Goal: Task Accomplishment & Management: Complete application form

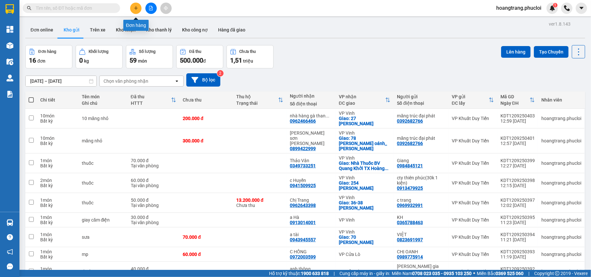
click at [138, 9] on icon "plus" at bounding box center [136, 8] width 5 height 5
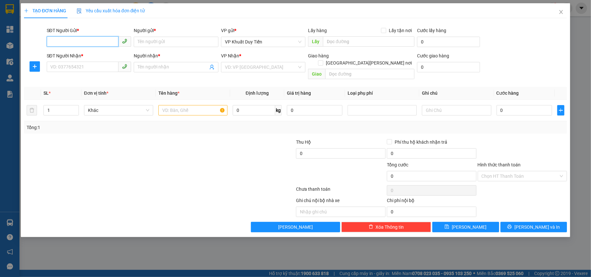
click at [69, 43] on input "SĐT Người Gửi *" at bounding box center [83, 41] width 72 height 10
click at [80, 55] on div "0387935921 - ANH TUẤN HẢI VÂN" at bounding box center [89, 55] width 77 height 7
type input "0387935921"
type input "ANH [PERSON_NAME]"
type input "0387935921"
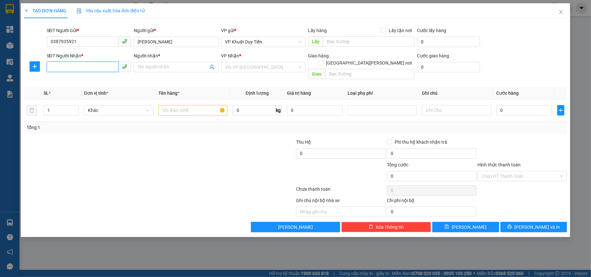
click at [52, 68] on input "SĐT Người Nhận *" at bounding box center [83, 67] width 72 height 10
type input "0912594987"
click at [85, 80] on div "0912594987 - chị cẩm" at bounding box center [89, 80] width 77 height 7
type input "chị [PERSON_NAME]"
checkbox input "true"
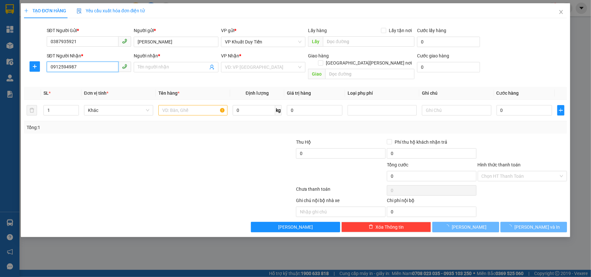
type input "269 nguyễn du, tp hà tĩnh"
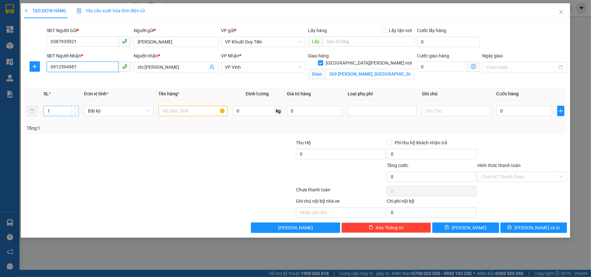
type input "0912594987"
click at [53, 111] on input "1" at bounding box center [61, 111] width 35 height 10
type input "2"
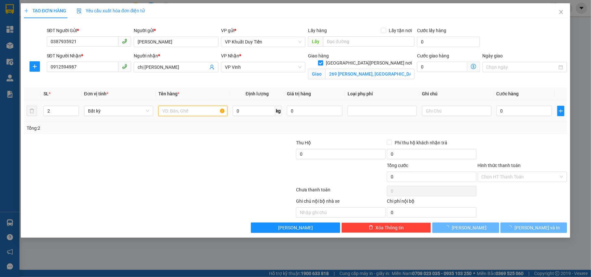
click at [171, 109] on input "text" at bounding box center [192, 111] width 69 height 10
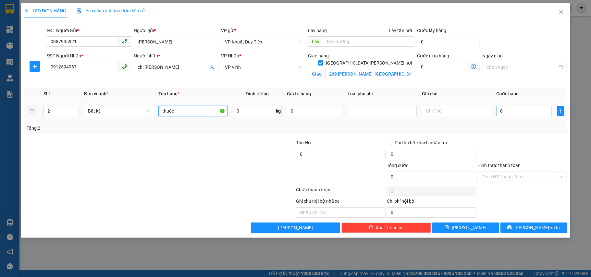
type input "thuốc"
click at [500, 112] on input "0" at bounding box center [523, 111] width 55 height 10
type input "1"
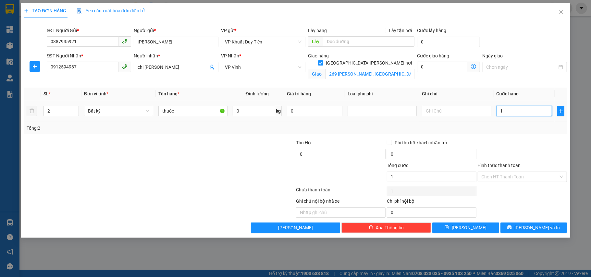
type input "10"
type input "100"
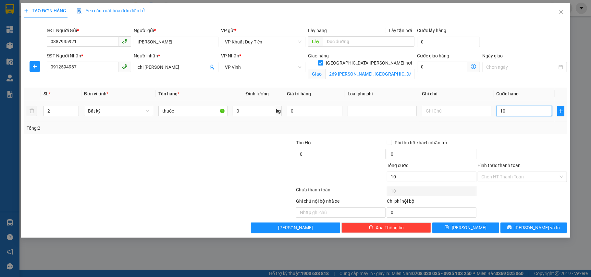
type input "100"
type input "1.000"
type input "10.000"
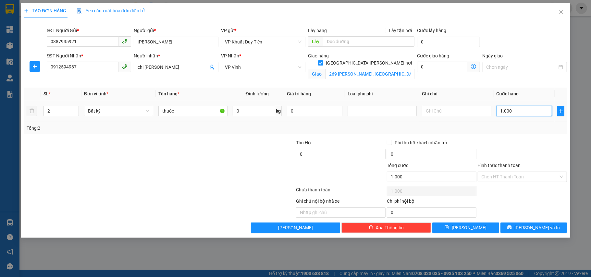
type input "10.000"
type input "100.000"
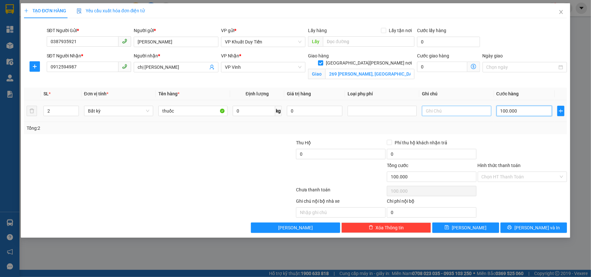
type input "100.000"
click at [426, 111] on input "text" at bounding box center [456, 111] width 69 height 10
type input "công nơ"
click at [512, 227] on icon "printer" at bounding box center [509, 227] width 5 height 5
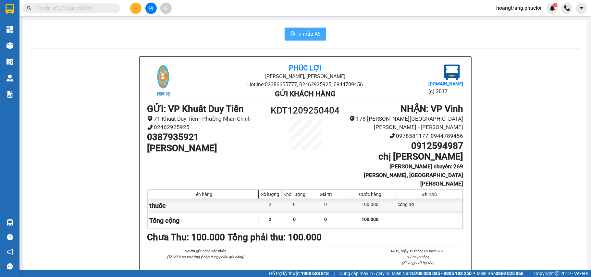
click at [304, 35] on span "In mẫu A5" at bounding box center [309, 34] width 23 height 8
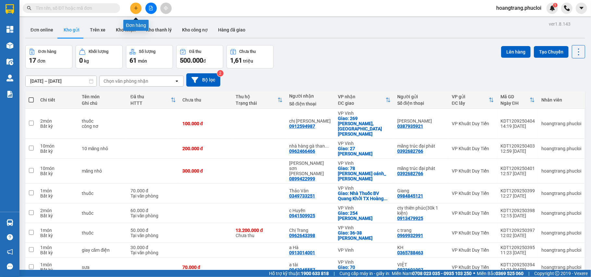
click at [134, 12] on button at bounding box center [135, 8] width 11 height 11
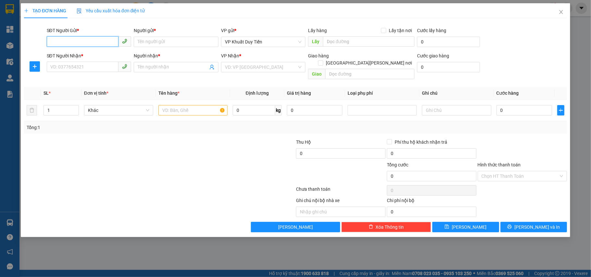
click at [59, 39] on input "SĐT Người Gửi *" at bounding box center [83, 41] width 72 height 10
type input "0"
click at [100, 53] on div "0387935921 - ANH TUẤN HẢI VÂN" at bounding box center [89, 55] width 77 height 7
type input "0387935921"
type input "ANH [PERSON_NAME]"
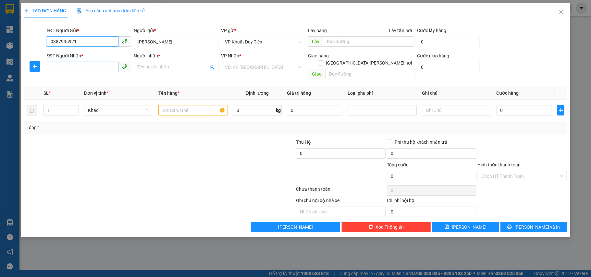
type input "0387935921"
click at [56, 68] on input "SĐT Người Nhận *" at bounding box center [83, 67] width 72 height 10
type input "0978581177"
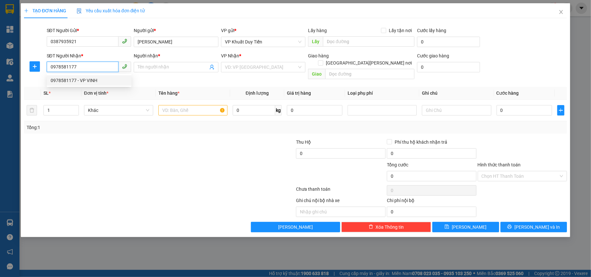
click at [82, 81] on div "0978581177 - VP VINH" at bounding box center [89, 80] width 77 height 7
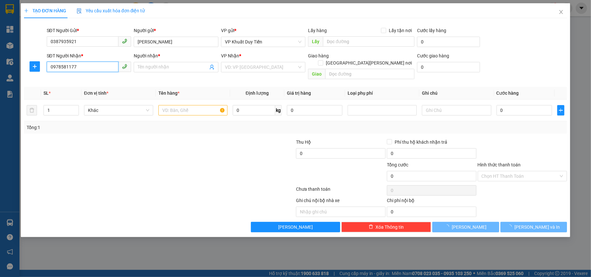
type input "VP VINH"
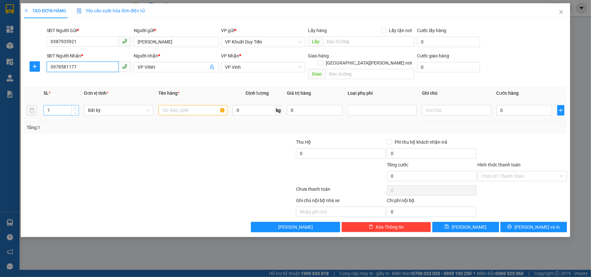
type input "0978581177"
click at [56, 107] on input "1" at bounding box center [61, 110] width 35 height 10
type input "30"
click at [176, 105] on input "text" at bounding box center [192, 110] width 69 height 10
type input "dô gia dung"
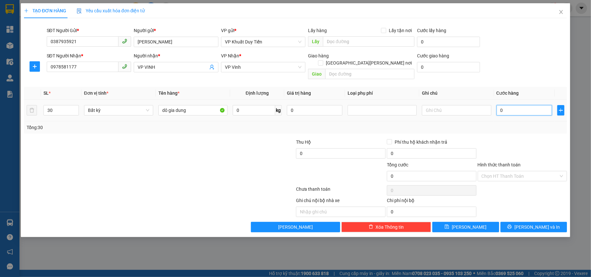
click at [500, 105] on input "0" at bounding box center [523, 110] width 55 height 10
type input "1"
type input "15"
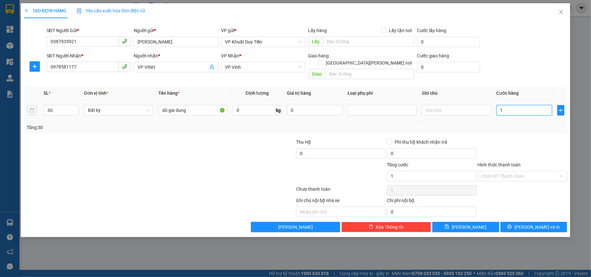
type input "15"
type input "150"
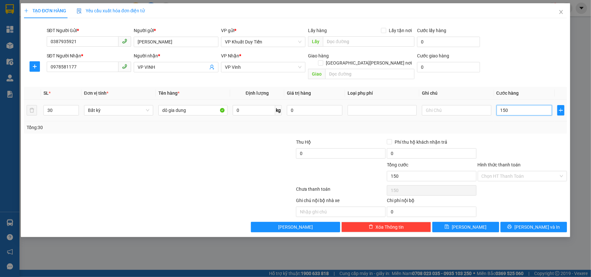
type input "1.500"
type input "15.000"
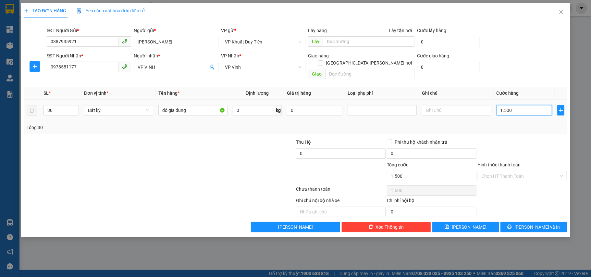
type input "15.000"
type input "150.000"
type input "1.500.000"
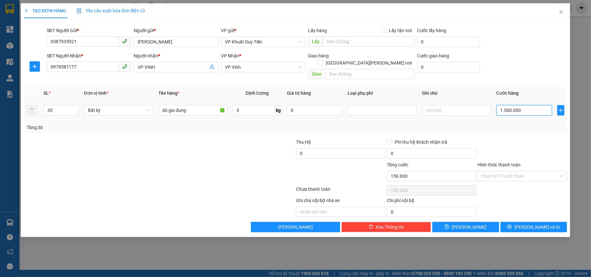
type input "1.500.000"
click at [532, 224] on span "Lưu và In" at bounding box center [536, 227] width 45 height 7
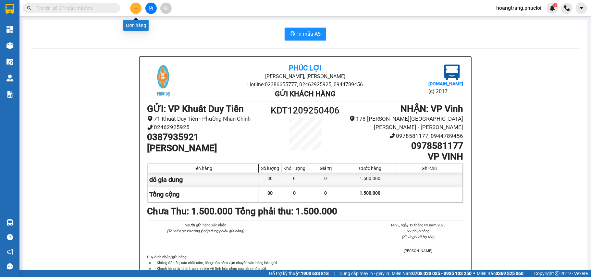
click at [134, 6] on icon "plus" at bounding box center [136, 8] width 5 height 5
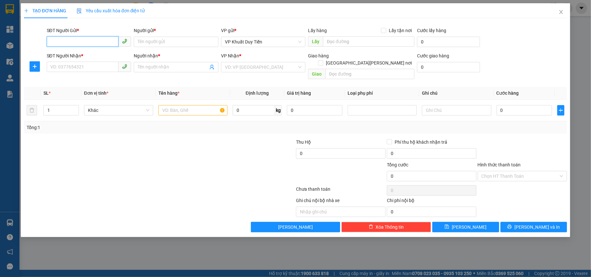
click at [89, 41] on input "SĐT Người Gửi *" at bounding box center [83, 41] width 72 height 10
type input "1"
click at [89, 56] on div "0387935921 - ANH TUẤN HẢI VÂN" at bounding box center [89, 55] width 77 height 7
type input "0387935921"
type input "ANH [PERSON_NAME]"
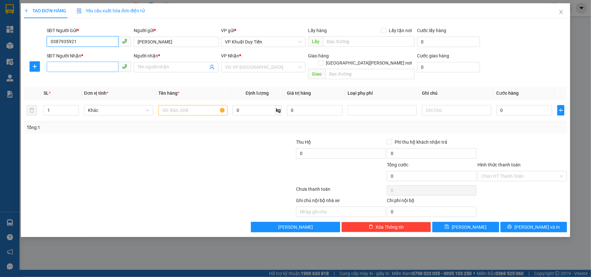
type input "0387935921"
click at [65, 68] on input "SĐT Người Nhận *" at bounding box center [83, 67] width 72 height 10
type input "0985664086"
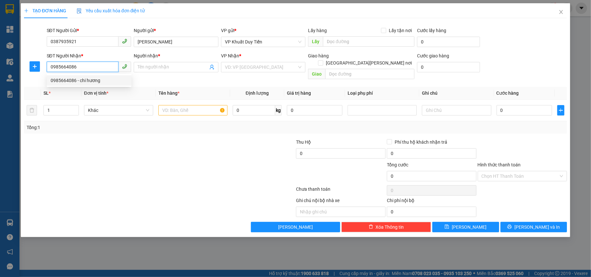
click at [69, 81] on div "0985664086 - chi hương" at bounding box center [89, 80] width 77 height 7
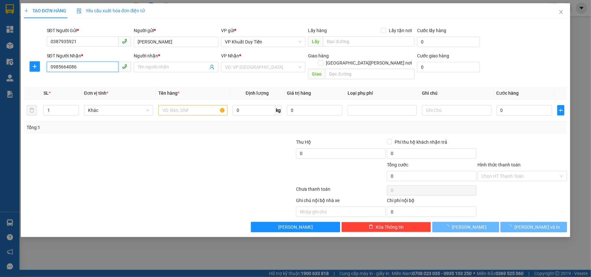
type input "chi hương"
checkbox input "true"
type input "bv q khu 4"
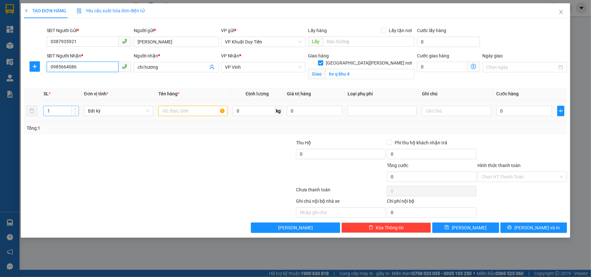
type input "0985664086"
click at [57, 115] on input "1" at bounding box center [61, 111] width 35 height 10
type input "12"
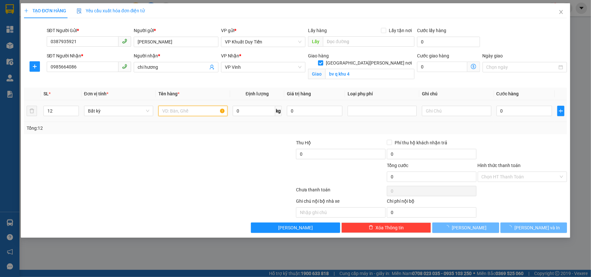
click at [166, 108] on input "text" at bounding box center [192, 111] width 69 height 10
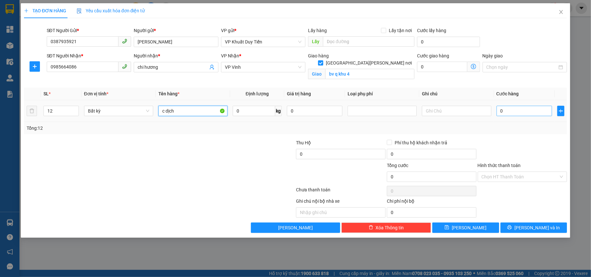
type input "c dịch"
click at [498, 109] on input "0" at bounding box center [523, 111] width 55 height 10
click at [430, 112] on input "text" at bounding box center [456, 111] width 69 height 10
type input "công nỡ"
click at [496, 110] on input "0" at bounding box center [523, 111] width 55 height 10
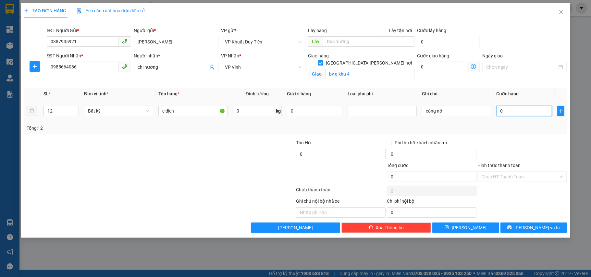
type input "1"
type input "18"
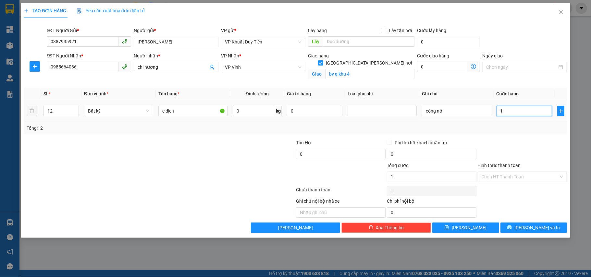
type input "18"
type input "180"
type input "1.800"
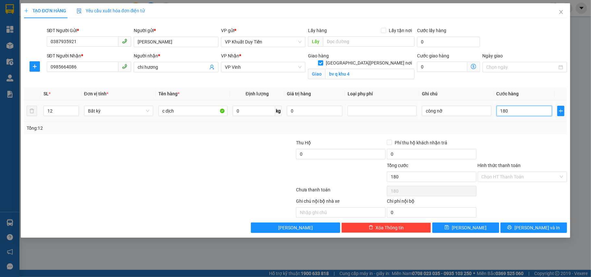
type input "1.800"
type input "18.000"
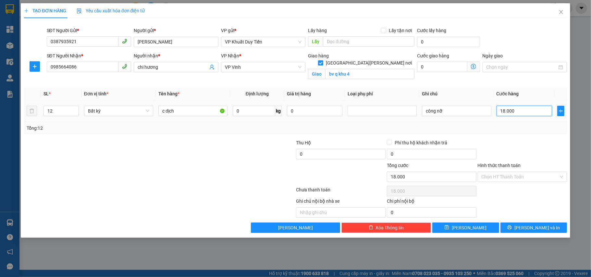
type input "180.000"
click at [531, 228] on span "Lưu và In" at bounding box center [536, 227] width 45 height 7
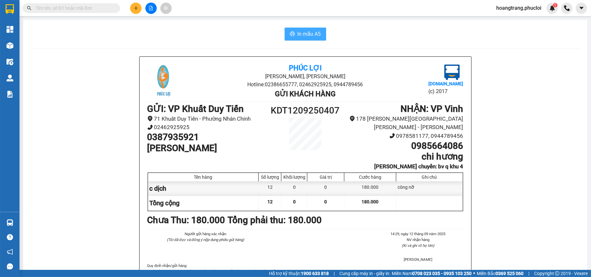
click at [302, 34] on span "In mẫu A5" at bounding box center [309, 34] width 23 height 8
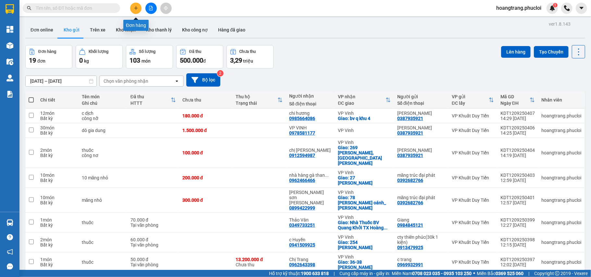
click at [138, 8] on button at bounding box center [135, 8] width 11 height 11
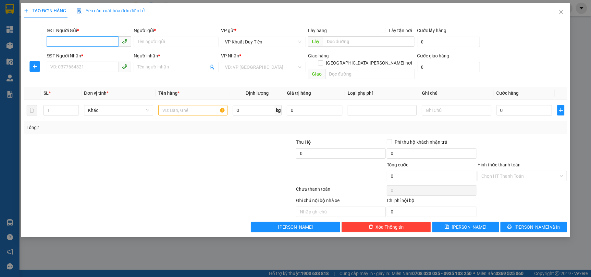
click at [82, 46] on input "SĐT Người Gửi *" at bounding box center [83, 41] width 72 height 10
click at [69, 52] on div "0372802222 - chống thấm kiến cường" at bounding box center [101, 55] width 100 height 7
type input "0372802222"
type input "chống thấm kiến cường"
type input "0372802222"
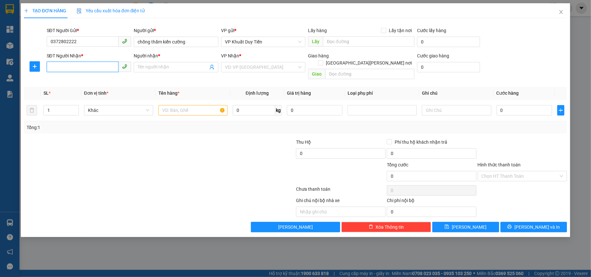
click at [58, 64] on input "SĐT Người Nhận *" at bounding box center [83, 67] width 72 height 10
type input "0985195429"
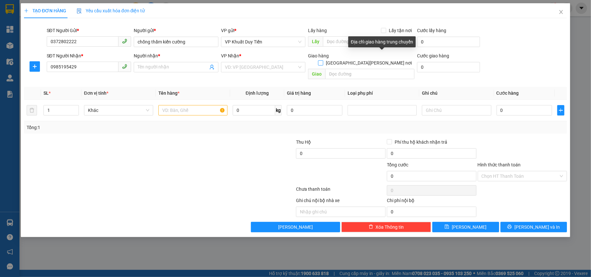
click at [323, 60] on input "Giao tận nơi" at bounding box center [320, 62] width 5 height 5
checkbox input "true"
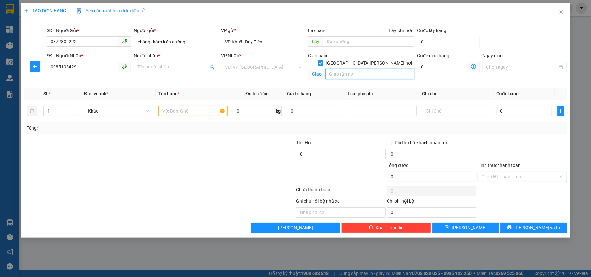
click at [333, 69] on input "text" at bounding box center [369, 74] width 89 height 10
type input "nga ba thanh liên thanh chương"
click at [56, 114] on input "1" at bounding box center [61, 111] width 35 height 10
type input "2"
click at [164, 112] on input "text" at bounding box center [192, 111] width 69 height 10
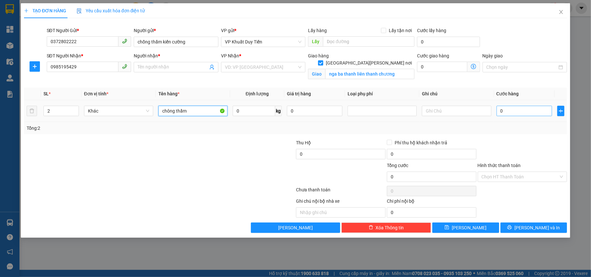
type input "chông thấm"
click at [496, 110] on input "0" at bounding box center [523, 111] width 55 height 10
click at [498, 113] on input "0" at bounding box center [523, 111] width 55 height 10
type input "10"
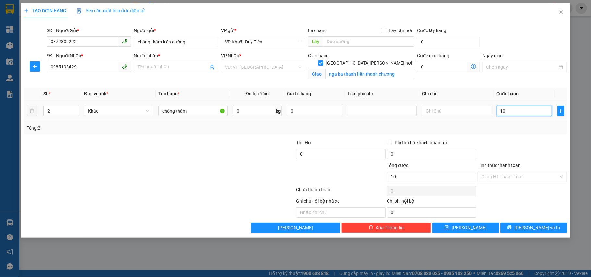
type input "10"
type input "180"
type input "1.800"
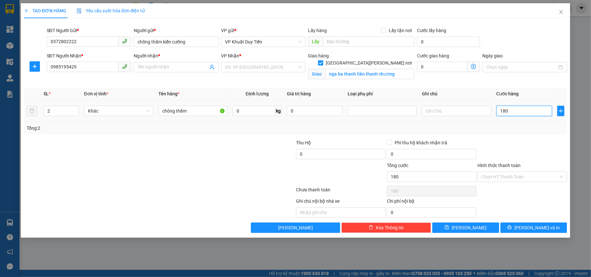
type input "1.800"
type input "18.000"
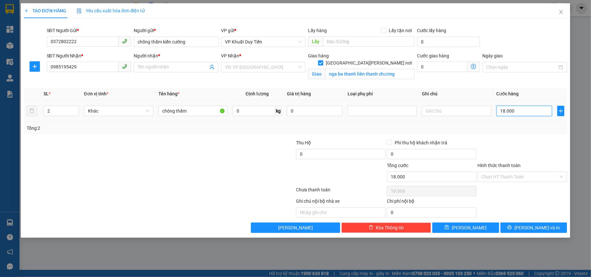
type input "180.000"
click at [529, 229] on span "Lưu và In" at bounding box center [536, 227] width 45 height 7
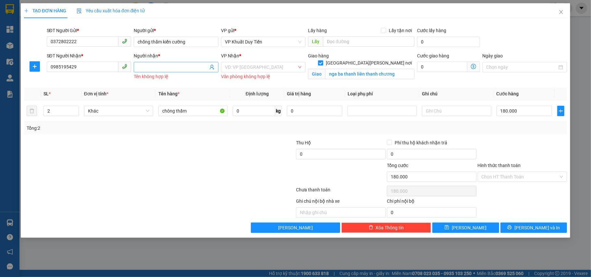
click at [156, 64] on input "Người nhận *" at bounding box center [173, 67] width 70 height 7
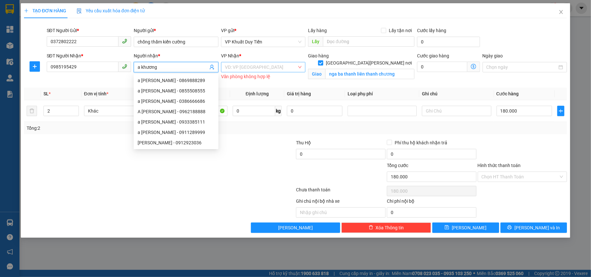
type input "a khương"
click at [232, 72] on input "search" at bounding box center [261, 67] width 72 height 10
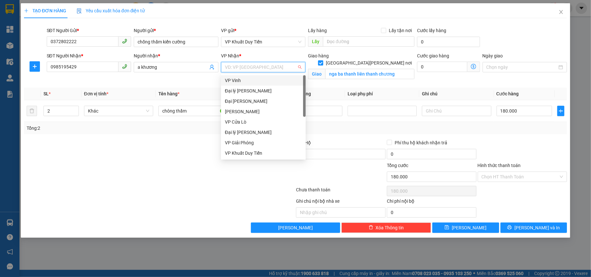
click at [235, 80] on div "VP Vinh" at bounding box center [263, 80] width 77 height 7
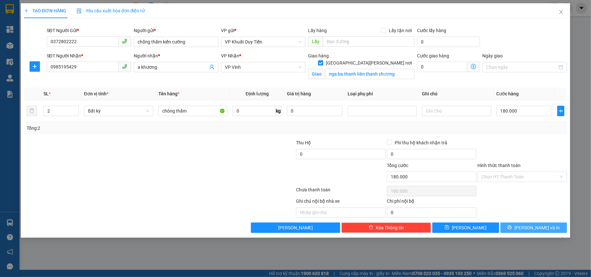
click at [535, 226] on span "Lưu và In" at bounding box center [536, 227] width 45 height 7
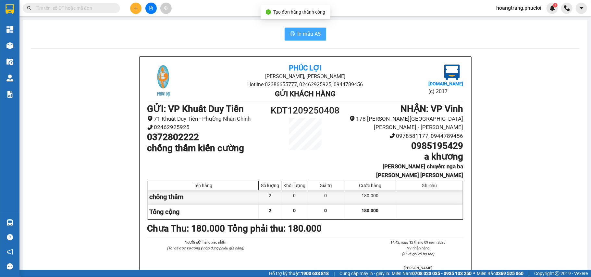
click at [302, 38] on span "In mẫu A5" at bounding box center [309, 34] width 23 height 8
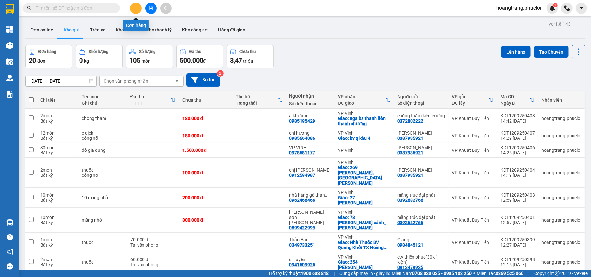
click at [135, 9] on icon "plus" at bounding box center [136, 8] width 5 height 5
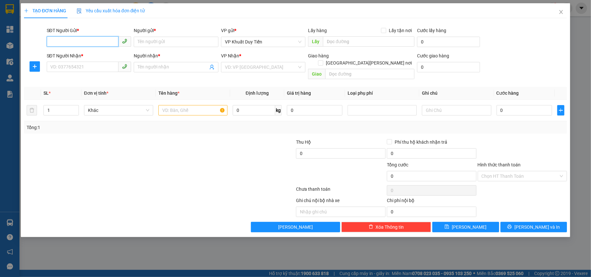
click at [87, 44] on input "SĐT Người Gửi *" at bounding box center [83, 41] width 72 height 10
click at [87, 53] on div "0858187858 - ANH TƯƠNG" at bounding box center [89, 55] width 77 height 7
type input "0858187858"
type input "ANH TƯƠNG"
type input "0858187858"
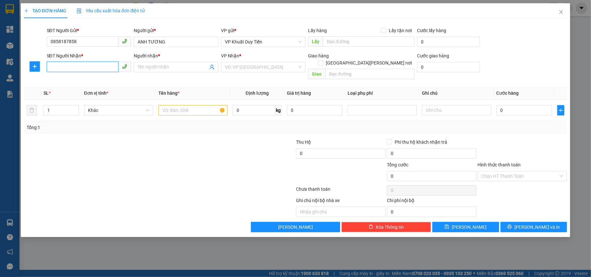
click at [81, 68] on input "SĐT Người Nhận *" at bounding box center [83, 67] width 72 height 10
click at [79, 78] on div "0356622696 - Quỳnh" at bounding box center [89, 80] width 77 height 7
type input "0356622696"
type input "Quỳnh"
click at [53, 105] on input "1" at bounding box center [61, 110] width 35 height 10
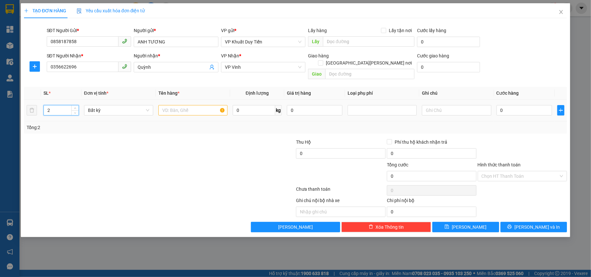
type input "2"
click at [160, 105] on input "text" at bounding box center [192, 110] width 69 height 10
type input "mp"
click at [496, 105] on input "0" at bounding box center [523, 110] width 55 height 10
type input "7"
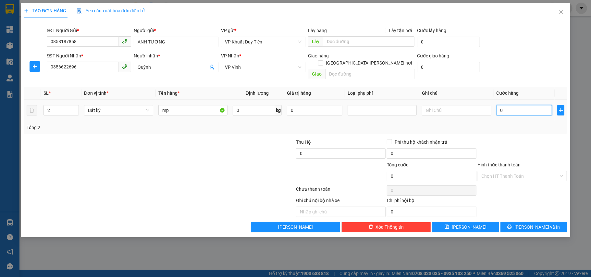
type input "7"
type input "70"
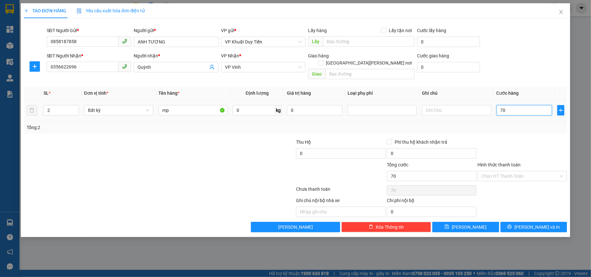
type input "700"
type input "7.000"
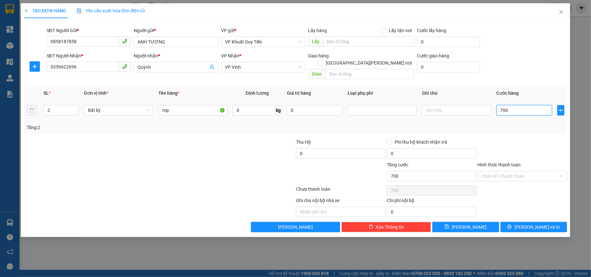
type input "7.000"
type input "70.000"
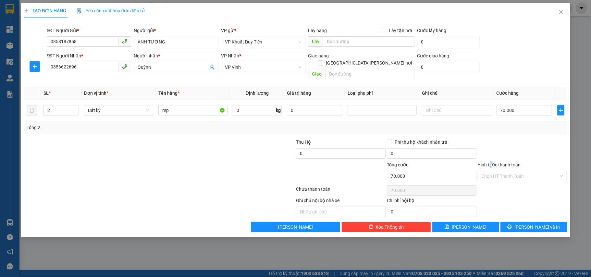
drag, startPoint x: 491, startPoint y: 155, endPoint x: 497, endPoint y: 157, distance: 6.7
click at [497, 161] on div "Hình thức thanh toán" at bounding box center [523, 166] width 90 height 10
click at [501, 162] on label "Hình thức thanh toán" at bounding box center [499, 164] width 43 height 5
click at [501, 171] on input "Hình thức thanh toán" at bounding box center [520, 176] width 77 height 10
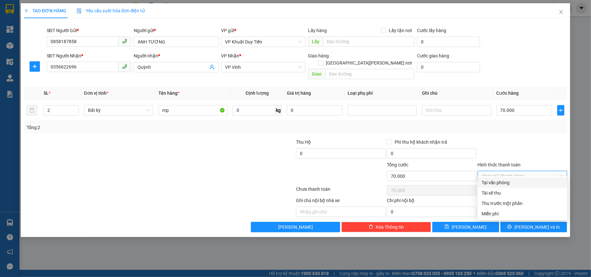
click at [500, 180] on div "Tại văn phòng" at bounding box center [523, 182] width 82 height 7
type input "0"
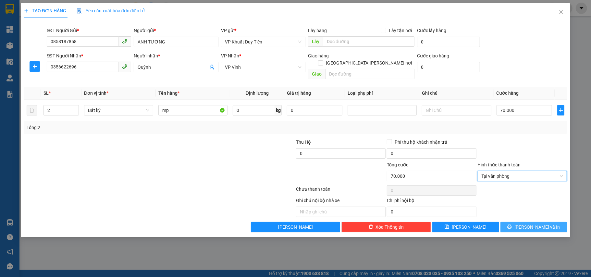
click at [512, 225] on span "printer" at bounding box center [509, 227] width 5 height 5
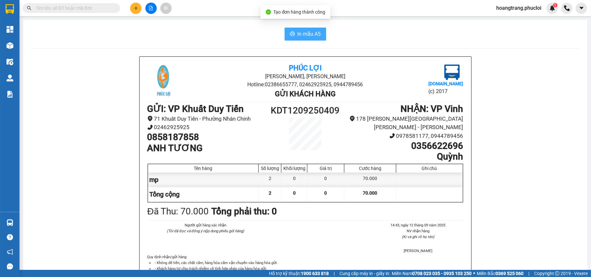
click at [290, 31] on icon "printer" at bounding box center [292, 33] width 5 height 5
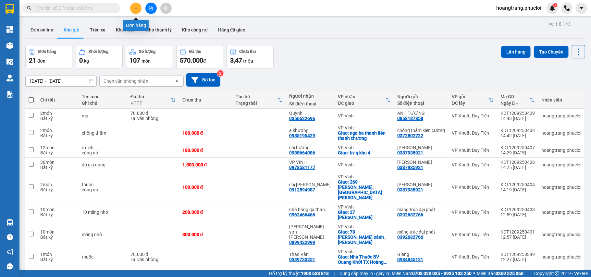
click at [136, 10] on icon "plus" at bounding box center [136, 8] width 5 height 5
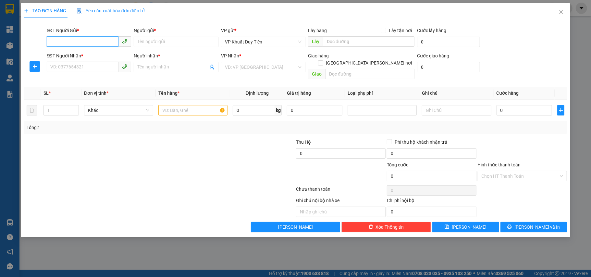
click at [58, 45] on input "SĐT Người Gửi *" at bounding box center [83, 41] width 72 height 10
click at [65, 41] on input "SĐT Người Gửi *" at bounding box center [83, 41] width 72 height 10
type input "0966849007"
click at [73, 55] on div "0966849007 - GIA DỤNG" at bounding box center [89, 55] width 77 height 7
type input "GIA DỤNG"
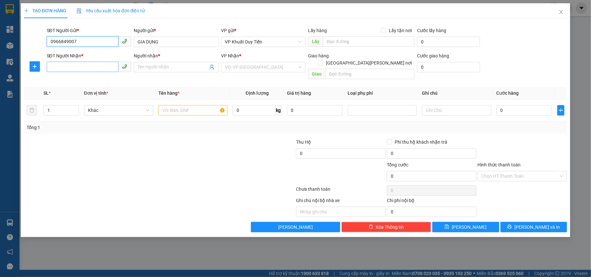
type input "0966849007"
click at [71, 71] on input "SĐT Người Nhận *" at bounding box center [83, 67] width 72 height 10
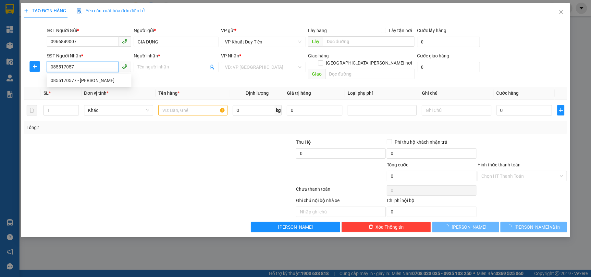
type input "0855170577"
click at [65, 79] on div "0855170577 - chị hiền" at bounding box center [89, 80] width 77 height 7
type input "chị hiền"
checkbox input "true"
type input "19 ngõ 189 phong đình cảng"
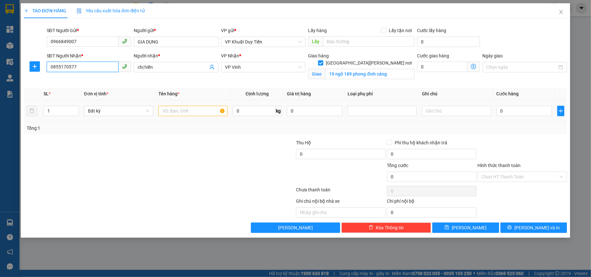
type input "0855170577"
click at [165, 110] on input "text" at bounding box center [192, 111] width 69 height 10
type input "gia dung"
click at [498, 110] on input "0" at bounding box center [523, 111] width 55 height 10
type input "7"
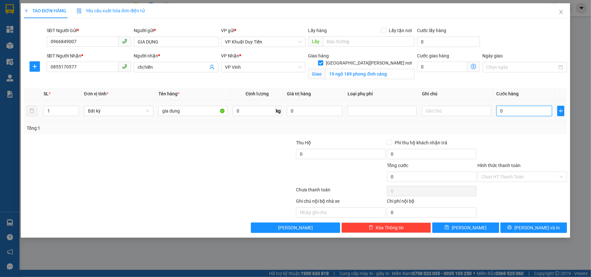
type input "7"
type input "70"
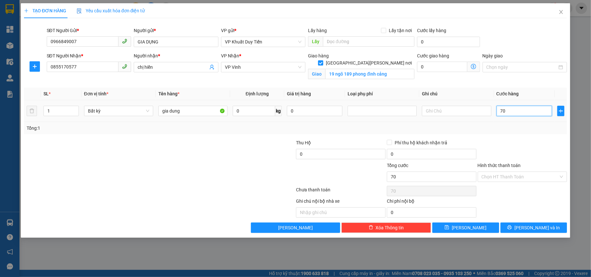
type input "700"
type input "7.000"
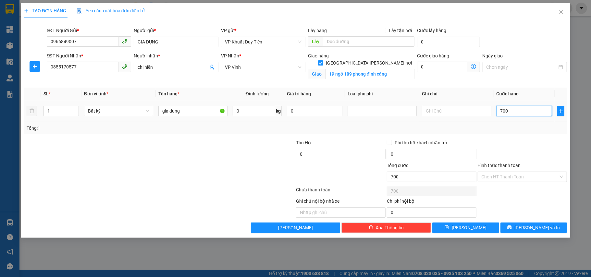
type input "7.000"
type input "70.000"
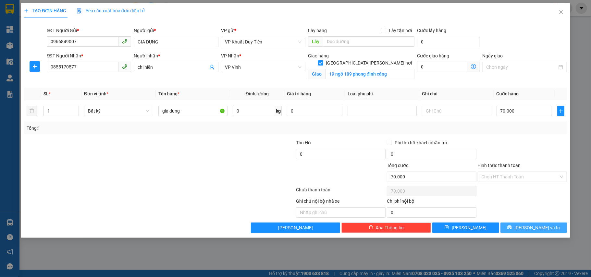
click at [530, 228] on span "Lưu và In" at bounding box center [536, 227] width 45 height 7
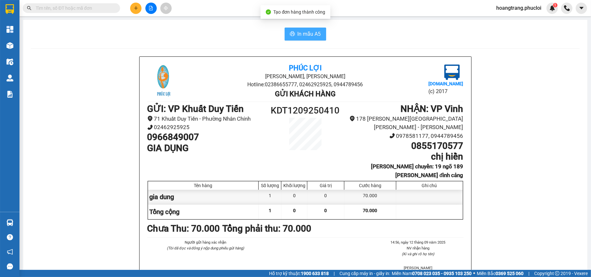
click at [308, 35] on span "In mẫu A5" at bounding box center [309, 34] width 23 height 8
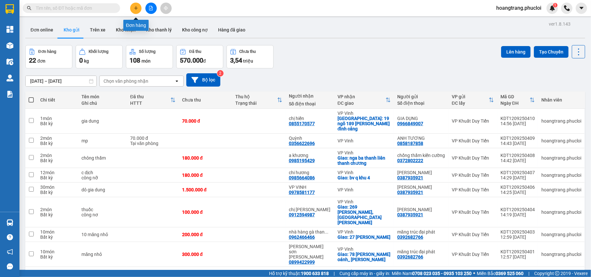
click at [134, 8] on icon "plus" at bounding box center [136, 8] width 5 height 5
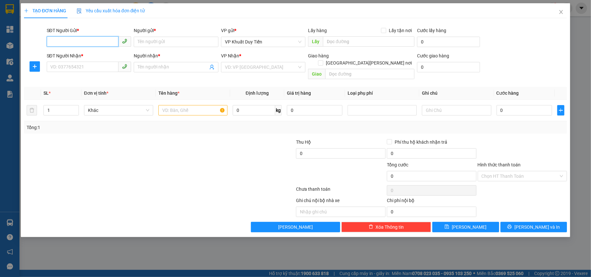
click at [85, 42] on input "SĐT Người Gửi *" at bounding box center [83, 41] width 72 height 10
click at [78, 55] on div "0989183339 - anh tước" at bounding box center [89, 55] width 77 height 7
type input "0989183339"
type input "anh tước"
type input "0989183339"
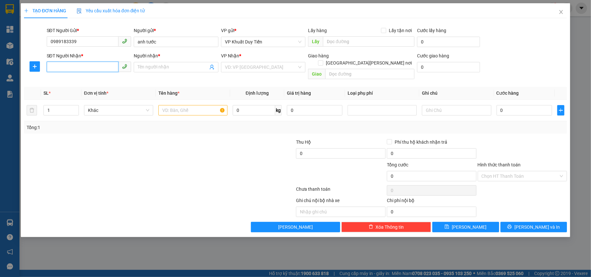
click at [70, 67] on input "SĐT Người Nhận *" at bounding box center [83, 67] width 72 height 10
click at [67, 80] on div "0941551913 - A THANH" at bounding box center [89, 80] width 77 height 7
type input "0941551913"
type input "A THANH"
checkbox input "true"
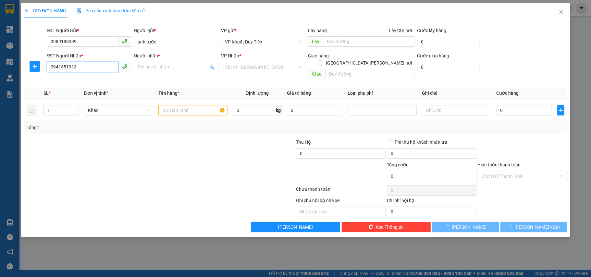
type input "159 Hà Huy Tập"
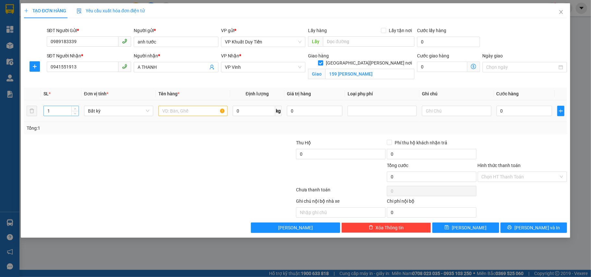
click at [54, 113] on input "1" at bounding box center [61, 111] width 35 height 10
type input "2"
click at [164, 111] on input "text" at bounding box center [192, 111] width 69 height 10
type input "h quả"
click at [497, 112] on input "0" at bounding box center [523, 111] width 55 height 10
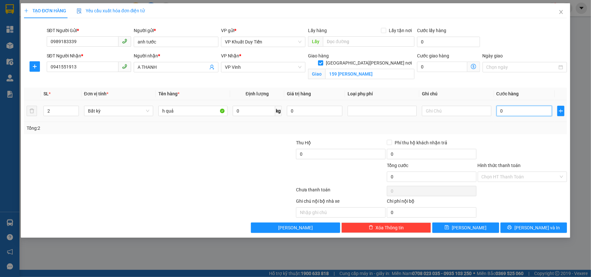
type input "6"
type input "60"
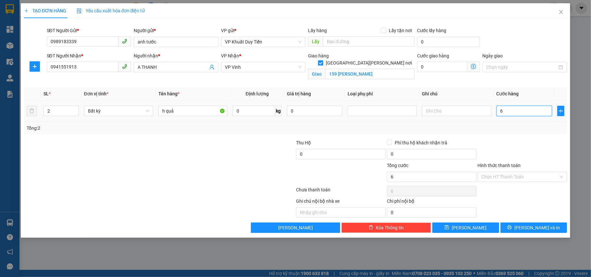
type input "60"
type input "600"
type input "6.000"
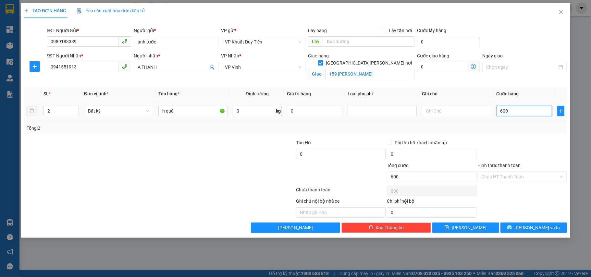
type input "6.000"
type input "60.000"
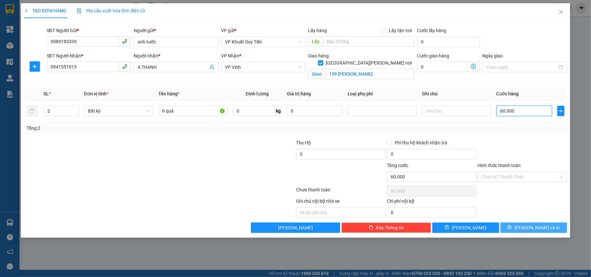
type input "60.000"
click at [530, 228] on span "Lưu và In" at bounding box center [536, 227] width 45 height 7
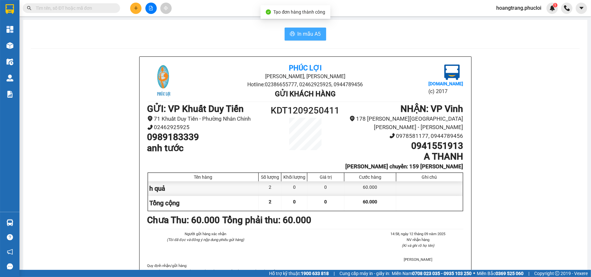
click at [298, 34] on span "In mẫu A5" at bounding box center [309, 34] width 23 height 8
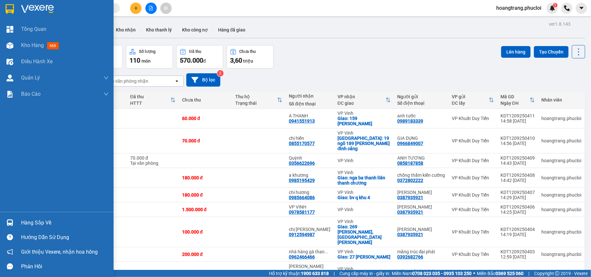
drag, startPoint x: 0, startPoint y: 226, endPoint x: 0, endPoint y: 160, distance: 66.2
click at [0, 213] on div "Hàng sắp về Hướng dẫn sử dụng Giới thiệu Vexere, nhận hoa hồng Phản hồi" at bounding box center [57, 243] width 114 height 62
click at [0, 160] on div "Tổng Quan Kho hàng mới Điều hành xe Quản Lý Quản lý chuyến Quản lý khách hàng Q…" at bounding box center [57, 116] width 114 height 191
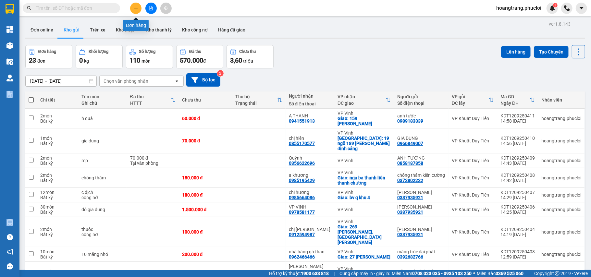
click at [138, 6] on icon "plus" at bounding box center [136, 8] width 5 height 5
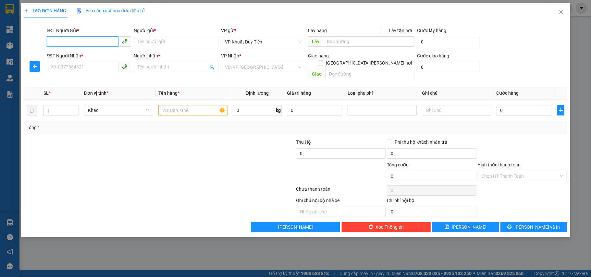
click at [83, 40] on input "SĐT Người Gửi *" at bounding box center [83, 41] width 72 height 10
click at [76, 55] on div "0846674444 - em thu" at bounding box center [89, 55] width 77 height 7
type input "0846674444"
type input "em thu"
type input "0846674444"
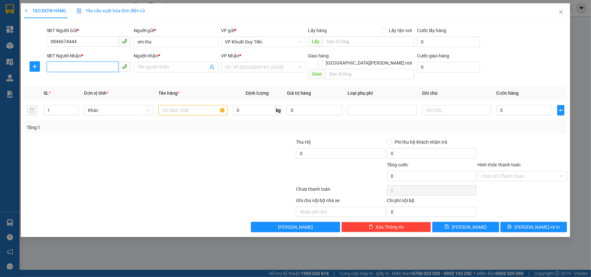
click at [73, 69] on input "SĐT Người Nhận *" at bounding box center [83, 67] width 72 height 10
click at [69, 81] on div "0915545599 - HIẾU GIANG" at bounding box center [89, 80] width 77 height 7
type input "0915545599"
type input "HIẾU GIANG"
click at [168, 105] on input "text" at bounding box center [192, 110] width 69 height 10
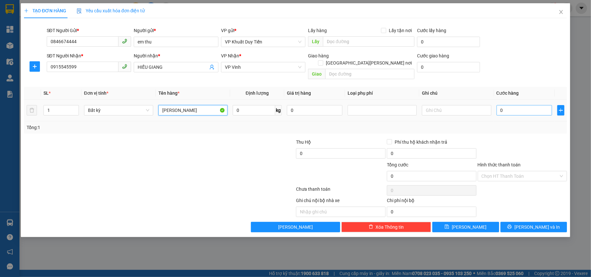
type input "[PERSON_NAME]"
click at [498, 105] on input "0" at bounding box center [523, 110] width 55 height 10
type input "5"
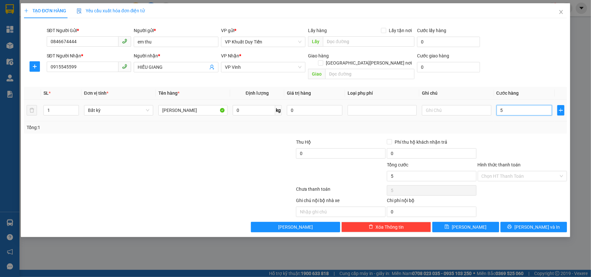
type input "50"
click at [537, 224] on span "Lưu và In" at bounding box center [536, 227] width 45 height 7
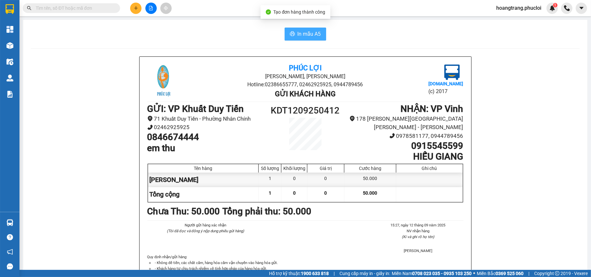
click at [306, 35] on span "In mẫu A5" at bounding box center [309, 34] width 23 height 8
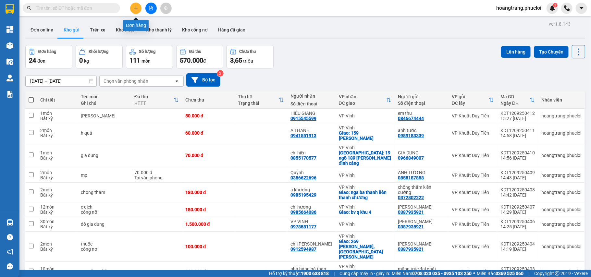
click at [135, 6] on icon "plus" at bounding box center [136, 8] width 5 height 5
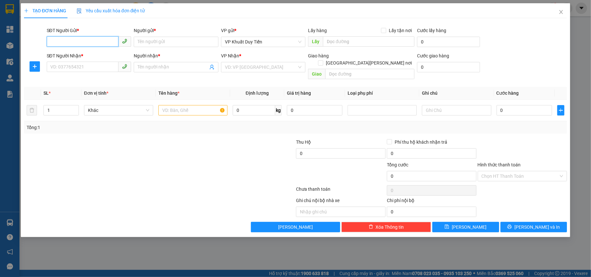
click at [71, 42] on input "SĐT Người Gửi *" at bounding box center [83, 41] width 72 height 10
click at [75, 55] on div "0966668282 - Thanh Hải" at bounding box center [89, 55] width 77 height 7
click at [64, 73] on div "SĐT Người Nhận * VD: 0377654321" at bounding box center [89, 63] width 85 height 23
click at [64, 69] on input "SĐT Người Nhận *" at bounding box center [83, 67] width 72 height 10
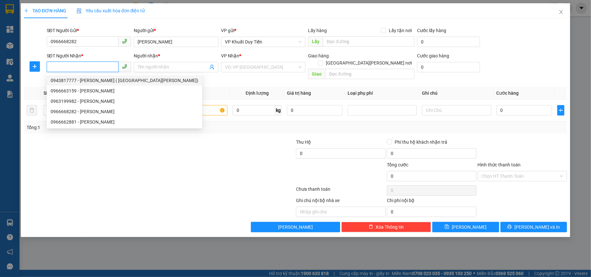
click at [64, 79] on div "0943817777 - Linh Trần ( ST Bình Linh)" at bounding box center [125, 80] width 148 height 7
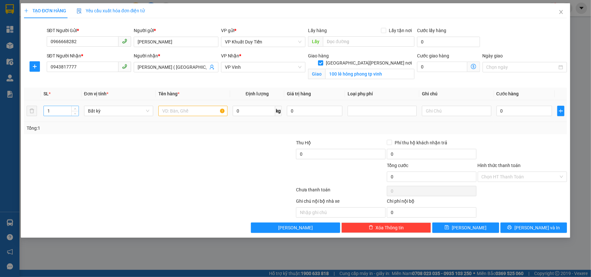
click at [52, 111] on input "1" at bounding box center [61, 111] width 35 height 10
click at [176, 111] on input "text" at bounding box center [192, 111] width 69 height 10
click at [496, 110] on input "0" at bounding box center [523, 111] width 55 height 10
click at [544, 228] on span "Lưu và In" at bounding box center [536, 227] width 45 height 7
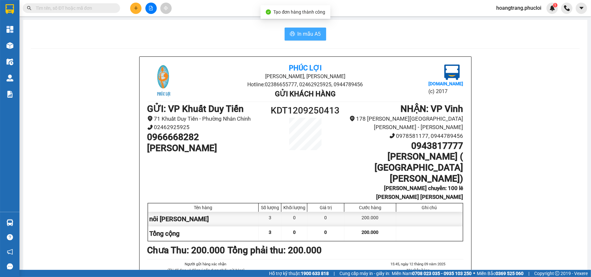
click at [300, 34] on span "In mẫu A5" at bounding box center [309, 34] width 23 height 8
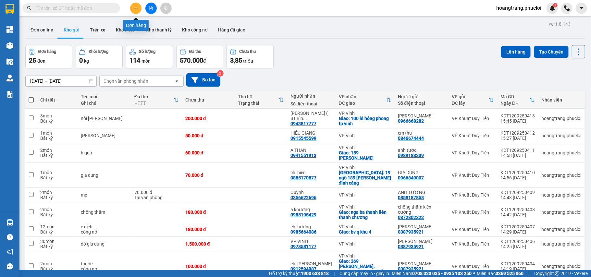
click at [135, 8] on icon "plus" at bounding box center [136, 8] width 5 height 5
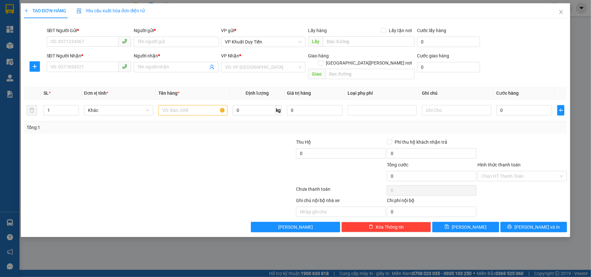
drag, startPoint x: 93, startPoint y: 54, endPoint x: 102, endPoint y: 58, distance: 9.7
click at [104, 59] on div "SĐT Người Nhận *" at bounding box center [89, 55] width 85 height 7
click at [104, 62] on input "SĐT Người Nhận *" at bounding box center [83, 67] width 72 height 10
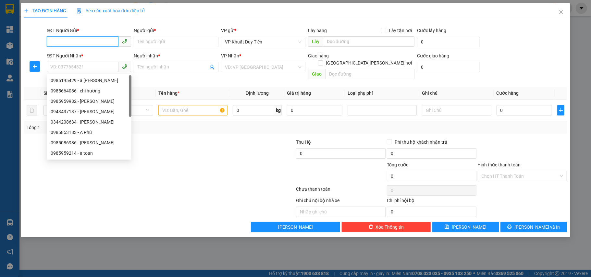
click at [55, 43] on input "SĐT Người Gửi *" at bounding box center [83, 41] width 72 height 10
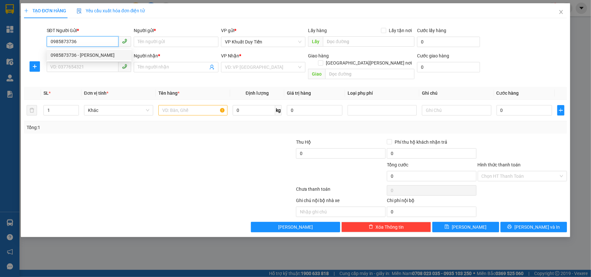
click at [64, 56] on div "0985873736 - C Trang" at bounding box center [89, 55] width 77 height 7
click at [64, 66] on input "SĐT Người Nhận *" at bounding box center [83, 67] width 72 height 10
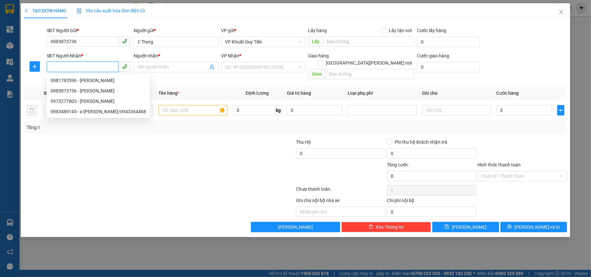
click at [55, 70] on input "SĐT Người Nhận *" at bounding box center [83, 67] width 72 height 10
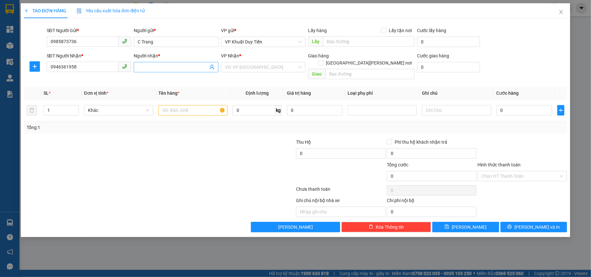
click at [147, 69] on input "Người nhận *" at bounding box center [173, 67] width 70 height 7
click at [233, 69] on input "search" at bounding box center [261, 67] width 72 height 10
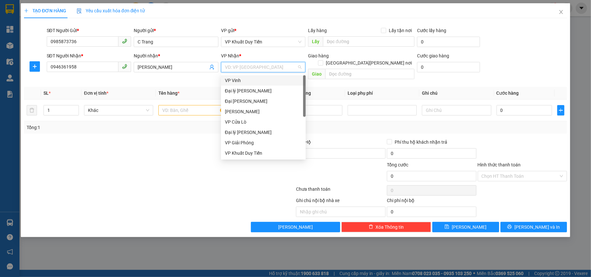
click at [229, 82] on div "VP Vinh" at bounding box center [263, 80] width 77 height 7
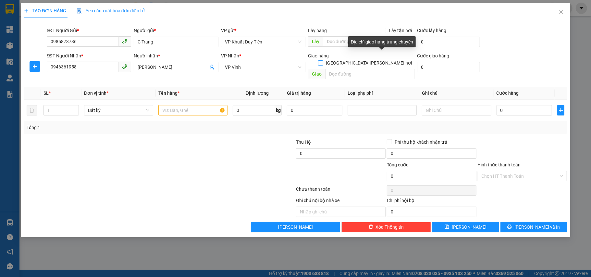
click at [323, 60] on input "Giao tận nơi" at bounding box center [320, 62] width 5 height 5
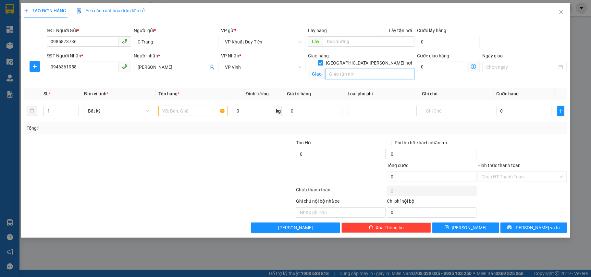
click at [330, 69] on input "text" at bounding box center [369, 74] width 89 height 10
click at [169, 115] on input "text" at bounding box center [192, 111] width 69 height 10
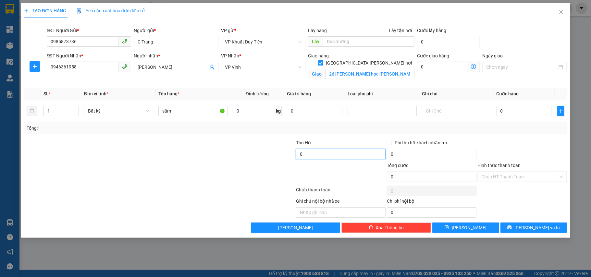
click at [299, 155] on input "0" at bounding box center [341, 154] width 90 height 10
click at [499, 110] on input "0" at bounding box center [523, 111] width 55 height 10
click at [532, 231] on span "Lưu và In" at bounding box center [536, 227] width 45 height 7
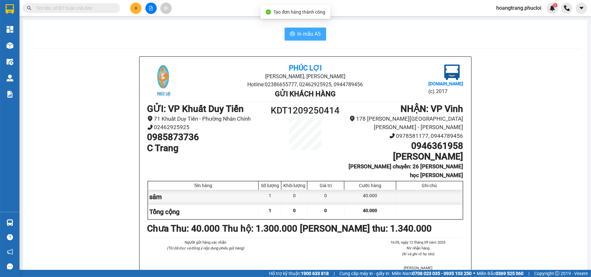
click at [291, 33] on button "In mẫu A5" at bounding box center [306, 34] width 42 height 13
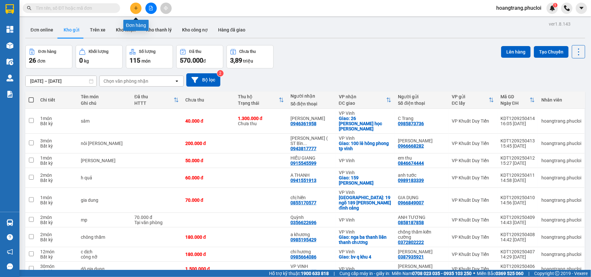
click at [134, 11] on button at bounding box center [135, 8] width 11 height 11
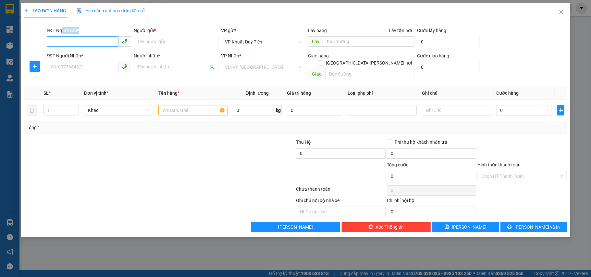
click at [60, 36] on div "SĐT Người Gửi * VD: 0371234567" at bounding box center [89, 38] width 85 height 23
click at [60, 42] on input "SĐT Người Gửi *" at bounding box center [83, 41] width 72 height 10
click at [88, 55] on div "0971622266 - anh phúc" at bounding box center [89, 55] width 77 height 7
click at [83, 67] on input "SĐT Người Nhận *" at bounding box center [83, 67] width 72 height 10
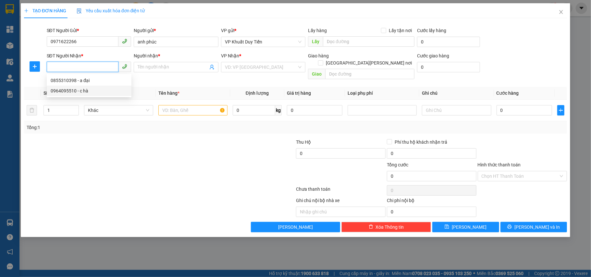
click at [66, 91] on div "0964095510 - c hà" at bounding box center [89, 90] width 77 height 7
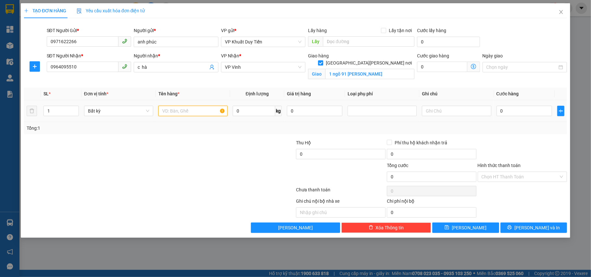
click at [169, 111] on input "text" at bounding box center [192, 111] width 69 height 10
click at [498, 111] on input "0" at bounding box center [523, 111] width 55 height 10
click at [505, 167] on label "Hình thức thanh toán" at bounding box center [499, 165] width 43 height 5
click at [505, 172] on input "Hình thức thanh toán" at bounding box center [520, 177] width 77 height 10
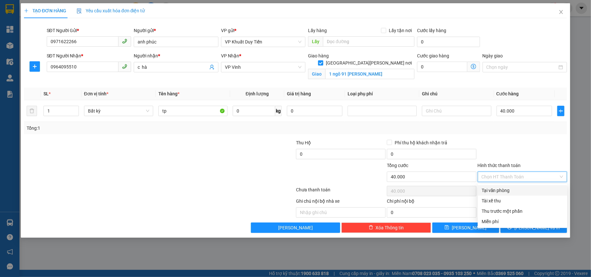
click at [505, 191] on div "Tại văn phòng" at bounding box center [523, 190] width 82 height 7
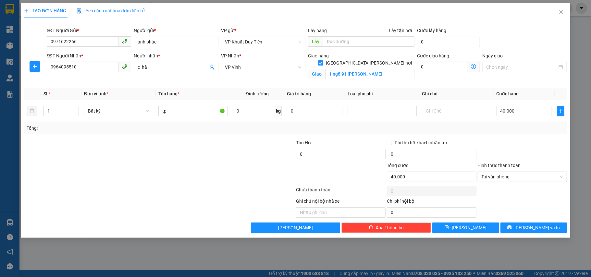
click at [538, 235] on div "TẠO ĐƠN HÀNG Yêu cầu xuất hóa đơn điện tử Transit Pickup Surcharge Ids Transit …" at bounding box center [296, 120] width 550 height 235
click at [537, 233] on button "Lưu và In" at bounding box center [533, 228] width 67 height 10
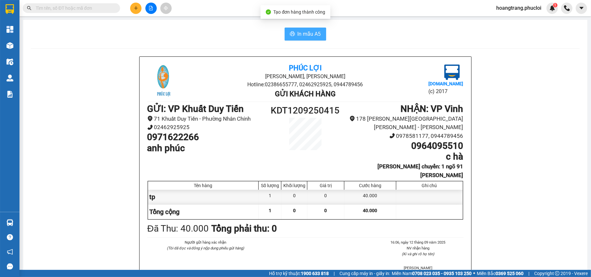
click at [301, 35] on span "In mẫu A5" at bounding box center [309, 34] width 23 height 8
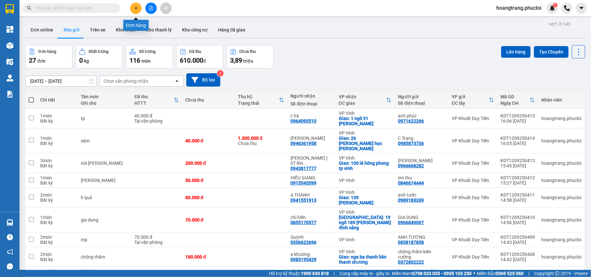
click at [136, 6] on icon "plus" at bounding box center [136, 8] width 0 height 4
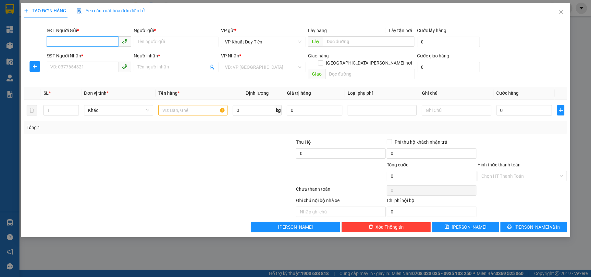
click at [65, 40] on input "SĐT Người Gửi *" at bounding box center [83, 41] width 72 height 10
click at [89, 55] on div "0328139962 - NGUYỄN THẾ SƠN(15k/1 kiện )" at bounding box center [109, 55] width 116 height 7
click at [81, 68] on input "SĐT Người Nhận *" at bounding box center [83, 67] width 72 height 10
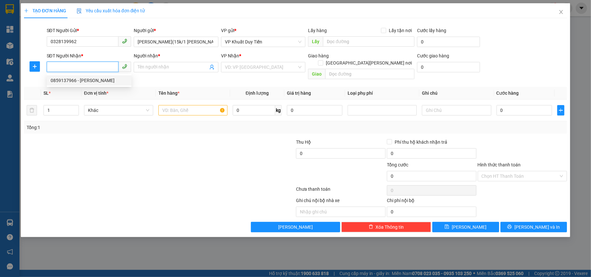
click at [74, 82] on div "0859137966 - TÔ ĐÍNH" at bounding box center [89, 80] width 77 height 7
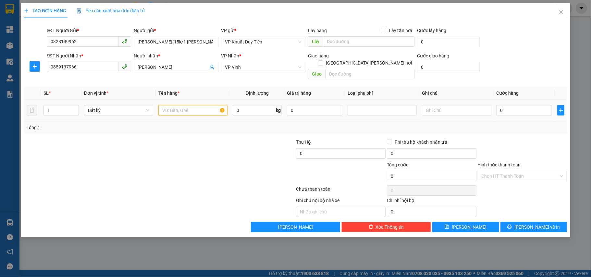
click at [171, 105] on input "text" at bounding box center [192, 110] width 69 height 10
click at [497, 105] on input "0" at bounding box center [523, 110] width 55 height 10
click at [543, 224] on span "Lưu và In" at bounding box center [536, 227] width 45 height 7
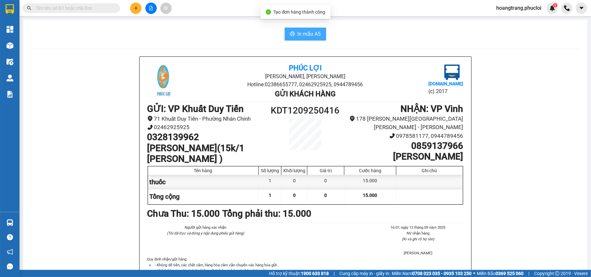
click at [308, 31] on span "In mẫu A5" at bounding box center [309, 34] width 23 height 8
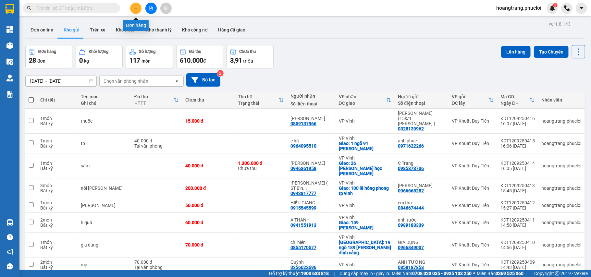
click at [132, 8] on button at bounding box center [135, 8] width 11 height 11
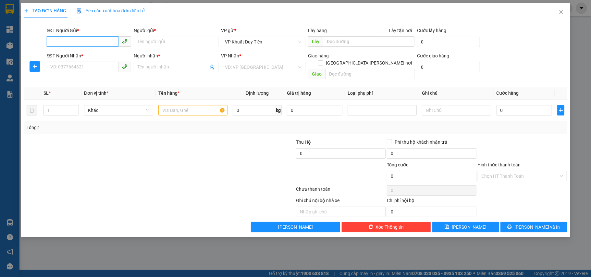
click at [76, 44] on input "SĐT Người Gửi *" at bounding box center [83, 41] width 72 height 10
click at [85, 56] on div "0982150233 - Giang" at bounding box center [89, 55] width 77 height 7
click at [82, 66] on input "SĐT Người Nhận *" at bounding box center [83, 67] width 72 height 10
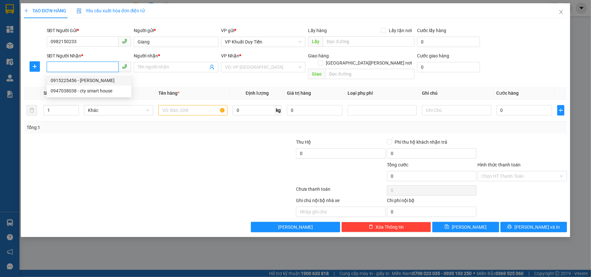
click at [83, 81] on div "0915225456 - Chị Oanh" at bounding box center [89, 80] width 77 height 7
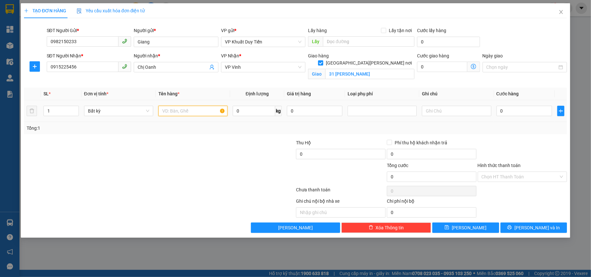
click at [169, 113] on input "text" at bounding box center [192, 111] width 69 height 10
click at [497, 113] on input "0" at bounding box center [523, 111] width 55 height 10
click at [537, 228] on span "Lưu và In" at bounding box center [536, 227] width 45 height 7
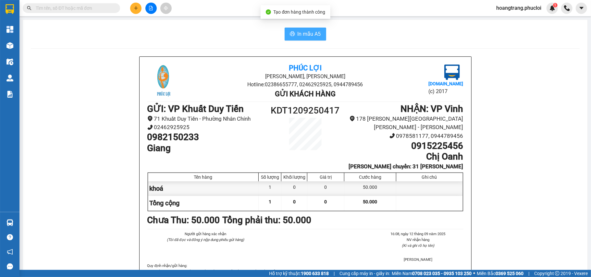
click at [298, 33] on span "In mẫu A5" at bounding box center [309, 34] width 23 height 8
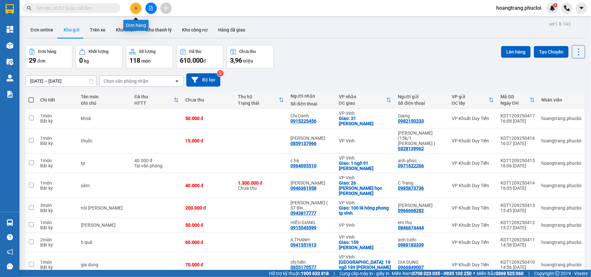
click at [136, 8] on icon "plus" at bounding box center [136, 8] width 5 height 5
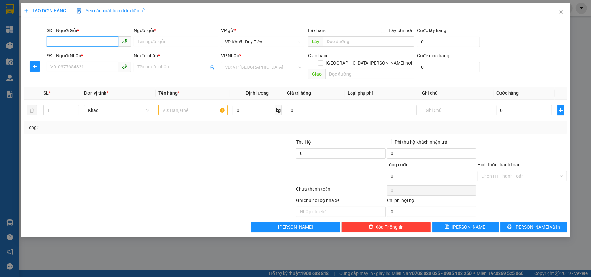
click at [56, 43] on input "SĐT Người Gửi *" at bounding box center [83, 41] width 72 height 10
click at [81, 54] on div "0866983068 - A Thêm" at bounding box center [89, 55] width 77 height 7
drag, startPoint x: 83, startPoint y: 64, endPoint x: 90, endPoint y: 65, distance: 6.6
click at [88, 62] on input "SĐT Người Nhận *" at bounding box center [83, 67] width 72 height 10
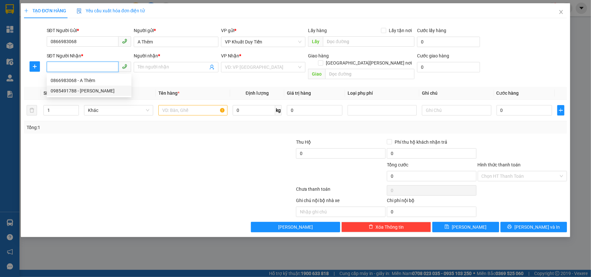
click at [67, 92] on div "0985491788 - CHÚ NHÂN" at bounding box center [89, 90] width 77 height 7
click at [183, 108] on input "text" at bounding box center [192, 110] width 69 height 10
click at [165, 105] on input "text" at bounding box center [192, 110] width 69 height 10
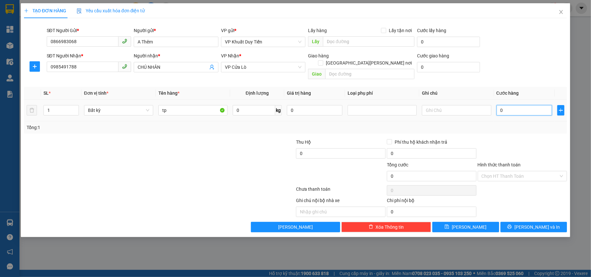
click at [500, 105] on input "0" at bounding box center [523, 110] width 55 height 10
click at [512, 225] on icon "printer" at bounding box center [509, 227] width 5 height 5
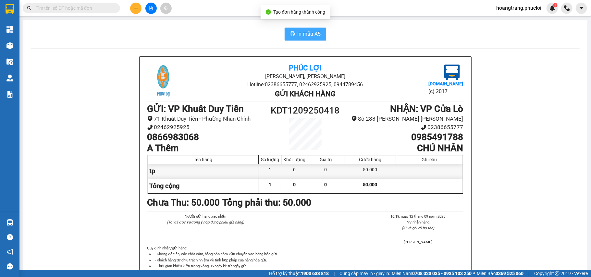
click at [311, 34] on span "In mẫu A5" at bounding box center [309, 34] width 23 height 8
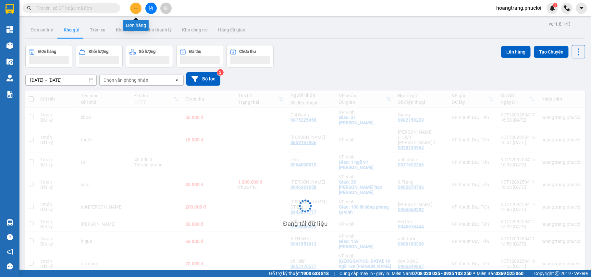
click at [137, 10] on button at bounding box center [135, 8] width 11 height 11
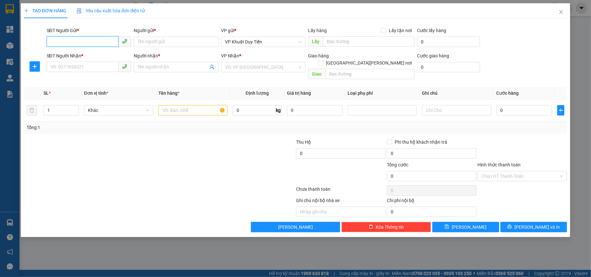
click at [68, 42] on input "SĐT Người Gửi *" at bounding box center [83, 41] width 72 height 10
click at [67, 58] on div "0977218936 - a tùng" at bounding box center [89, 55] width 77 height 7
click at [68, 65] on input "SĐT Người Nhận *" at bounding box center [83, 67] width 72 height 10
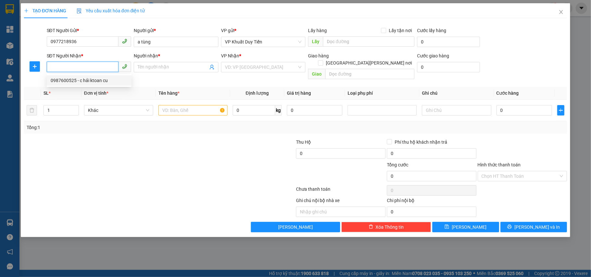
click at [60, 79] on div "0987600525 - c hải ktoan cu" at bounding box center [89, 80] width 77 height 7
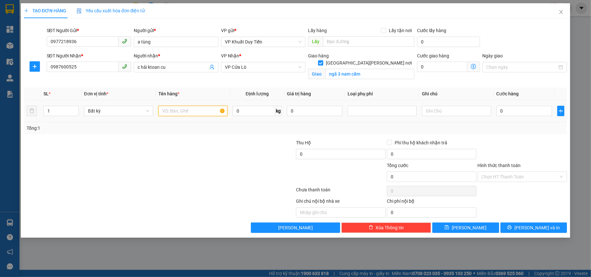
click at [172, 112] on input "text" at bounding box center [192, 111] width 69 height 10
click at [497, 112] on input "0" at bounding box center [523, 111] width 55 height 10
click at [534, 229] on span "Lưu và In" at bounding box center [536, 227] width 45 height 7
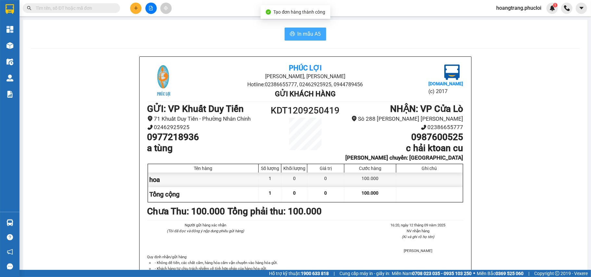
click at [298, 35] on span "In mẫu A5" at bounding box center [309, 34] width 23 height 8
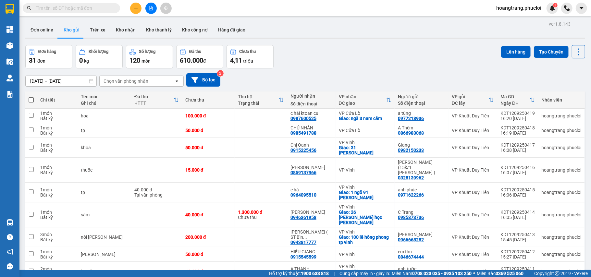
click at [80, 6] on input "text" at bounding box center [74, 8] width 77 height 7
drag, startPoint x: 94, startPoint y: 17, endPoint x: 108, endPoint y: 21, distance: 14.2
click at [108, 21] on main "ver 1.8.143 Đơn online Kho gửi Trên xe Kho nhận Kho thanh lý Kho công nợ Hàng đ…" at bounding box center [295, 135] width 591 height 270
drag, startPoint x: 127, startPoint y: 39, endPoint x: 136, endPoint y: 57, distance: 20.0
click at [135, 56] on div "ver 1.8.143 Đơn online Kho gửi Trên xe Kho nhận Kho thanh lý Kho công nợ Hàng đ…" at bounding box center [305, 174] width 565 height 311
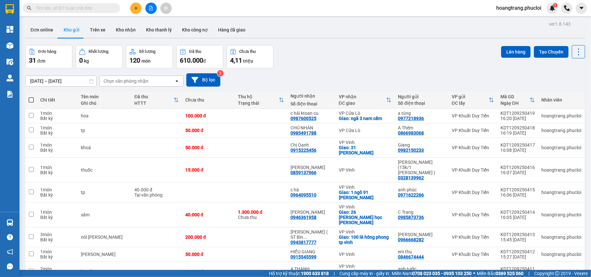
click at [58, 8] on input "text" at bounding box center [74, 8] width 77 height 7
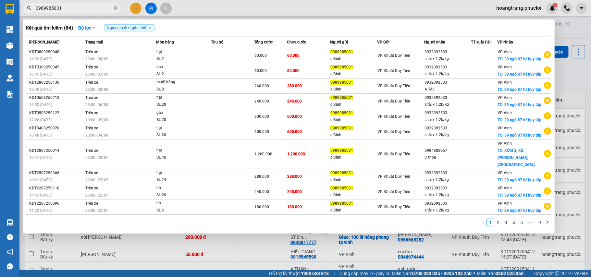
click at [139, 5] on div at bounding box center [295, 138] width 591 height 277
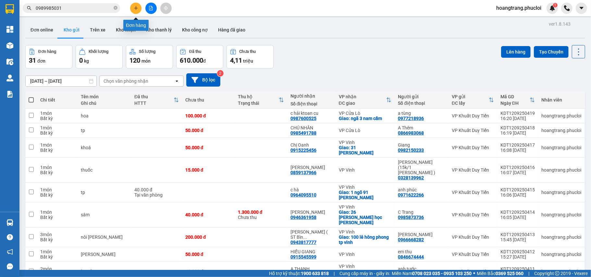
click at [135, 8] on icon "plus" at bounding box center [136, 8] width 5 height 5
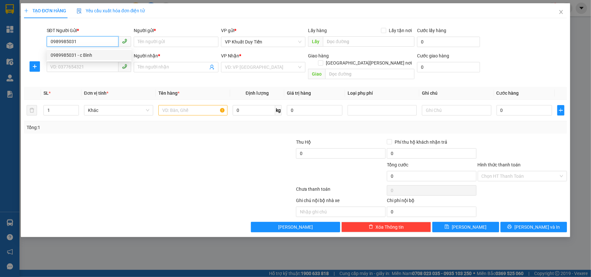
click at [68, 52] on div "0989985031 - c Bình" at bounding box center [89, 55] width 77 height 7
click at [71, 68] on input "SĐT Người Nhận *" at bounding box center [83, 67] width 72 height 10
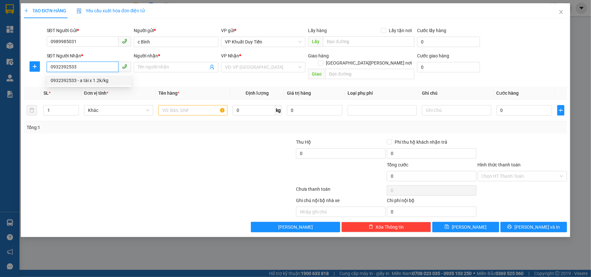
click at [82, 69] on input "0932392533" at bounding box center [83, 67] width 72 height 10
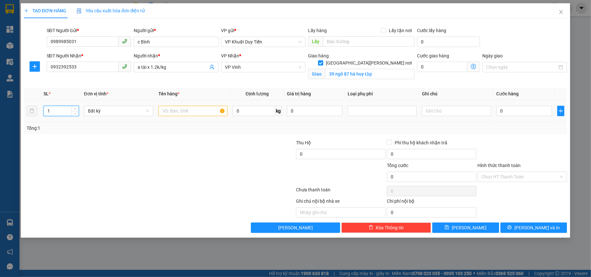
click at [59, 114] on input "1" at bounding box center [61, 111] width 35 height 10
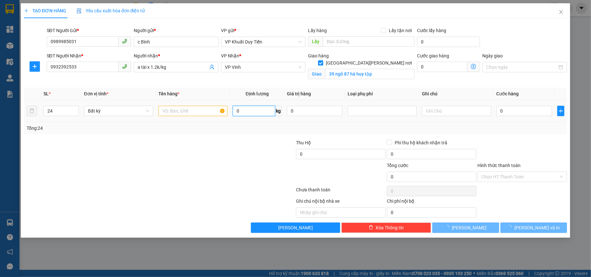
click at [259, 112] on input "0" at bounding box center [254, 111] width 43 height 10
click at [244, 113] on input "text" at bounding box center [254, 111] width 43 height 10
click at [168, 107] on input "text" at bounding box center [192, 111] width 69 height 10
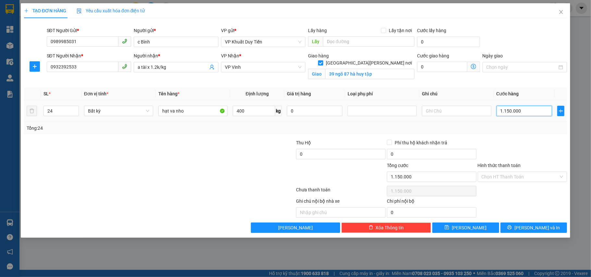
click at [523, 113] on input "1.150.000" at bounding box center [523, 111] width 55 height 10
click at [498, 110] on input "0" at bounding box center [523, 111] width 55 height 10
click at [535, 229] on span "Lưu và In" at bounding box center [536, 227] width 45 height 7
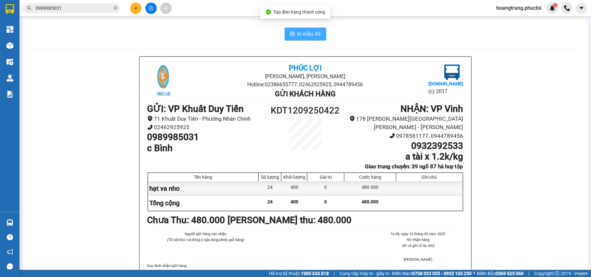
click at [300, 32] on span "In mẫu A5" at bounding box center [309, 34] width 23 height 8
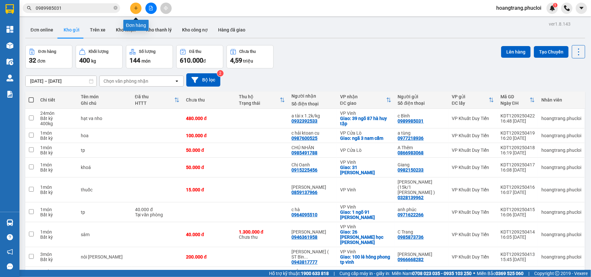
click at [142, 10] on div at bounding box center [151, 8] width 49 height 11
click at [134, 10] on icon "plus" at bounding box center [136, 8] width 5 height 5
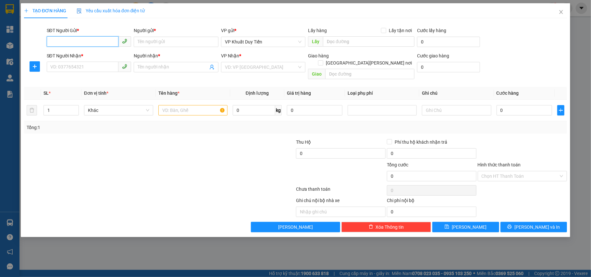
click at [61, 40] on input "SĐT Người Gửi *" at bounding box center [83, 41] width 72 height 10
click at [146, 42] on input "Người gửi *" at bounding box center [176, 42] width 85 height 10
click at [62, 64] on input "SĐT Người Nhận *" at bounding box center [83, 67] width 72 height 10
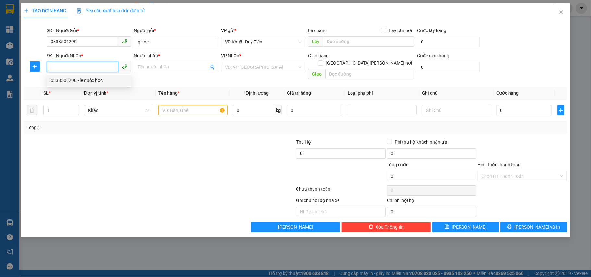
click at [65, 83] on div "0338506290 - lê quốc học" at bounding box center [89, 80] width 77 height 7
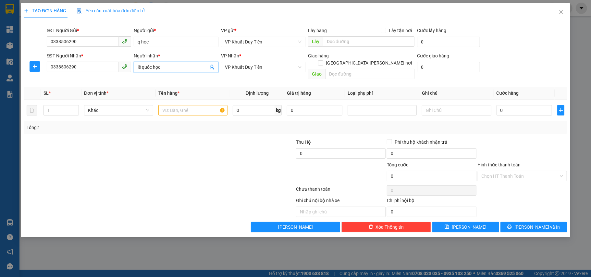
click at [163, 68] on input "lê quốc học" at bounding box center [173, 67] width 70 height 7
click at [77, 67] on input "0338506290" at bounding box center [83, 67] width 72 height 10
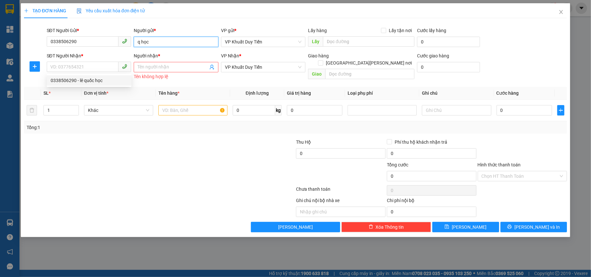
click at [141, 42] on input "q học" at bounding box center [176, 42] width 85 height 10
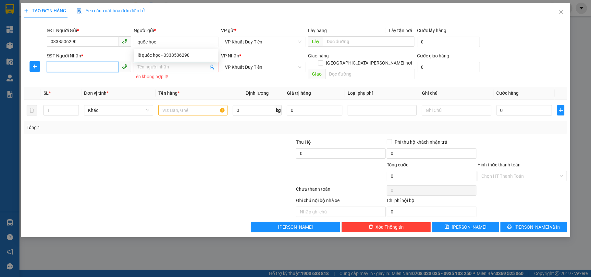
click at [79, 69] on input "SĐT Người Nhận *" at bounding box center [83, 67] width 72 height 10
click at [61, 67] on input "SĐT Người Nhận *" at bounding box center [83, 67] width 72 height 10
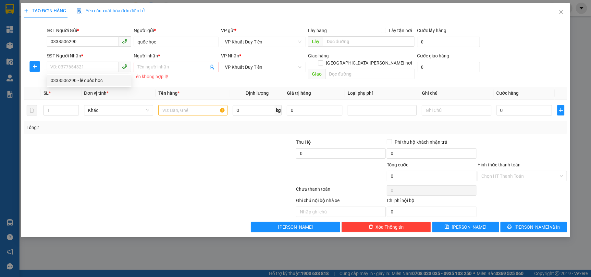
click at [107, 277] on html "Kết quả tìm kiếm ( 84 ) Bộ lọc Ngày tạo đơn gần nhất Mã ĐH Trạng thái Món hàng …" at bounding box center [295, 138] width 591 height 277
click at [491, 141] on div at bounding box center [522, 150] width 91 height 23
click at [57, 66] on input "SĐT Người Nhận *" at bounding box center [83, 67] width 72 height 10
click at [146, 66] on input "Người nhận *" at bounding box center [173, 67] width 70 height 7
click at [170, 105] on input "text" at bounding box center [192, 110] width 69 height 10
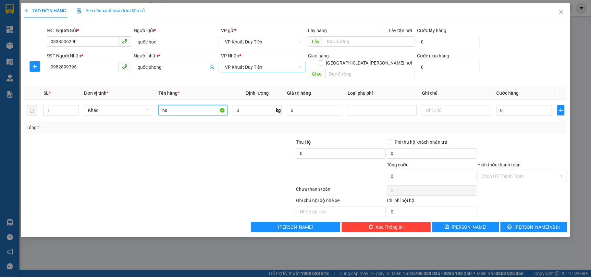
click at [262, 68] on span "VP Khuất Duy Tiến" at bounding box center [263, 67] width 77 height 10
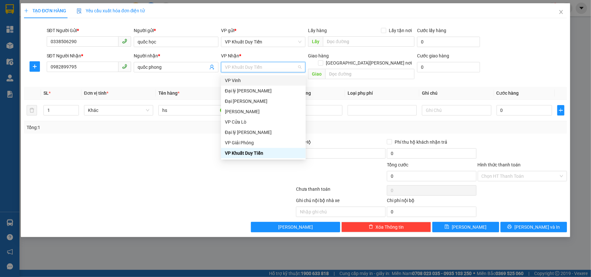
click at [235, 79] on div "VP Vinh" at bounding box center [263, 80] width 77 height 7
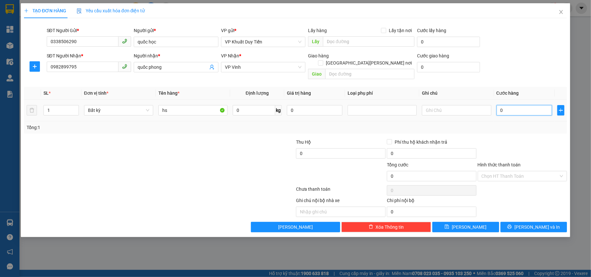
click at [498, 105] on input "0" at bounding box center [523, 110] width 55 height 10
click at [532, 224] on span "Lưu và In" at bounding box center [536, 227] width 45 height 7
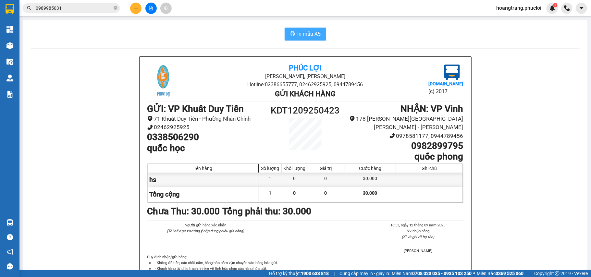
click at [308, 38] on button "In mẫu A5" at bounding box center [306, 34] width 42 height 13
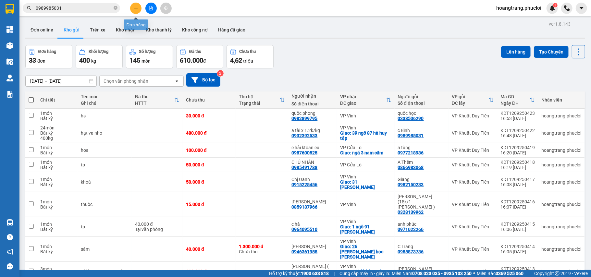
click at [135, 10] on button at bounding box center [135, 8] width 11 height 11
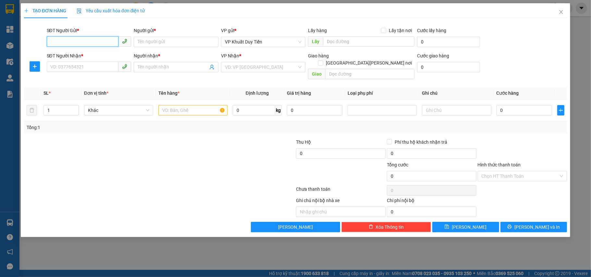
click at [80, 45] on input "SĐT Người Gửi *" at bounding box center [83, 41] width 72 height 10
click at [90, 55] on div "SĐT Người Nhận *" at bounding box center [89, 55] width 85 height 7
click at [90, 62] on input "SĐT Người Nhận *" at bounding box center [83, 67] width 72 height 10
click at [89, 39] on input "0989833882" at bounding box center [83, 41] width 72 height 10
click at [89, 42] on input "0989833882" at bounding box center [83, 41] width 72 height 10
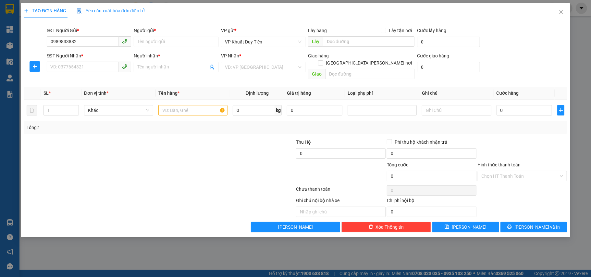
click at [88, 36] on div "SĐT Người Gửi *" at bounding box center [89, 32] width 85 height 10
click at [80, 42] on input "0989833882" at bounding box center [83, 41] width 72 height 10
click at [85, 57] on div "0989833882 - a khửu" at bounding box center [89, 55] width 77 height 7
click at [56, 72] on input "SĐT Người Nhận *" at bounding box center [83, 67] width 72 height 10
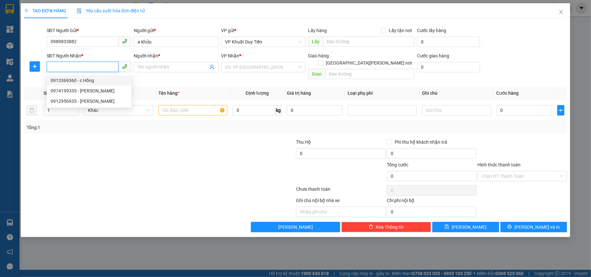
click at [56, 83] on div "0913369360 - c Hồng" at bounding box center [89, 80] width 77 height 7
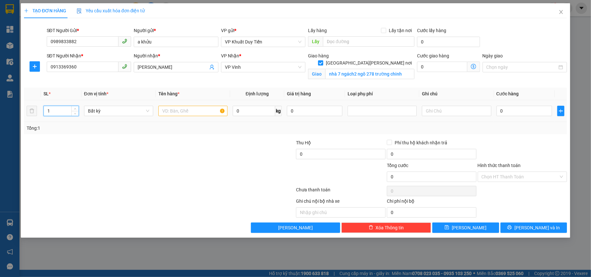
click at [55, 116] on input "1" at bounding box center [61, 111] width 35 height 10
click at [47, 112] on input "number" at bounding box center [61, 111] width 35 height 10
click at [179, 116] on input "text" at bounding box center [192, 111] width 69 height 10
click at [498, 109] on input "0" at bounding box center [523, 111] width 55 height 10
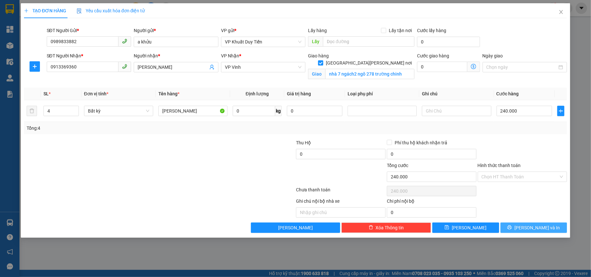
click at [539, 225] on button "Lưu và In" at bounding box center [533, 228] width 67 height 10
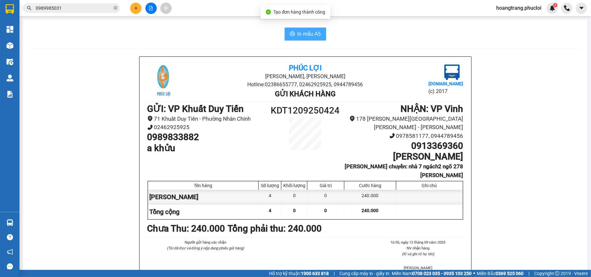
click at [298, 31] on span "In mẫu A5" at bounding box center [309, 34] width 23 height 8
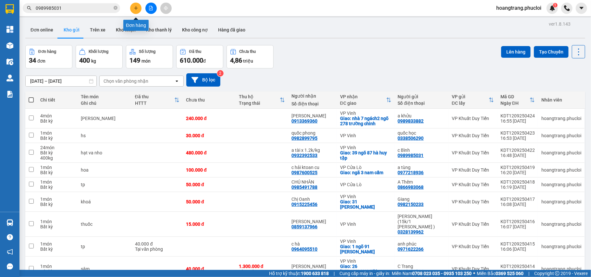
click at [136, 12] on button at bounding box center [135, 8] width 11 height 11
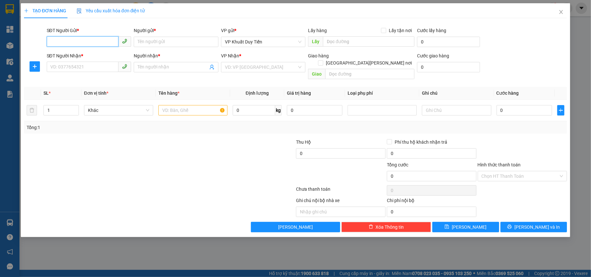
click at [83, 43] on input "SĐT Người Gửi *" at bounding box center [83, 41] width 72 height 10
click at [73, 55] on div "0989833882 - a khửu" at bounding box center [89, 55] width 77 height 7
click at [65, 66] on input "SĐT Người Nhận *" at bounding box center [83, 67] width 72 height 10
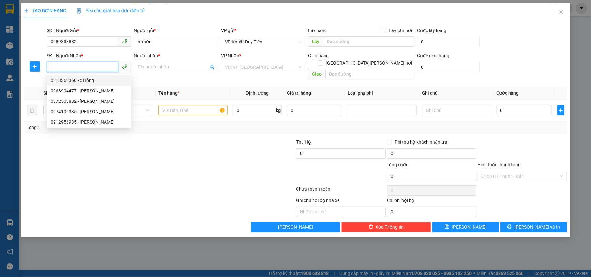
click at [53, 67] on input "SĐT Người Nhận *" at bounding box center [83, 67] width 72 height 10
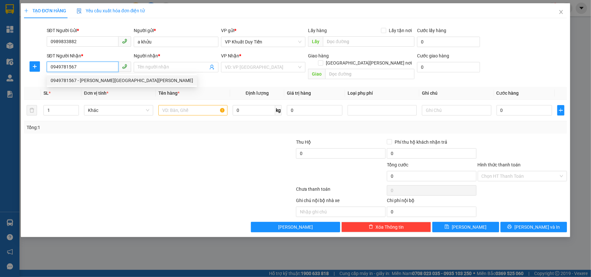
click at [87, 82] on div "0949781567 - phan hoài giang" at bounding box center [122, 80] width 142 height 7
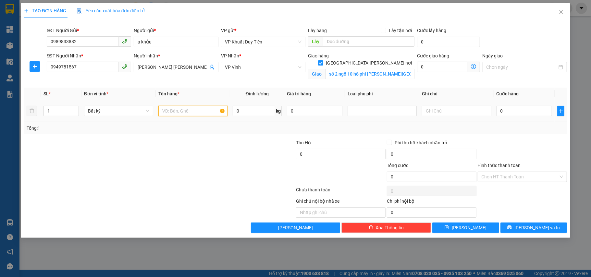
click at [195, 115] on input "text" at bounding box center [192, 111] width 69 height 10
click at [500, 111] on input "0" at bounding box center [523, 111] width 55 height 10
click at [532, 229] on span "Lưu và In" at bounding box center [536, 227] width 45 height 7
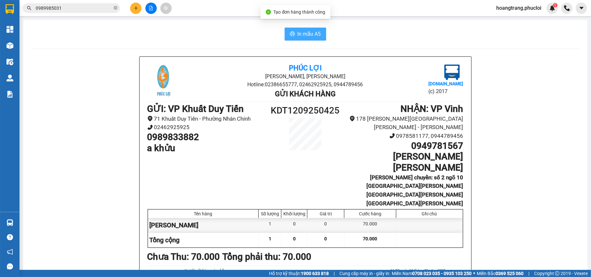
click at [303, 33] on span "In mẫu A5" at bounding box center [309, 34] width 23 height 8
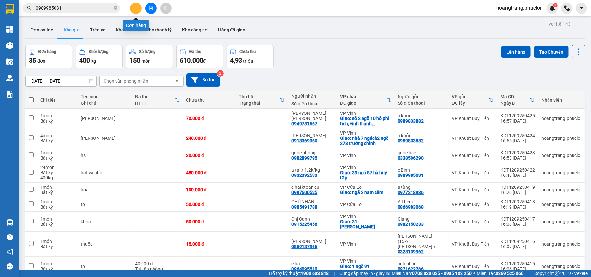
click at [135, 10] on icon "plus" at bounding box center [136, 8] width 5 height 5
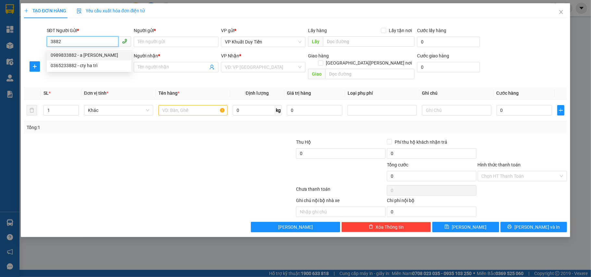
click at [79, 55] on div "0989833882 - a khửu" at bounding box center [89, 55] width 77 height 7
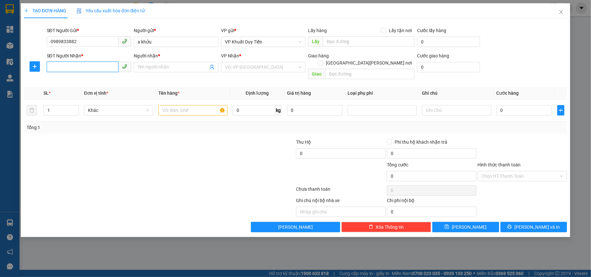
click at [63, 67] on input "SĐT Người Nhận *" at bounding box center [83, 67] width 72 height 10
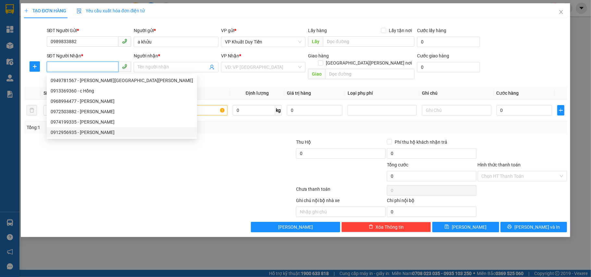
click at [67, 133] on div "0912956935 - CHỊ XUÂN" at bounding box center [122, 132] width 142 height 7
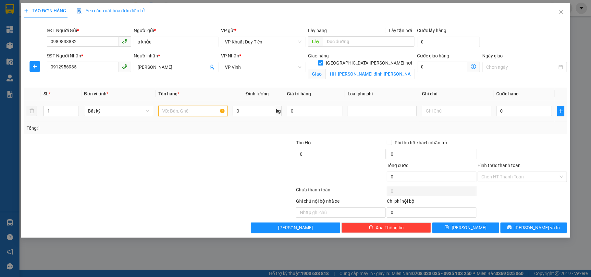
click at [171, 108] on input "text" at bounding box center [192, 111] width 69 height 10
click at [497, 112] on input "0" at bounding box center [523, 111] width 55 height 10
click at [535, 230] on span "Lưu và In" at bounding box center [536, 227] width 45 height 7
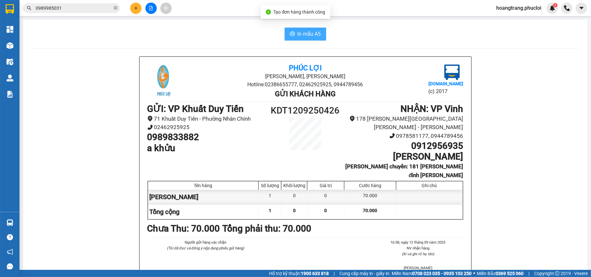
click at [291, 34] on button "In mẫu A5" at bounding box center [306, 34] width 42 height 13
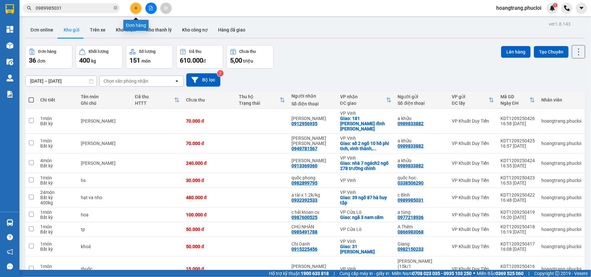
click at [134, 10] on button at bounding box center [135, 8] width 11 height 11
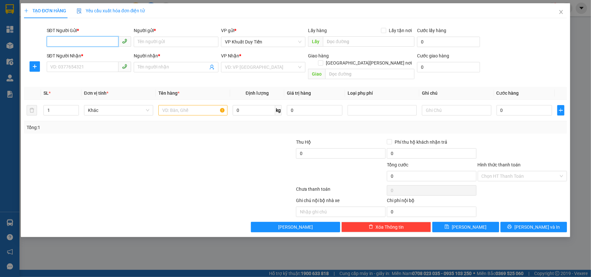
click at [64, 43] on input "SĐT Người Gửi *" at bounding box center [83, 41] width 72 height 10
click at [159, 44] on input "Người gửi *" at bounding box center [176, 42] width 85 height 10
click at [64, 68] on input "SĐT Người Nhận *" at bounding box center [83, 67] width 72 height 10
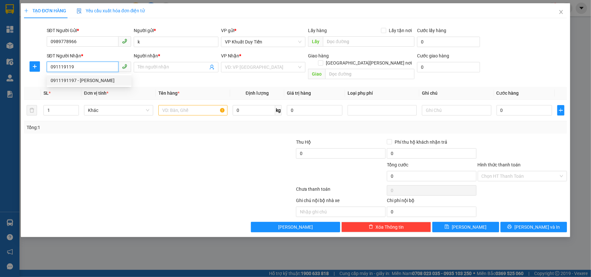
click at [79, 79] on div "0911191197 - Phương Anh" at bounding box center [89, 80] width 77 height 7
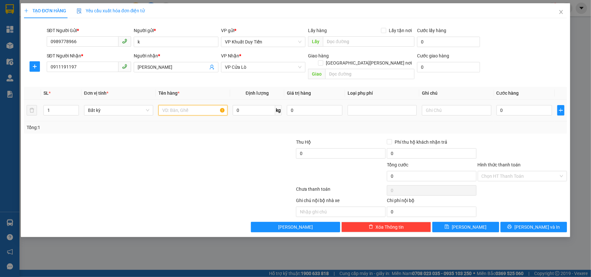
click at [164, 105] on input "text" at bounding box center [192, 110] width 69 height 10
click at [499, 105] on input "0" at bounding box center [523, 110] width 55 height 10
click at [512, 225] on icon "printer" at bounding box center [509, 227] width 5 height 5
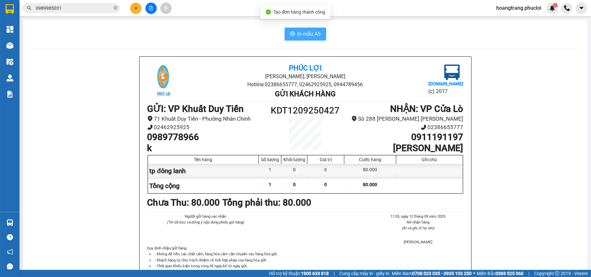
click at [306, 35] on span "In mẫu A5" at bounding box center [309, 34] width 23 height 8
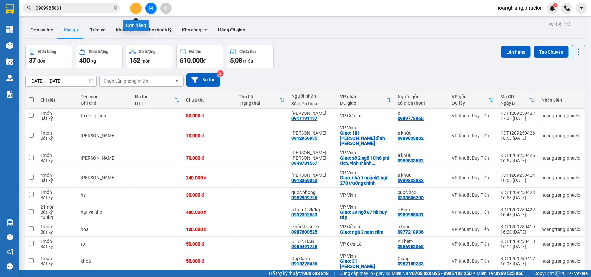
click at [136, 7] on icon "plus" at bounding box center [136, 8] width 5 height 5
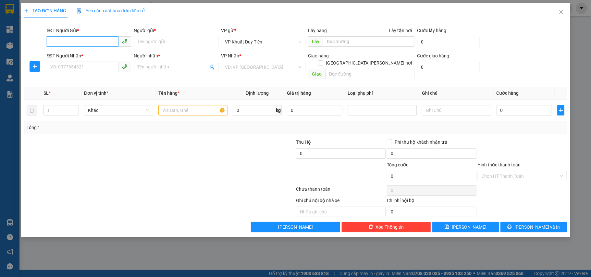
click at [64, 43] on input "SĐT Người Gửi *" at bounding box center [83, 41] width 72 height 10
click at [85, 56] on div "0382043838 - sơn DULSON" at bounding box center [89, 55] width 77 height 7
click at [78, 67] on input "SĐT Người Nhận *" at bounding box center [83, 67] width 72 height 10
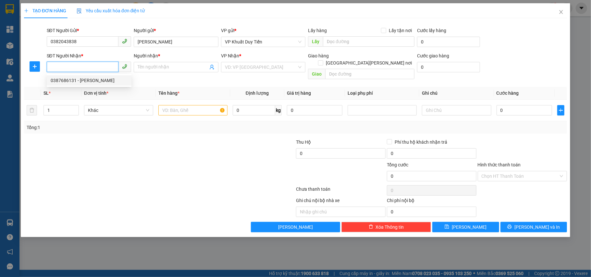
click at [72, 82] on div "0387686131 - hoàng đức" at bounding box center [89, 80] width 77 height 7
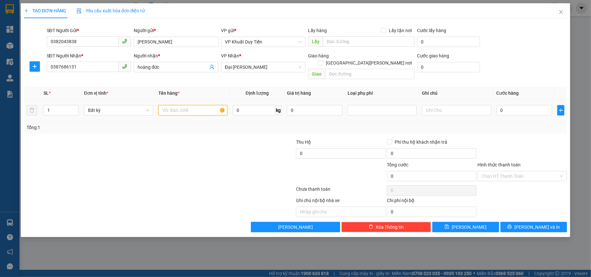
click at [164, 105] on input "text" at bounding box center [192, 110] width 69 height 10
click at [499, 105] on input "0" at bounding box center [523, 110] width 55 height 10
click at [526, 226] on button "Lưu và In" at bounding box center [533, 227] width 67 height 10
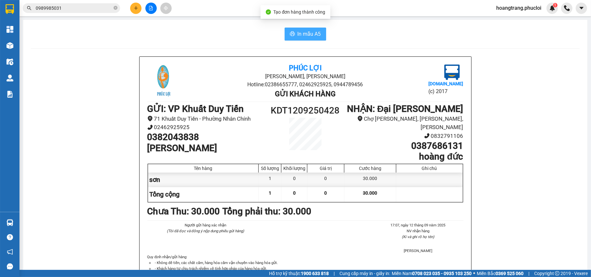
click at [296, 33] on button "In mẫu A5" at bounding box center [306, 34] width 42 height 13
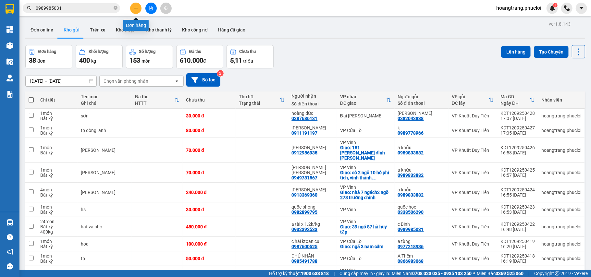
click at [138, 9] on button at bounding box center [135, 8] width 11 height 11
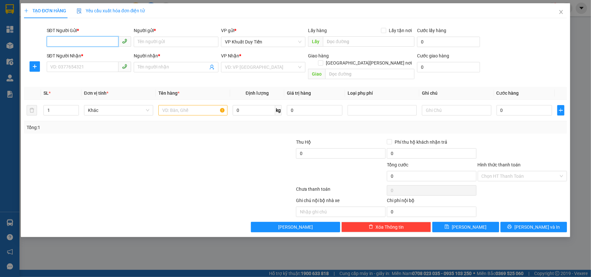
click at [82, 41] on input "SĐT Người Gửi *" at bounding box center [83, 41] width 72 height 10
click at [69, 67] on input "SĐT Người Nhận *" at bounding box center [83, 67] width 72 height 10
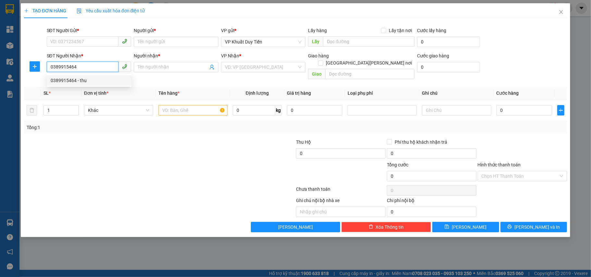
click at [65, 82] on div "0389915464 - thu" at bounding box center [89, 80] width 77 height 7
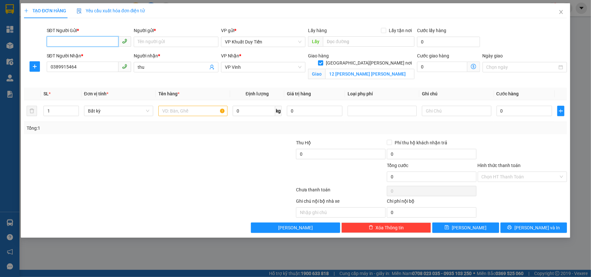
click at [78, 43] on input "SĐT Người Gửi *" at bounding box center [83, 41] width 72 height 10
click at [77, 55] on div "0363928292 - Chị Huế" at bounding box center [89, 55] width 77 height 7
click at [177, 111] on input "text" at bounding box center [192, 111] width 69 height 10
click at [498, 112] on input "0" at bounding box center [523, 111] width 55 height 10
click at [520, 228] on button "Lưu và In" at bounding box center [533, 228] width 67 height 10
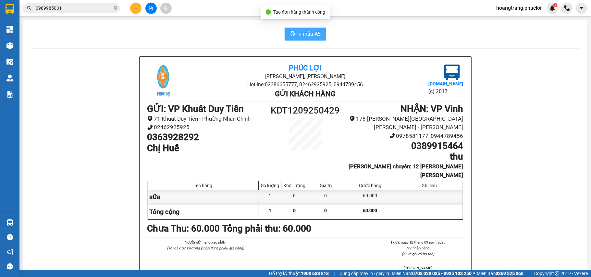
click at [304, 38] on span "In mẫu A5" at bounding box center [309, 34] width 23 height 8
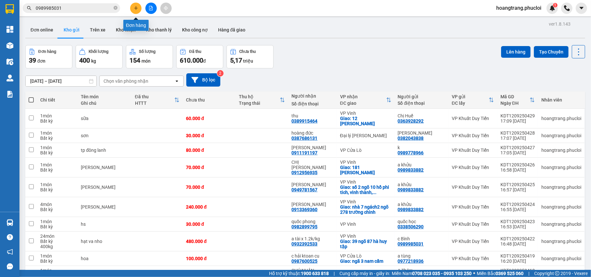
click at [138, 7] on icon "plus" at bounding box center [136, 8] width 5 height 5
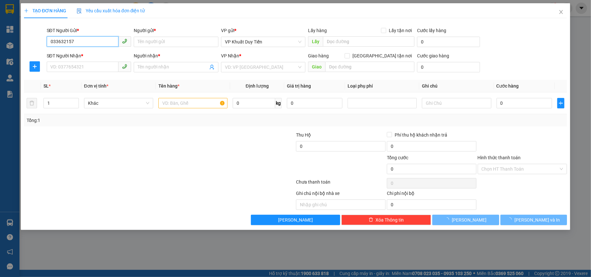
type input "0336321575"
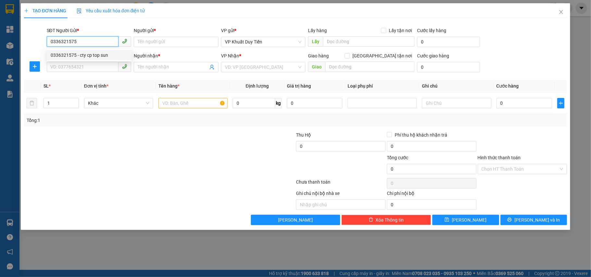
click at [86, 56] on div "0336321575 - cty cp top sun" at bounding box center [89, 55] width 77 height 7
type input "cty cp top sun"
type input "0336321575"
click at [83, 68] on input "SĐT Người Nhận *" at bounding box center [83, 67] width 72 height 10
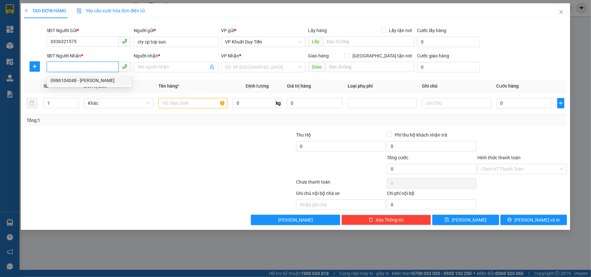
click at [86, 84] on div "0986104048 - Hoàng Thị Thắm" at bounding box center [89, 80] width 85 height 10
type input "0986104048"
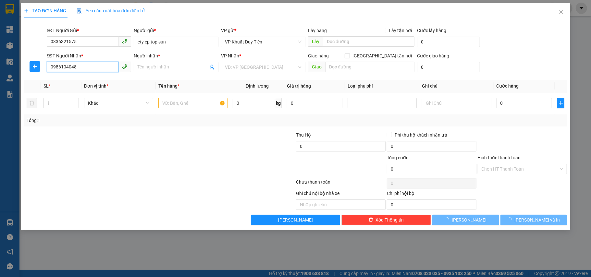
type input "[PERSON_NAME]"
checkbox input "true"
type input "số 18 ngõ 2 đường nguyễn kiệm kéo dài"
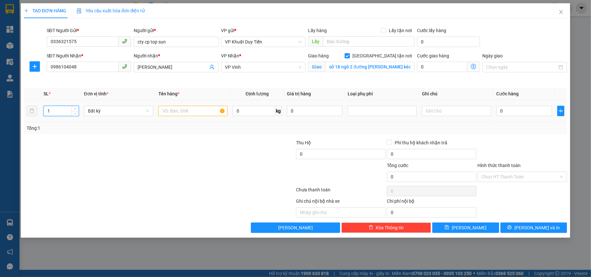
click at [55, 113] on input "1" at bounding box center [61, 111] width 35 height 10
type input "5"
type input "6"
drag, startPoint x: 174, startPoint y: 104, endPoint x: 164, endPoint y: 108, distance: 10.8
click at [169, 107] on td at bounding box center [193, 111] width 74 height 22
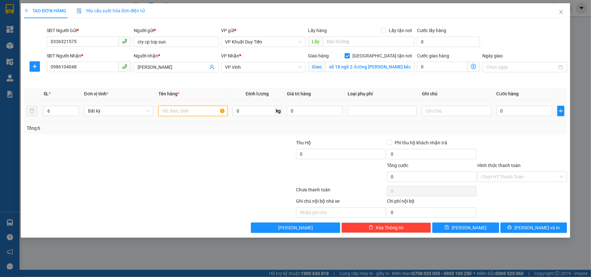
click at [171, 110] on input "text" at bounding box center [192, 111] width 69 height 10
type input "[PERSON_NAME]"
click at [504, 110] on input "0" at bounding box center [523, 111] width 55 height 10
type input "2"
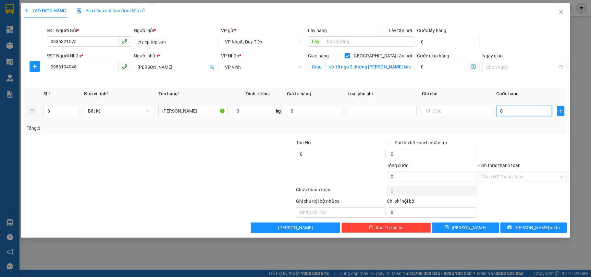
type input "2"
type input "24"
type input "240"
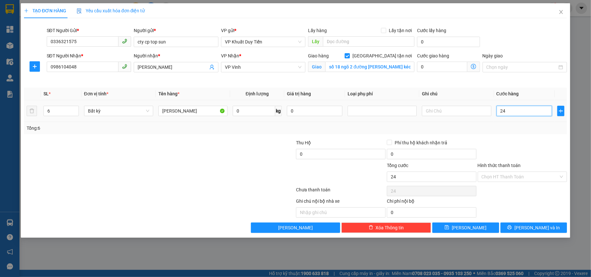
type input "240"
type input "2.400"
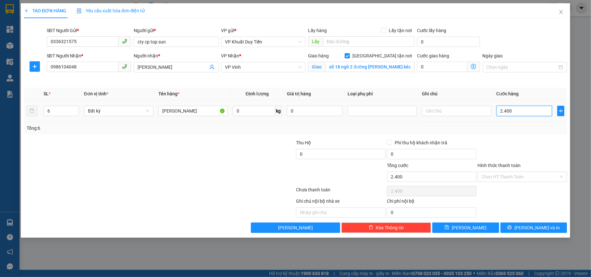
type input "24.000"
type input "240.000"
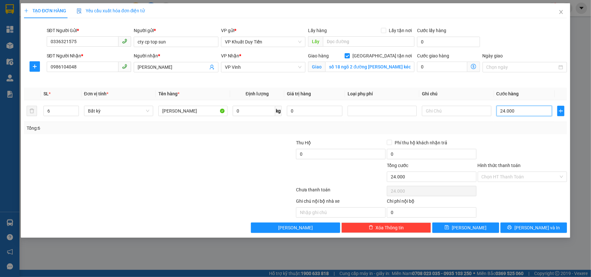
type input "240.000"
click at [530, 229] on span "Lưu và In" at bounding box center [536, 227] width 45 height 7
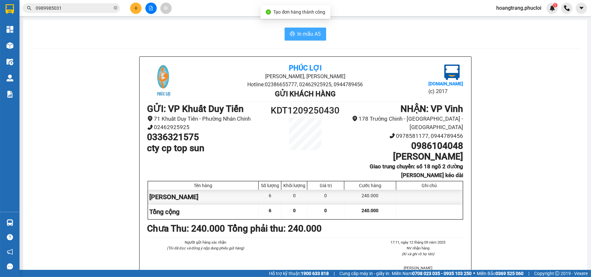
click at [311, 34] on span "In mẫu A5" at bounding box center [309, 34] width 23 height 8
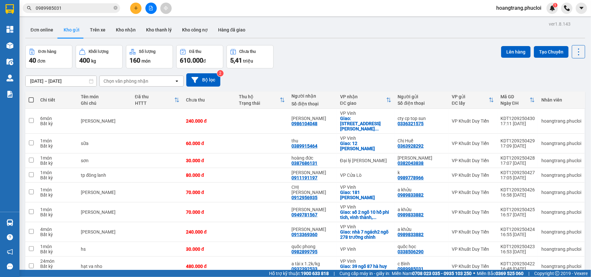
scroll to position [44, 0]
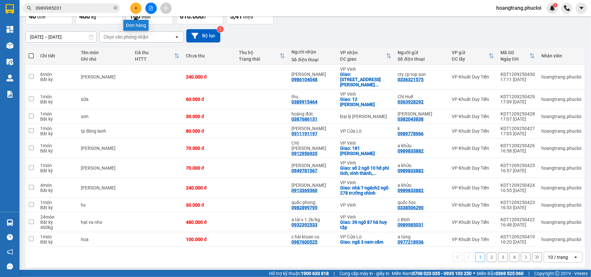
click at [136, 8] on icon "plus" at bounding box center [136, 8] width 5 height 5
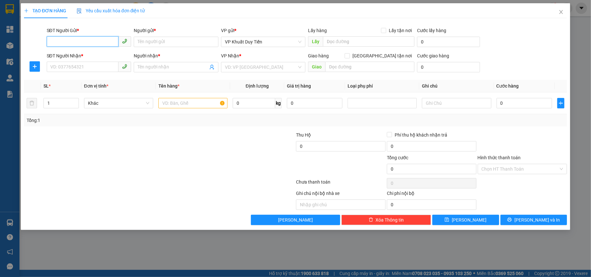
click at [69, 43] on input "SĐT Người Gửi *" at bounding box center [83, 41] width 72 height 10
type input "0941858188"
click at [80, 55] on div "0941858188 - c thúy" at bounding box center [89, 55] width 77 height 7
type input "c thúy"
type input "0941858188"
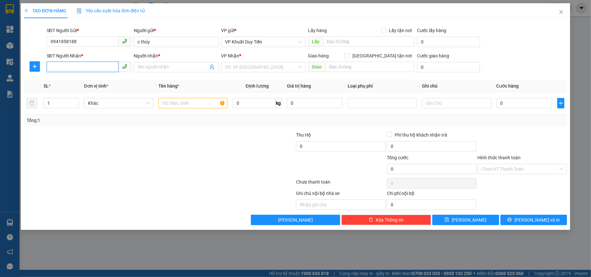
click at [80, 66] on input "SĐT Người Nhận *" at bounding box center [83, 67] width 72 height 10
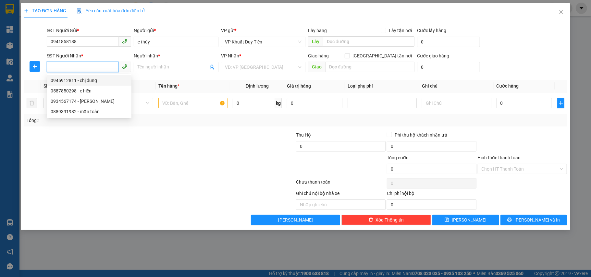
click at [64, 81] on div "0945912811 - chị dung" at bounding box center [89, 80] width 77 height 7
type input "0945912811"
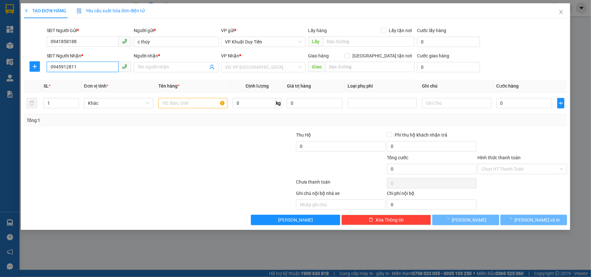
type input "chị dung"
checkbox input "true"
type input "NGÕ 103 NGÁCH 4 NHÀ 17 NGUYỄN SINH SẮC"
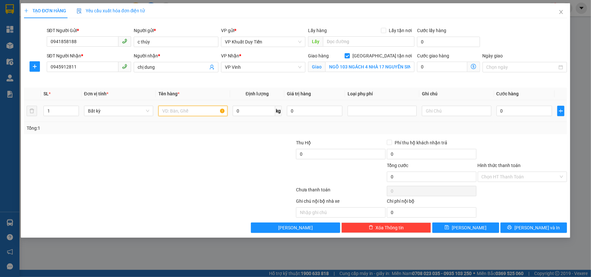
click at [169, 113] on input "text" at bounding box center [192, 111] width 69 height 10
type input "mp"
click at [498, 109] on input "0" at bounding box center [523, 111] width 55 height 10
type input "4"
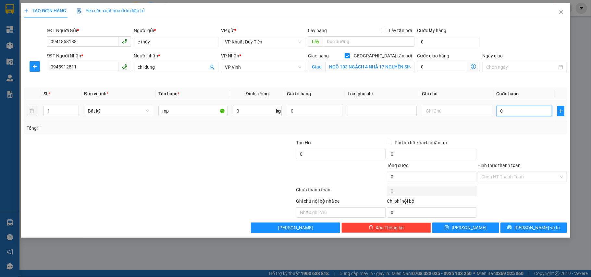
type input "4"
type input "40"
type input "400"
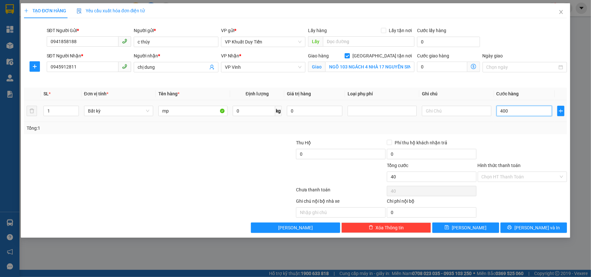
type input "400"
type input "4.000"
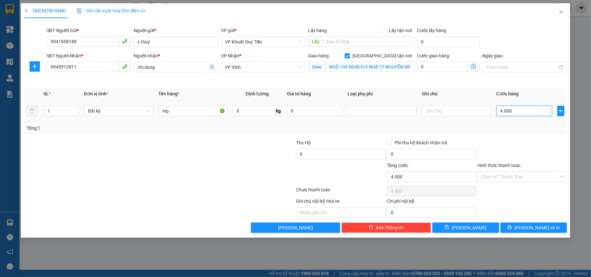
type input "40.000"
click at [534, 230] on span "Lưu và In" at bounding box center [536, 227] width 45 height 7
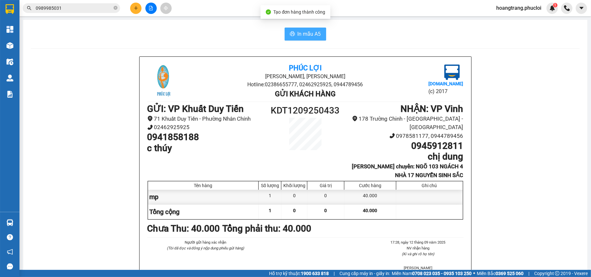
click at [303, 39] on button "In mẫu A5" at bounding box center [306, 34] width 42 height 13
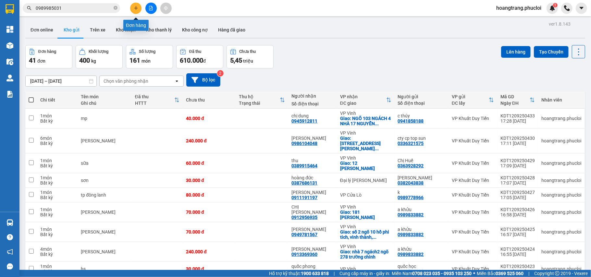
click at [136, 8] on icon "plus" at bounding box center [136, 8] width 5 height 5
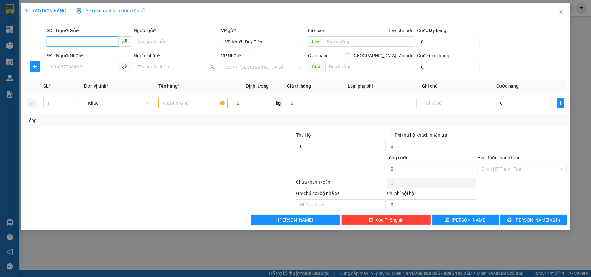
click at [57, 42] on input "SĐT Người Gửi *" at bounding box center [83, 41] width 72 height 10
type input "0326630840"
click at [79, 55] on div "0326630840 - Đinh vũ huy" at bounding box center [89, 55] width 77 height 7
type input "[PERSON_NAME]"
type input "0326630840"
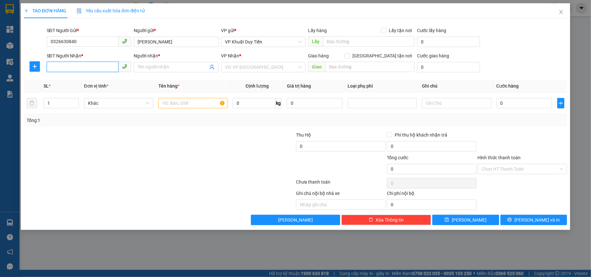
click at [68, 66] on input "SĐT Người Nhận *" at bounding box center [83, 67] width 72 height 10
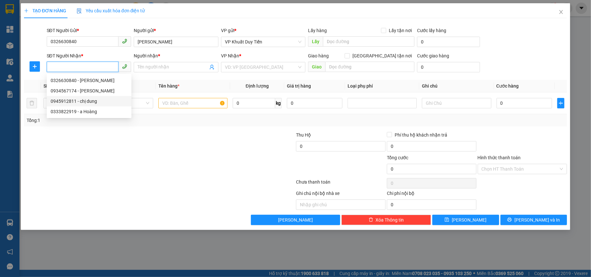
click at [64, 68] on input "SĐT Người Nhận *" at bounding box center [83, 67] width 72 height 10
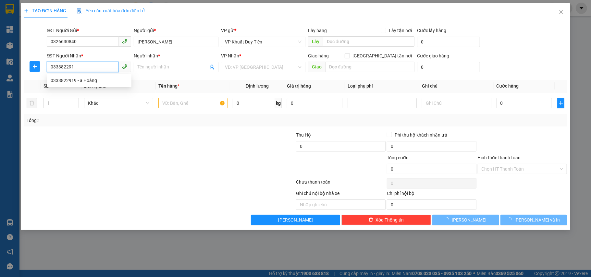
type input "0333822919"
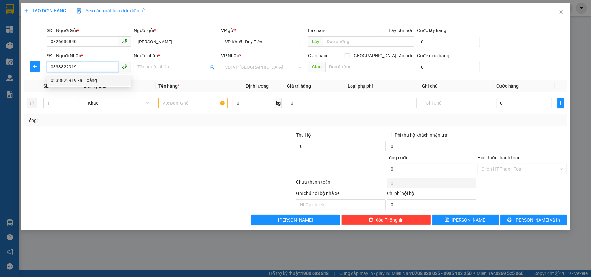
click at [66, 82] on div "0333822919 - a Hoàng" at bounding box center [89, 80] width 77 height 7
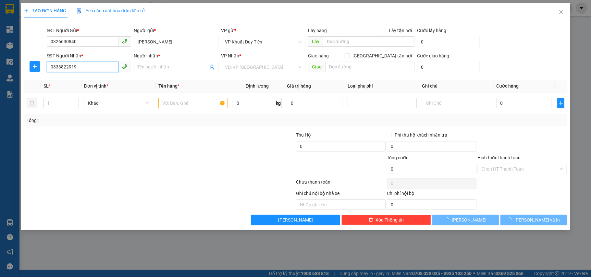
type input "a Hoàng"
checkbox input "true"
type input "58 võ thi sáu tp vinh"
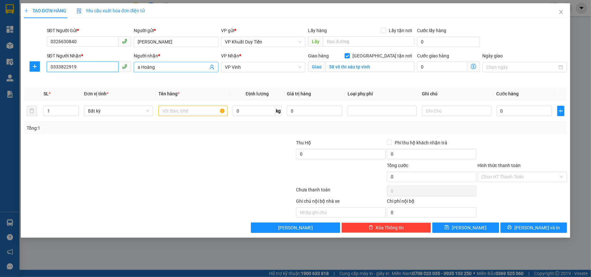
type input "0333822919"
click at [156, 65] on input "a Hoàng" at bounding box center [173, 67] width 70 height 7
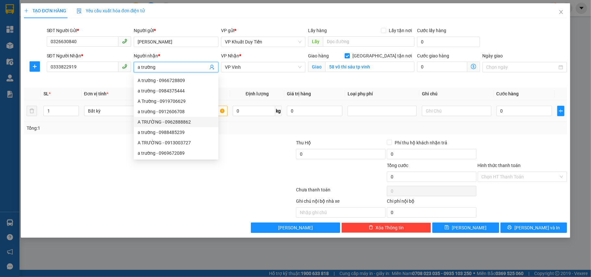
type input "a trường"
click at [222, 110] on input "text" at bounding box center [192, 111] width 69 height 10
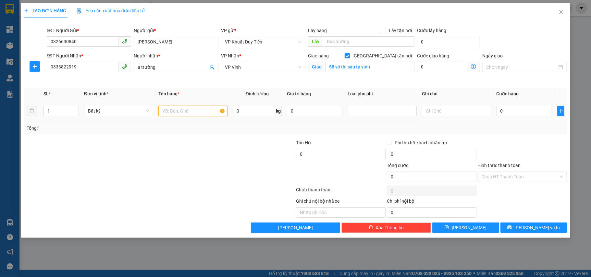
click at [177, 113] on input "text" at bounding box center [192, 111] width 69 height 10
type input "mp"
click at [297, 155] on input "0" at bounding box center [341, 154] width 90 height 10
type input "5.520.000"
click at [497, 109] on input "0" at bounding box center [523, 111] width 55 height 10
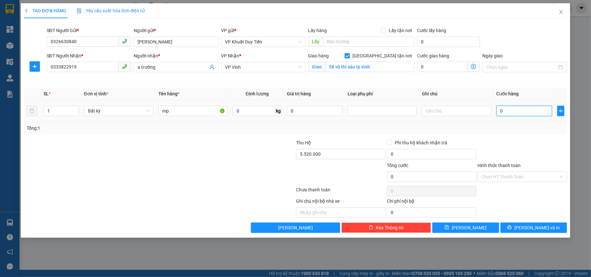
type input "5"
type input "50"
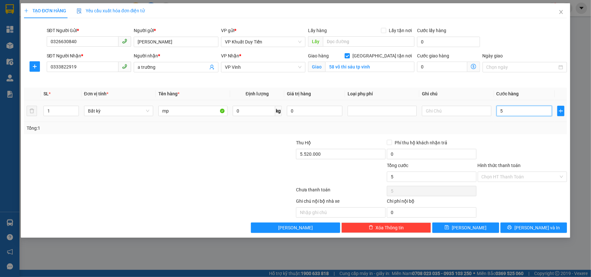
type input "50"
type input "500"
type input "5.000"
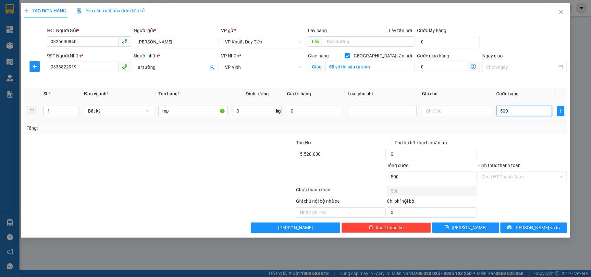
type input "5.000"
type input "50.000"
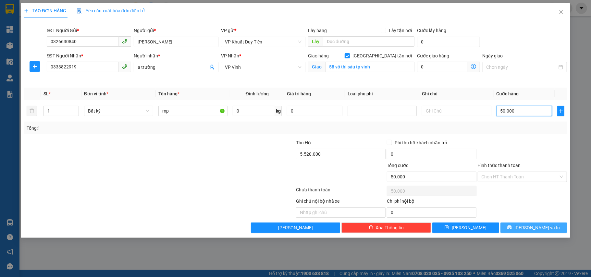
type input "50.000"
click at [529, 229] on span "Lưu và In" at bounding box center [536, 227] width 45 height 7
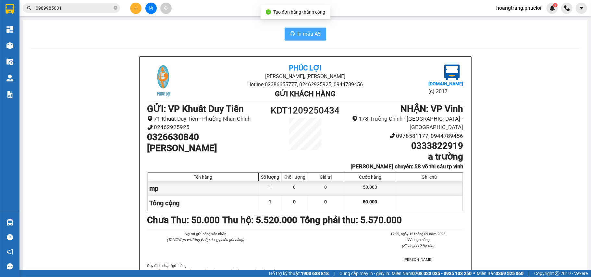
click at [298, 32] on span "In mẫu A5" at bounding box center [309, 34] width 23 height 8
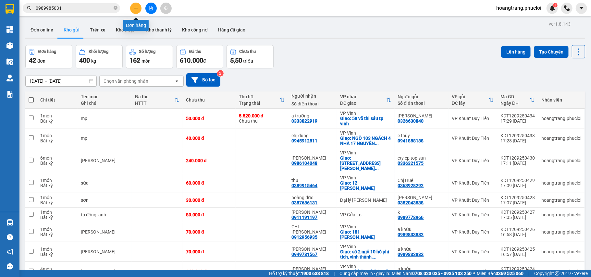
click at [135, 6] on icon "plus" at bounding box center [136, 8] width 5 height 5
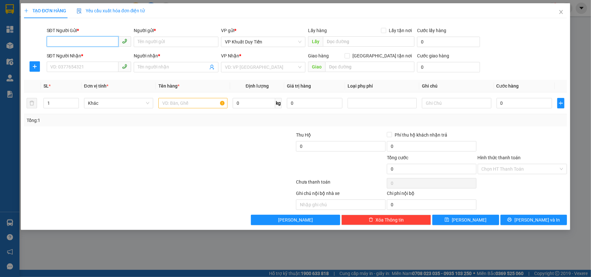
click at [55, 44] on input "SĐT Người Gửi *" at bounding box center [83, 41] width 72 height 10
type input "0866994246"
click at [83, 54] on div "0866994246 - thụ" at bounding box center [89, 55] width 77 height 7
type input "thụ"
type input "0866994246"
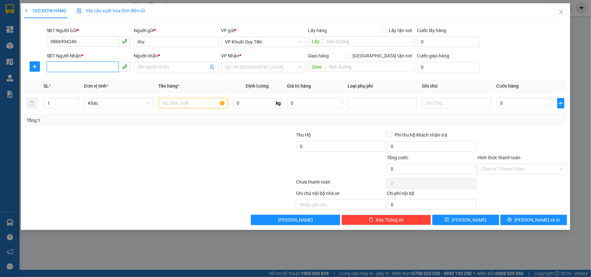
click at [55, 66] on input "SĐT Người Nhận *" at bounding box center [83, 67] width 72 height 10
click at [68, 83] on div "0812629956 - nhà thuốc Kim Ngân" at bounding box center [93, 80] width 85 height 7
type input "0812629956"
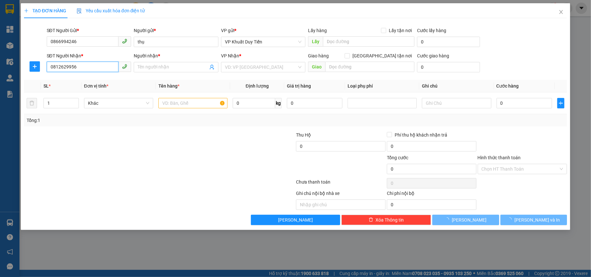
type input "nhà thuốc Kim Ngân"
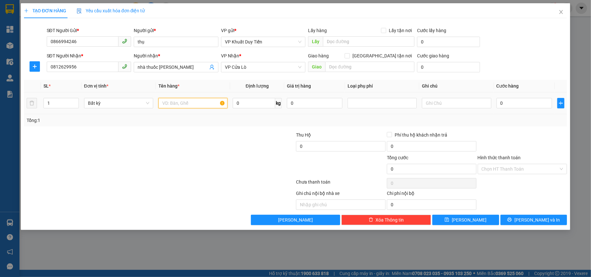
click at [170, 104] on input "text" at bounding box center [192, 103] width 69 height 10
type input "thuốc"
click at [500, 105] on input "0" at bounding box center [523, 103] width 55 height 10
type input "3"
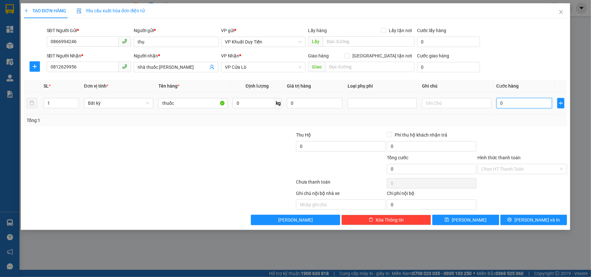
type input "3"
type input "30"
type input "300"
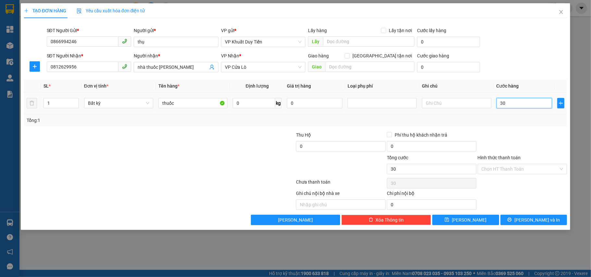
type input "300"
type input "3.000"
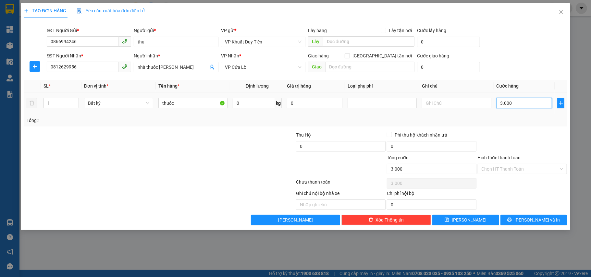
type input "30.000"
click at [526, 220] on button "Lưu và In" at bounding box center [533, 220] width 67 height 10
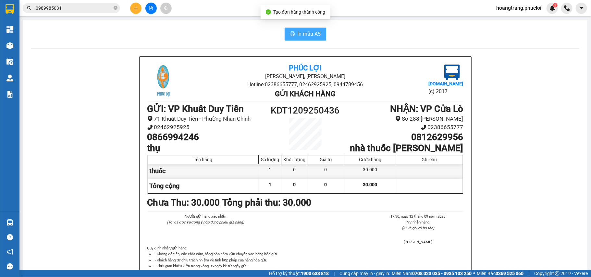
click at [298, 37] on span "In mẫu A5" at bounding box center [309, 34] width 23 height 8
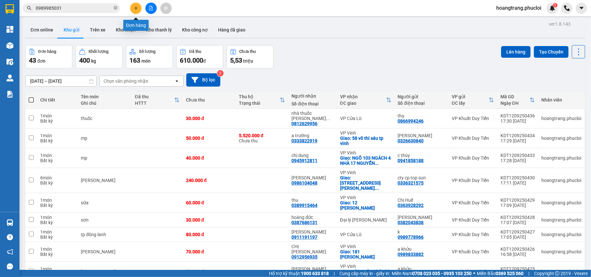
click at [136, 8] on icon "plus" at bounding box center [136, 8] width 5 height 5
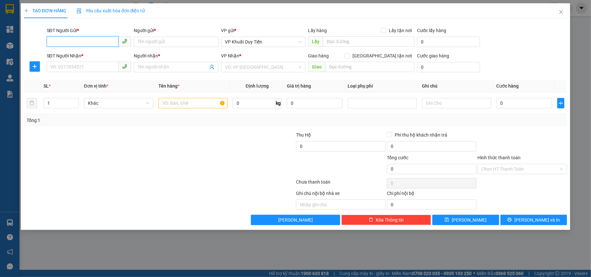
click at [71, 40] on input "SĐT Người Gửi *" at bounding box center [83, 41] width 72 height 10
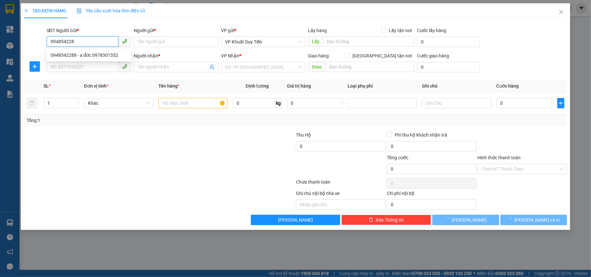
type input "0948542288"
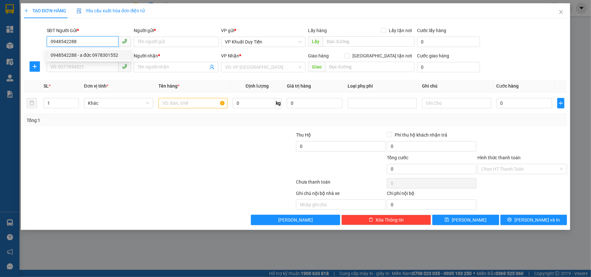
click at [82, 54] on div "0948542288 - a đức 0978301552" at bounding box center [89, 55] width 77 height 7
type input "a đức 0978301552"
type input "0948542288"
click at [77, 62] on input "SĐT Người Nhận *" at bounding box center [83, 67] width 72 height 10
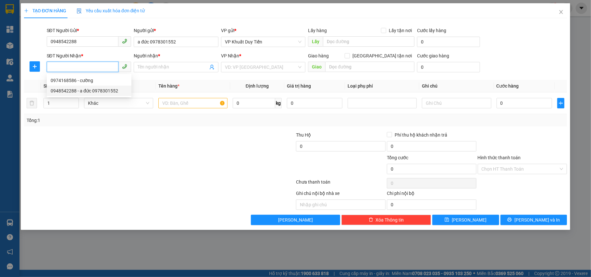
click at [65, 91] on div "0948542288 - a đức 0978301552" at bounding box center [89, 90] width 77 height 7
type input "0948542288"
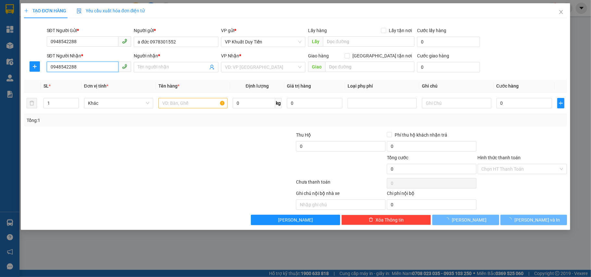
type input "a đức 0978301552"
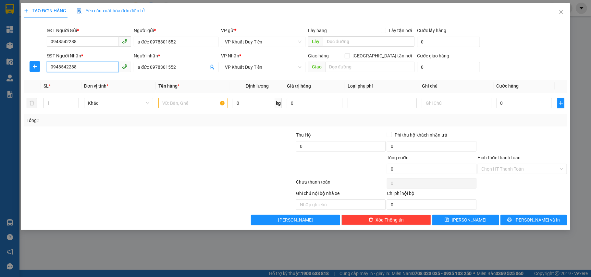
click at [82, 66] on input "0948542288" at bounding box center [83, 67] width 72 height 10
type input "0"
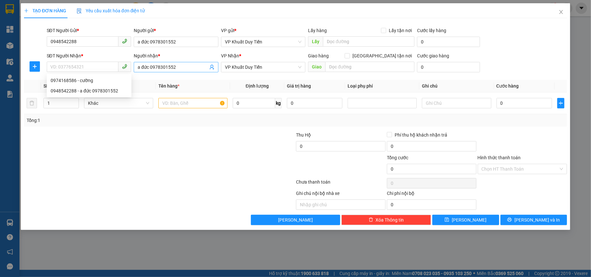
click at [179, 67] on input "a đức 0978301552" at bounding box center [173, 67] width 70 height 7
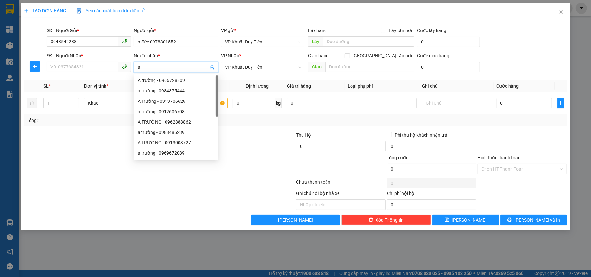
type input "a"
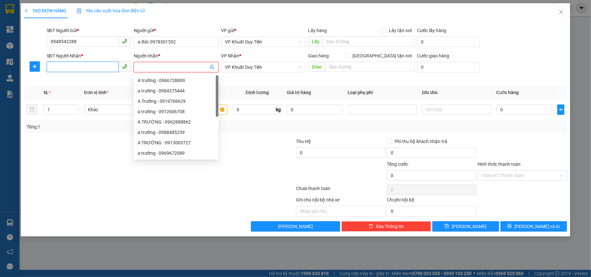
click at [55, 69] on input "SĐT Người Nhận *" at bounding box center [83, 67] width 72 height 10
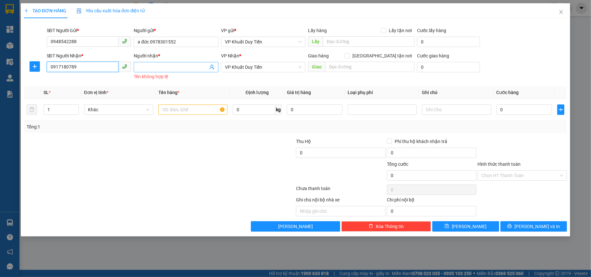
type input "0917180789"
click at [149, 69] on input "Người nhận *" at bounding box center [173, 67] width 70 height 7
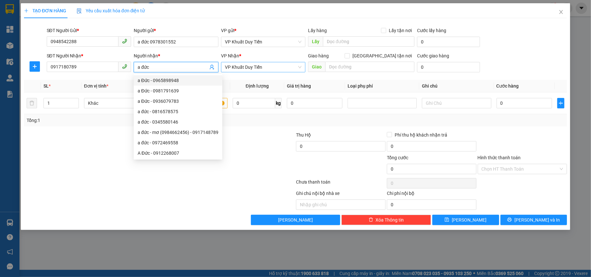
click at [262, 68] on span "VP Khuất Duy Tiến" at bounding box center [263, 67] width 77 height 10
type input "a đức"
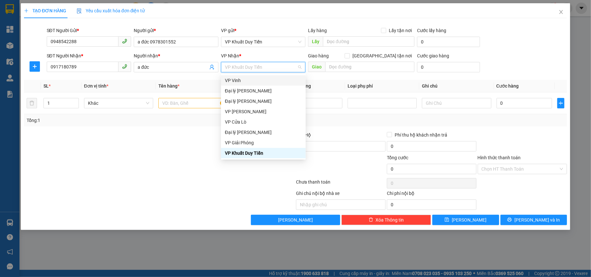
click at [231, 79] on div "VP Vinh" at bounding box center [263, 80] width 77 height 7
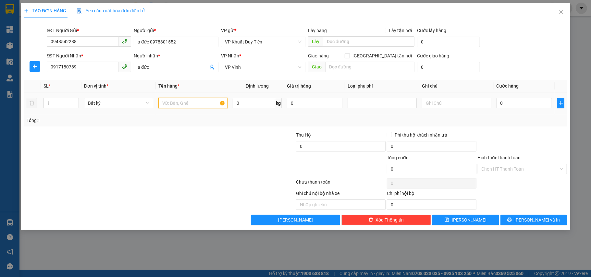
click at [165, 102] on input "text" at bounding box center [192, 103] width 69 height 10
type input "thuốc"
click at [498, 106] on input "0" at bounding box center [523, 103] width 55 height 10
type input "3"
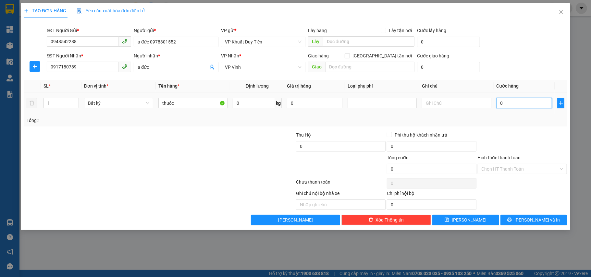
type input "3"
type input "30"
type input "300"
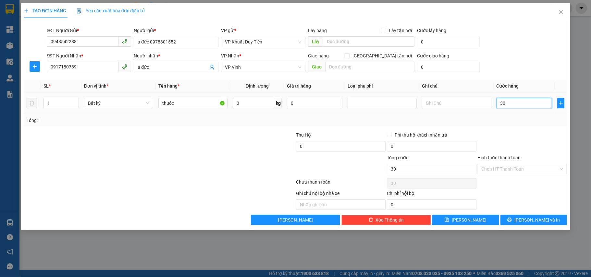
type input "300"
type input "3.000"
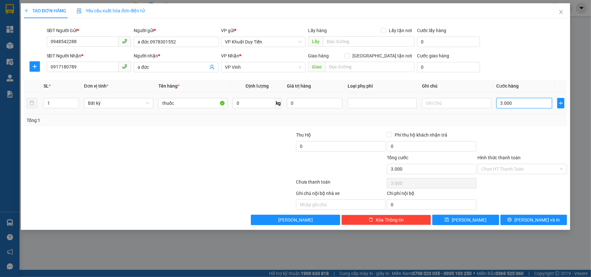
type input "30.000"
click at [507, 158] on label "Hình thức thanh toán" at bounding box center [499, 157] width 43 height 5
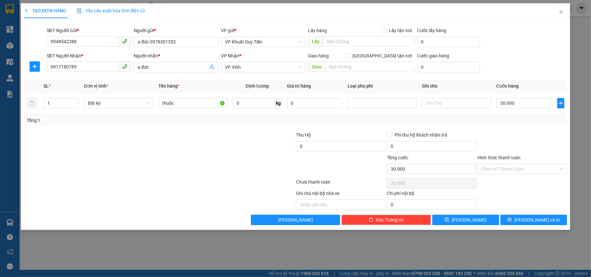
click at [507, 164] on input "Hình thức thanh toán" at bounding box center [520, 169] width 77 height 10
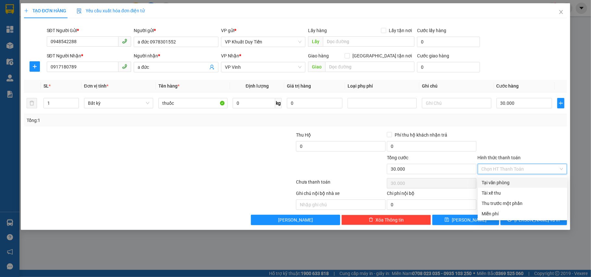
click at [503, 185] on div "Tại văn phòng" at bounding box center [523, 182] width 82 height 7
type input "0"
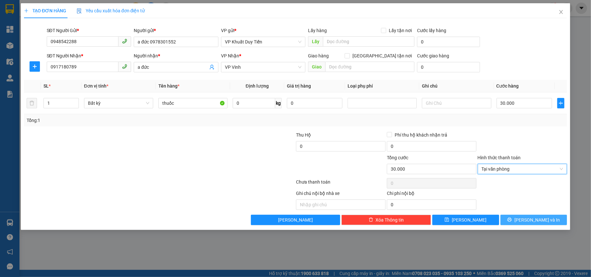
click at [530, 222] on span "Lưu và In" at bounding box center [536, 219] width 45 height 7
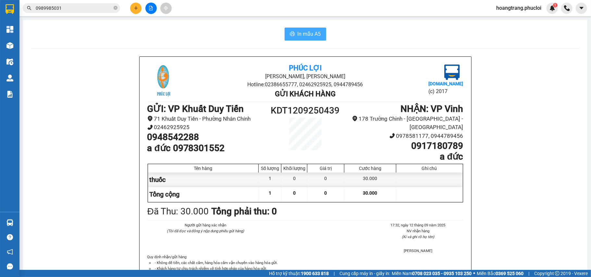
click at [308, 34] on span "In mẫu A5" at bounding box center [309, 34] width 23 height 8
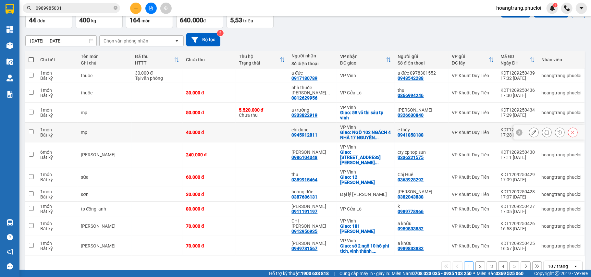
scroll to position [44, 0]
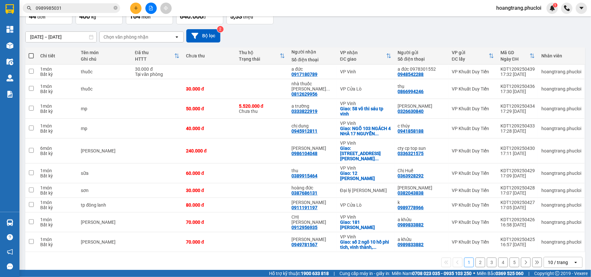
click at [554, 259] on div "10 / trang" at bounding box center [558, 262] width 20 height 6
click at [557, 240] on span "100 / trang" at bounding box center [553, 240] width 23 height 6
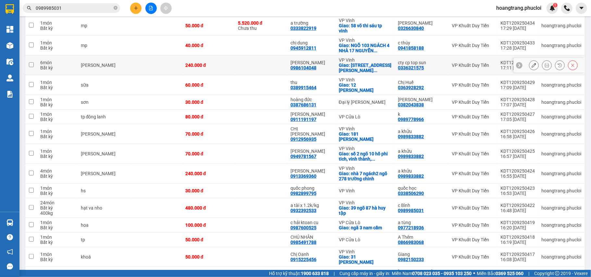
scroll to position [0, 0]
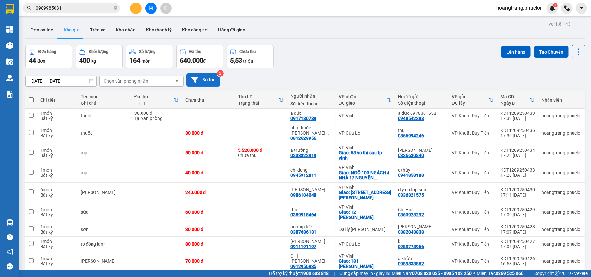
click at [202, 77] on button "Bộ lọc" at bounding box center [203, 79] width 34 height 13
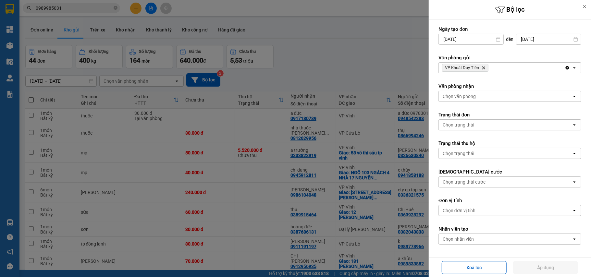
click at [487, 67] on span "VP Khuất Duy Tiến Delete" at bounding box center [465, 68] width 46 height 8
click at [485, 67] on icon "Delete" at bounding box center [484, 68] width 4 height 4
click at [484, 67] on div "Chọn văn phòng" at bounding box center [505, 68] width 133 height 10
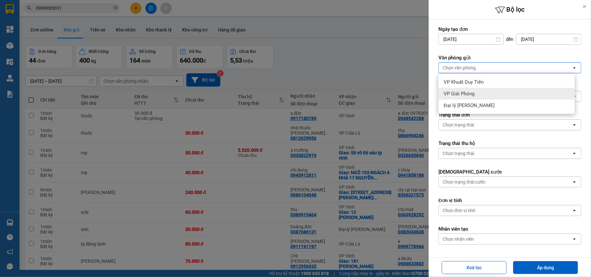
click at [470, 91] on span "VP Giải Phóng" at bounding box center [459, 94] width 31 height 6
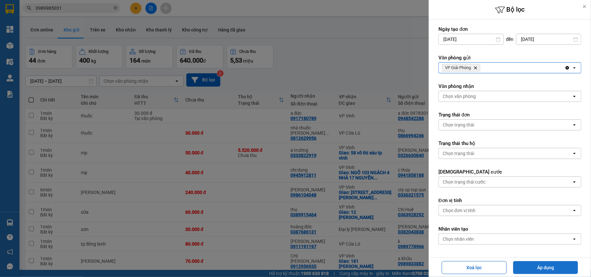
click at [536, 270] on button "Áp dụng" at bounding box center [545, 267] width 65 height 13
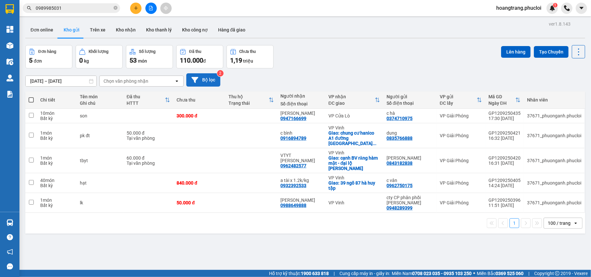
click at [196, 80] on icon at bounding box center [194, 80] width 7 height 7
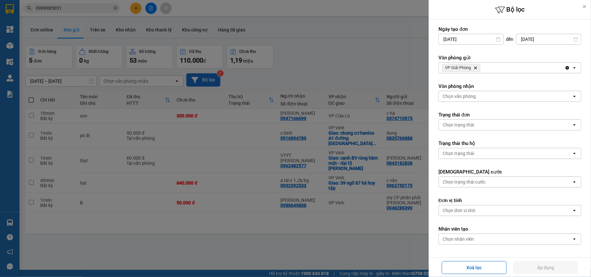
click at [475, 69] on icon "VP Giải Phóng, close by backspace" at bounding box center [475, 68] width 3 height 3
click at [469, 70] on div "Chọn văn phòng" at bounding box center [459, 68] width 33 height 6
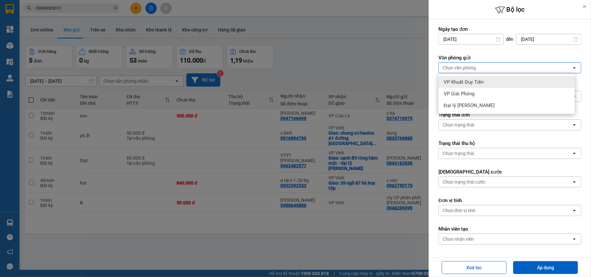
click at [461, 80] on span "VP Khuất Duy Tiến" at bounding box center [464, 82] width 40 height 6
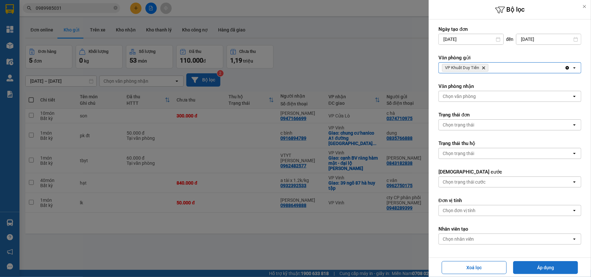
click at [540, 268] on button "Áp dụng" at bounding box center [545, 267] width 65 height 13
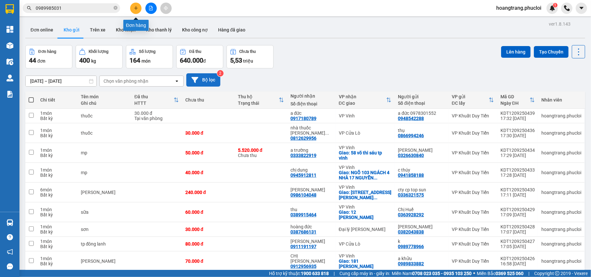
click at [134, 10] on icon "plus" at bounding box center [136, 8] width 5 height 5
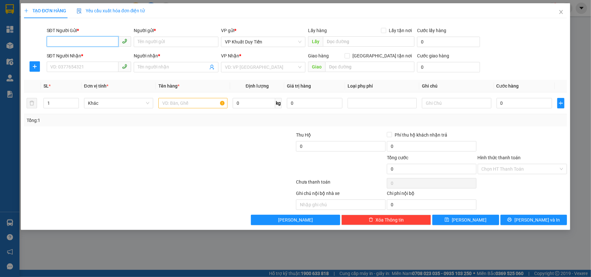
click at [57, 42] on input "SĐT Người Gửi *" at bounding box center [83, 41] width 72 height 10
click at [62, 42] on input "SĐT Người Gửi *" at bounding box center [83, 41] width 72 height 10
type input "0974609268"
click at [141, 44] on input "Người gửi *" at bounding box center [176, 42] width 85 height 10
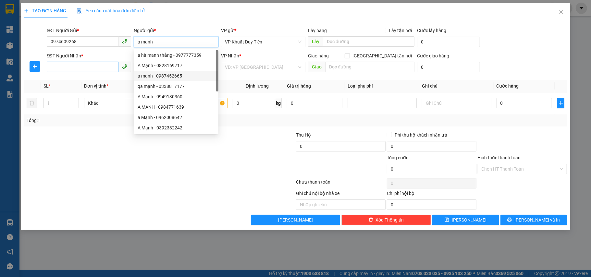
type input "a manh"
click at [56, 64] on input "SĐT Người Nhận *" at bounding box center [83, 67] width 72 height 10
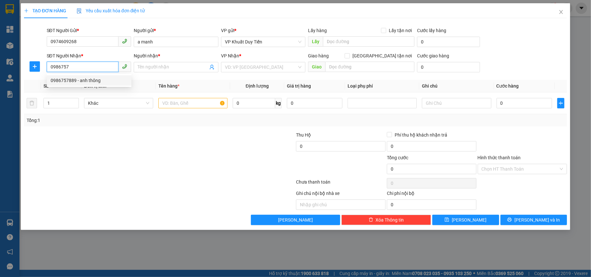
click at [82, 82] on div "0986757889 - anh thông" at bounding box center [89, 80] width 77 height 7
type input "0986757889"
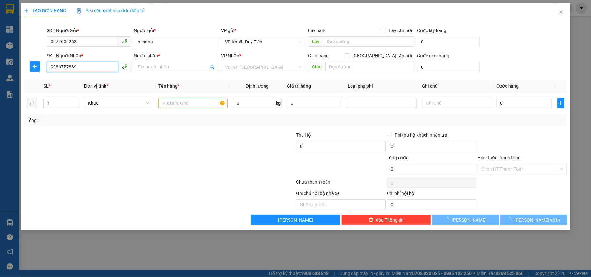
type input "anh thông"
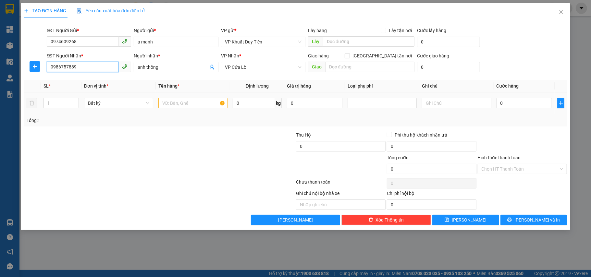
type input "0986757889"
click at [171, 103] on input "text" at bounding box center [192, 103] width 69 height 10
type input "thuốc"
click at [500, 160] on label "Hình thức thanh toán" at bounding box center [499, 157] width 43 height 5
click at [500, 164] on input "Hình thức thanh toán" at bounding box center [520, 169] width 77 height 10
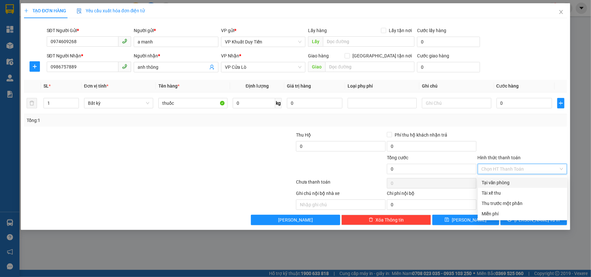
click at [496, 183] on div "Tại văn phòng" at bounding box center [523, 182] width 82 height 7
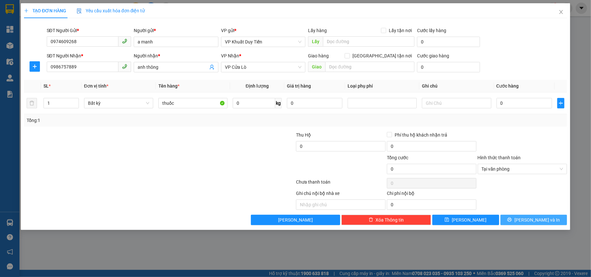
click at [530, 221] on span "Lưu và In" at bounding box center [536, 219] width 45 height 7
click at [497, 100] on input "0" at bounding box center [523, 103] width 55 height 10
type input "5"
type input "50"
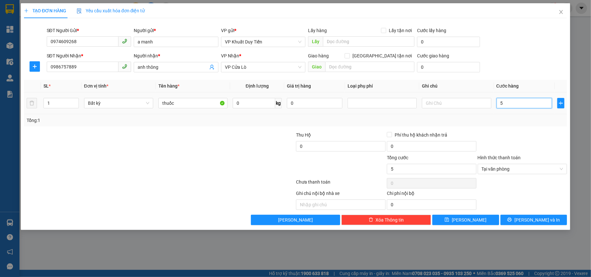
type input "50"
type input "500"
type input "5.000"
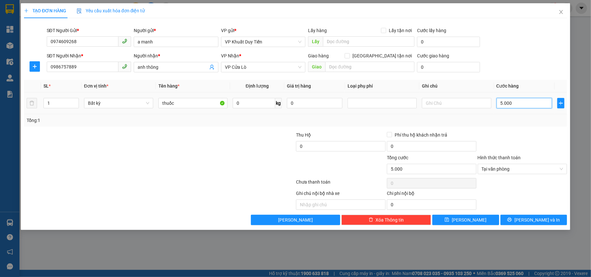
type input "50.000"
click at [503, 156] on label "Hình thức thanh toán" at bounding box center [499, 157] width 43 height 5
click at [503, 164] on input "Hình thức thanh toán" at bounding box center [520, 169] width 77 height 10
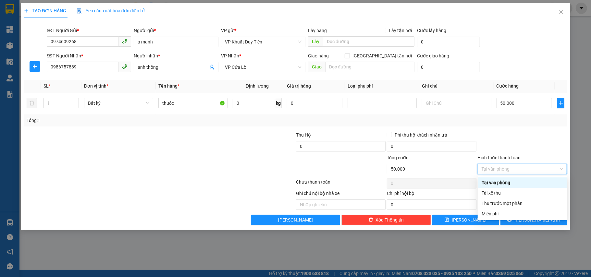
click at [497, 182] on div "Tại văn phòng" at bounding box center [523, 182] width 82 height 7
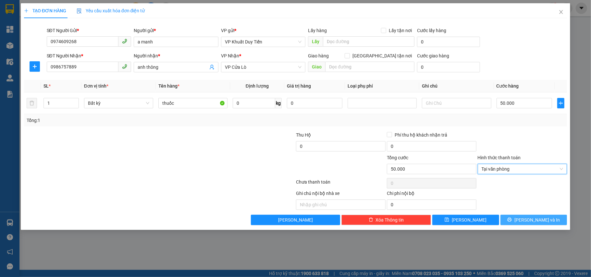
click at [530, 223] on span "Lưu và In" at bounding box center [536, 219] width 45 height 7
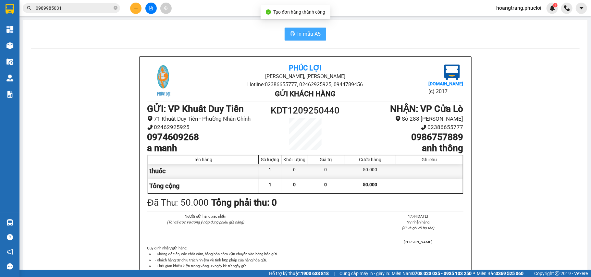
click at [302, 40] on button "In mẫu A5" at bounding box center [306, 34] width 42 height 13
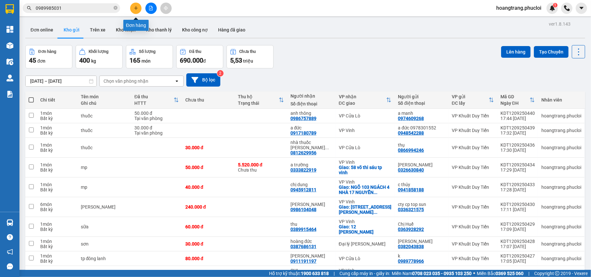
click at [140, 8] on button at bounding box center [135, 8] width 11 height 11
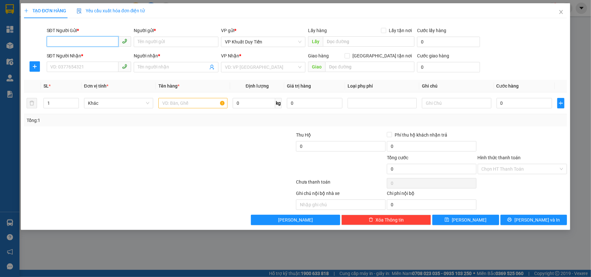
click at [67, 42] on input "SĐT Người Gửi *" at bounding box center [83, 41] width 72 height 10
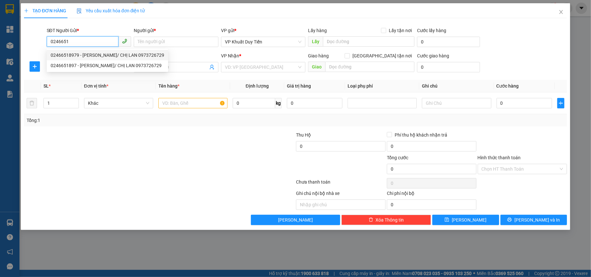
click at [88, 56] on div "02466518979 - ANH CƯỜNG/ CHỊ LAN 0973726729" at bounding box center [108, 55] width 114 height 7
type input "02466518979"
type input "[PERSON_NAME]/ CHỊ [PERSON_NAME] 0973726729"
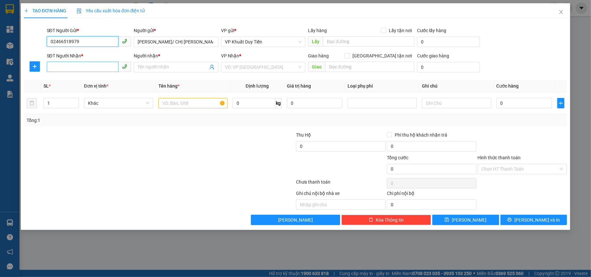
type input "02466518979"
click at [69, 65] on input "SĐT Người Nhận *" at bounding box center [83, 67] width 72 height 10
click at [62, 80] on div "0359587506 - C PHƯƠNG" at bounding box center [89, 80] width 77 height 7
type input "0359587506"
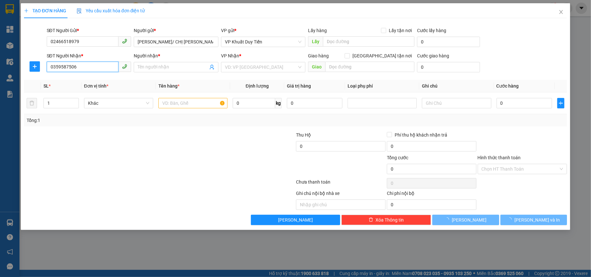
type input "[PERSON_NAME]"
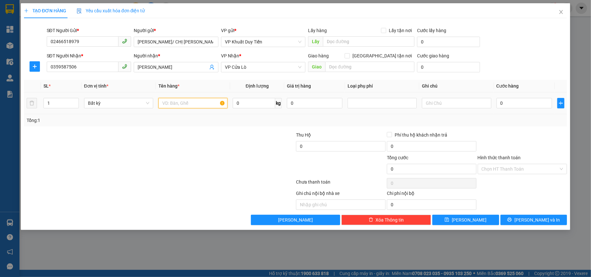
click at [167, 105] on input "text" at bounding box center [192, 103] width 69 height 10
type input "tp c năng"
click at [500, 101] on input "0" at bounding box center [523, 103] width 55 height 10
click at [497, 102] on input "0" at bounding box center [523, 103] width 55 height 10
type input "50"
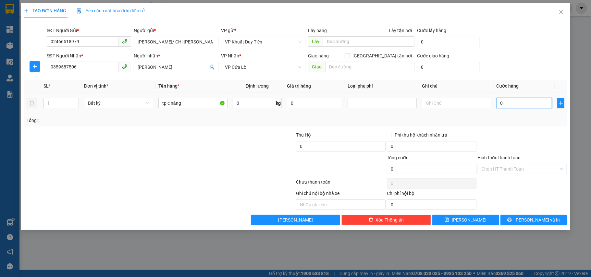
type input "50"
type input "500"
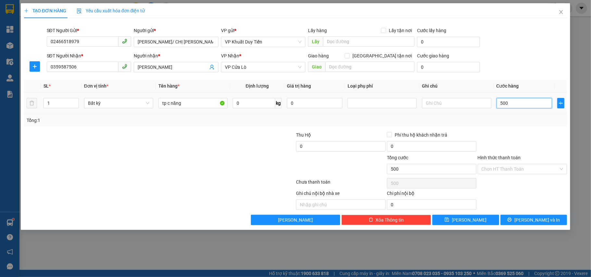
type input "5.000"
type input "50.000"
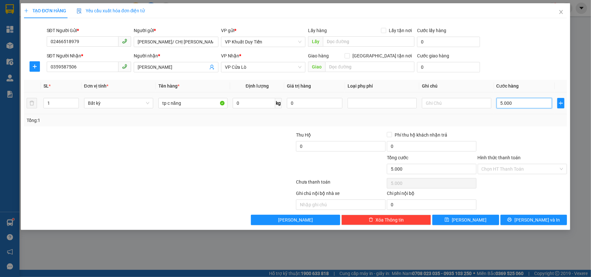
type input "50.000"
type input "500.000"
type input "50.000"
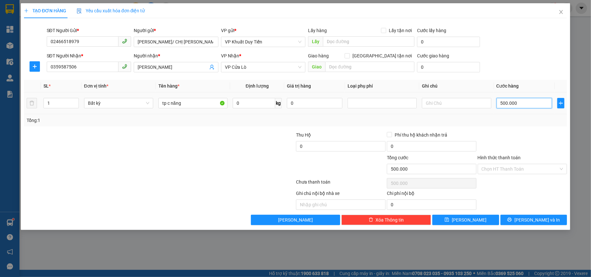
type input "50.000"
type input "5.000"
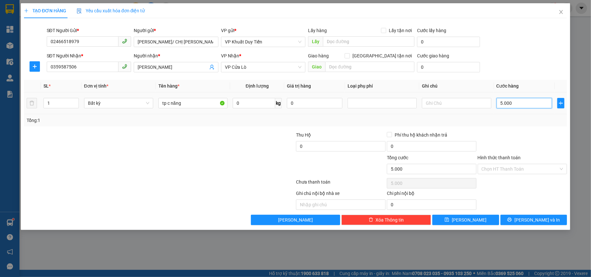
type input "500"
type input "50"
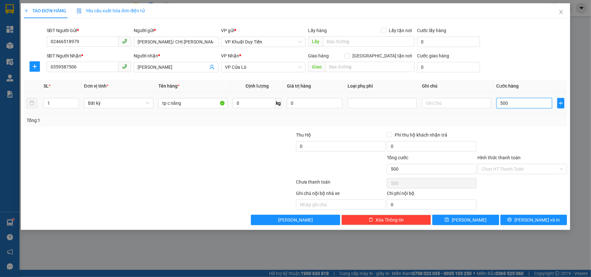
type input "50"
type input "5"
type input "0"
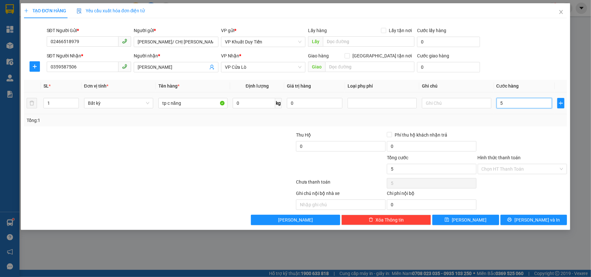
type input "0"
click at [498, 103] on input "0" at bounding box center [523, 103] width 55 height 10
type input "40"
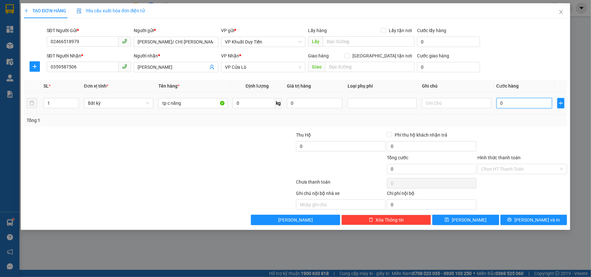
type input "40"
type input "400"
type input "4.000"
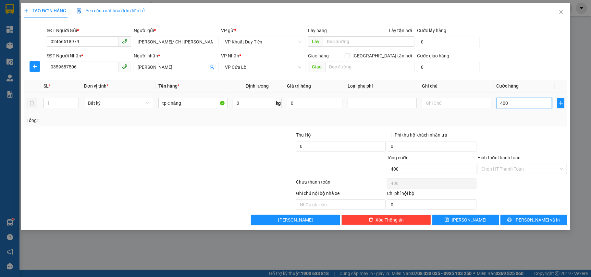
type input "4.000"
type input "40.000"
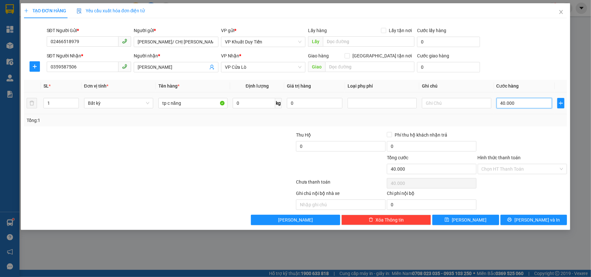
type input "400.000"
click at [499, 157] on label "Hình thức thanh toán" at bounding box center [499, 157] width 43 height 5
click at [499, 164] on input "Hình thức thanh toán" at bounding box center [520, 169] width 77 height 10
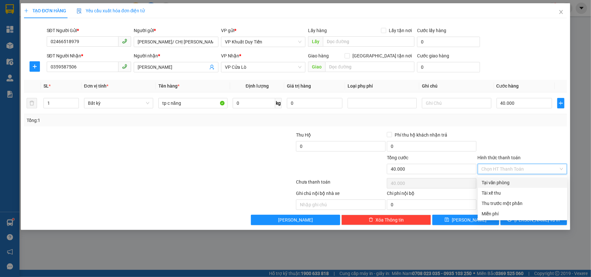
click at [496, 182] on div "Tại văn phòng" at bounding box center [523, 182] width 82 height 7
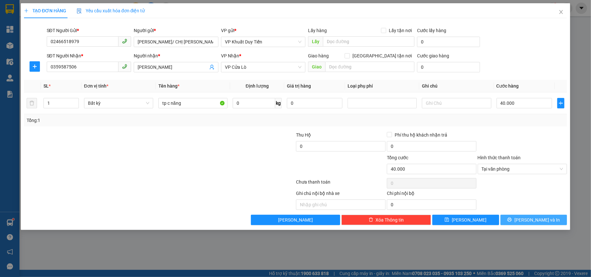
click at [519, 217] on button "Lưu và In" at bounding box center [533, 220] width 67 height 10
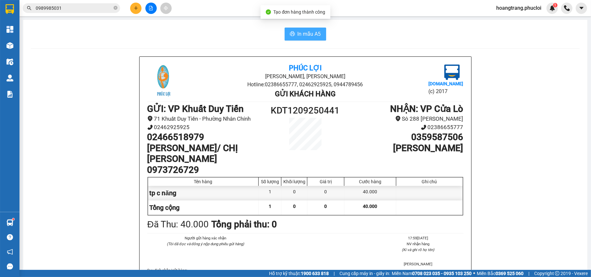
click at [307, 36] on span "In mẫu A5" at bounding box center [309, 34] width 23 height 8
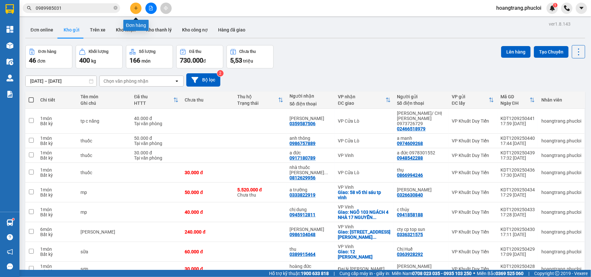
click at [137, 10] on icon "plus" at bounding box center [136, 8] width 5 height 5
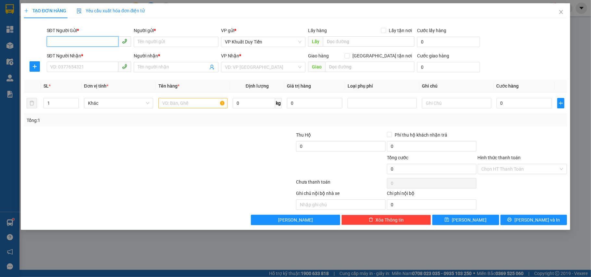
click at [64, 41] on input "SĐT Người Gửi *" at bounding box center [83, 41] width 72 height 10
click at [69, 56] on div "0938166936 - Phạm Tùng" at bounding box center [89, 55] width 77 height 7
click at [67, 70] on input "SĐT Người Nhận *" at bounding box center [83, 67] width 72 height 10
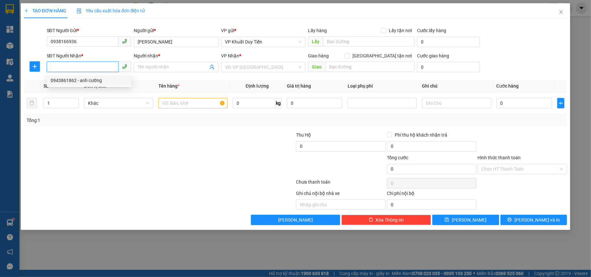
click at [70, 79] on div "0943861862 - anh cường" at bounding box center [89, 80] width 77 height 7
click at [166, 102] on input "text" at bounding box center [192, 103] width 69 height 10
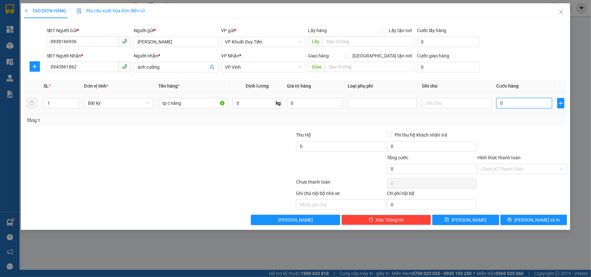
click at [499, 104] on input "0" at bounding box center [523, 103] width 55 height 10
click at [526, 220] on button "Lưu và In" at bounding box center [533, 220] width 67 height 10
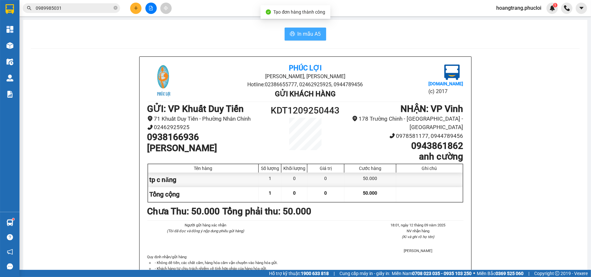
click at [301, 35] on span "In mẫu A5" at bounding box center [309, 34] width 23 height 8
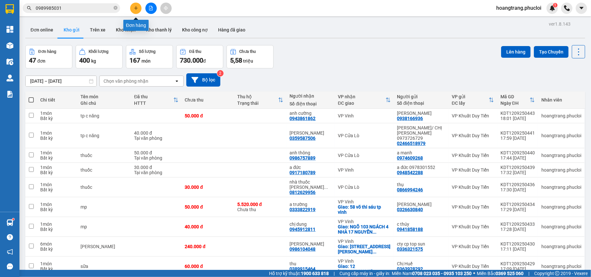
click at [138, 8] on icon "plus" at bounding box center [136, 8] width 5 height 5
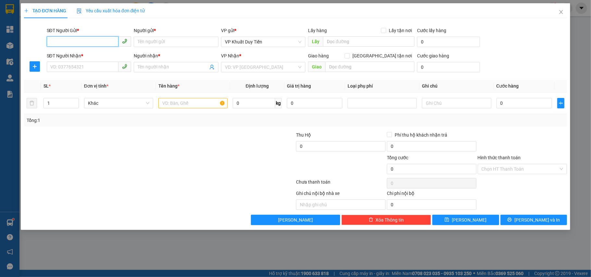
click at [71, 41] on input "SĐT Người Gửi *" at bounding box center [83, 41] width 72 height 10
click at [86, 56] on div "0983065599 - Anh Thanh" at bounding box center [89, 55] width 77 height 7
click at [73, 67] on input "SĐT Người Nhận *" at bounding box center [83, 67] width 72 height 10
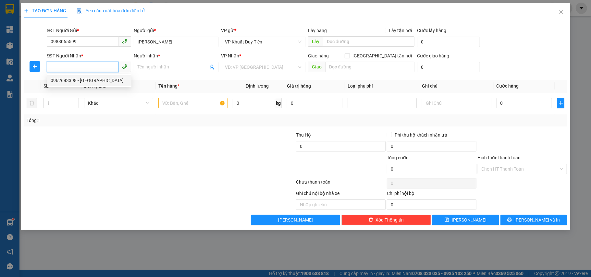
click at [66, 81] on div "0962643398 - Chị Trang" at bounding box center [89, 80] width 77 height 7
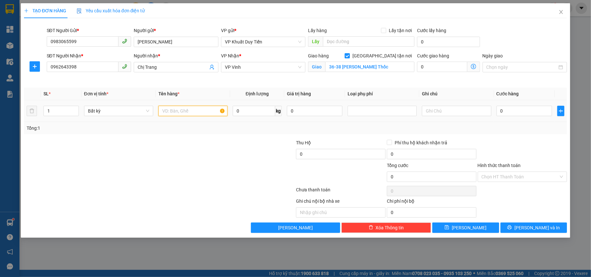
click at [165, 111] on input "text" at bounding box center [192, 111] width 69 height 10
click at [497, 111] on input "0" at bounding box center [523, 111] width 55 height 10
click at [508, 165] on label "Hình thức thanh toán" at bounding box center [499, 165] width 43 height 5
click at [508, 172] on input "Hình thức thanh toán" at bounding box center [520, 177] width 77 height 10
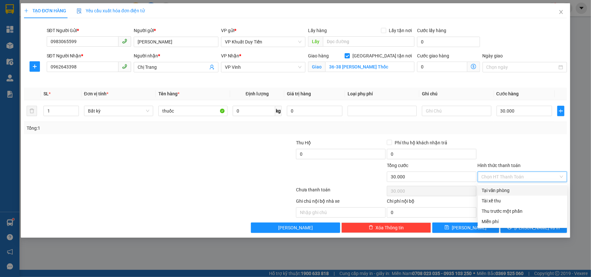
click at [500, 191] on div "Tại văn phòng" at bounding box center [523, 190] width 82 height 7
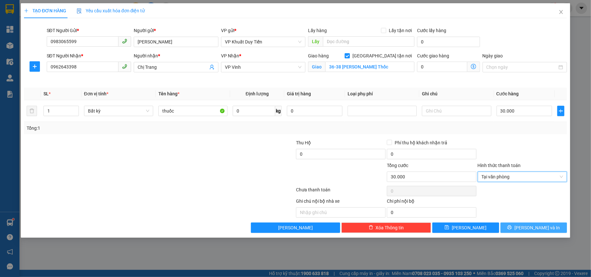
click at [519, 230] on button "Lưu và In" at bounding box center [533, 228] width 67 height 10
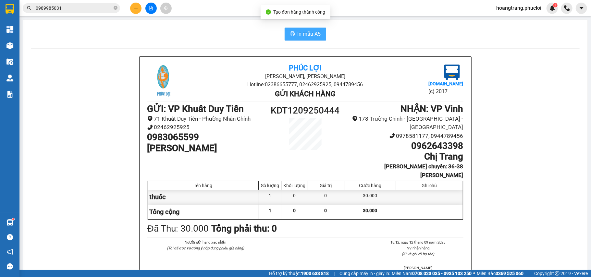
click at [307, 36] on span "In mẫu A5" at bounding box center [309, 34] width 23 height 8
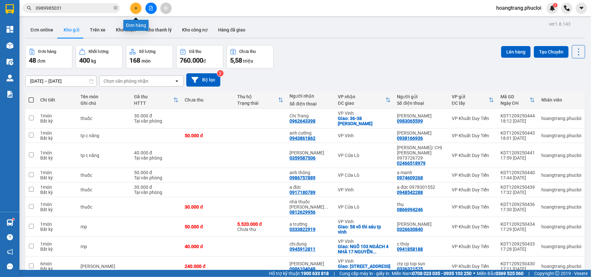
click at [133, 8] on button at bounding box center [135, 8] width 11 height 11
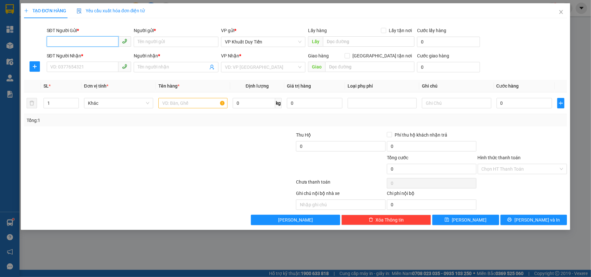
click at [70, 41] on input "SĐT Người Gửi *" at bounding box center [83, 41] width 72 height 10
click at [77, 55] on div "0913015596 - Chú Tuấn(15k/1 kiện)" at bounding box center [89, 55] width 77 height 7
click at [64, 69] on input "SĐT Người Nhận *" at bounding box center [83, 67] width 72 height 10
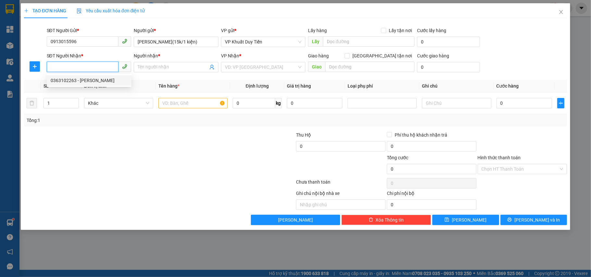
click at [60, 84] on div "0363102263 - PHAN TRỌNG TẤN" at bounding box center [89, 80] width 77 height 7
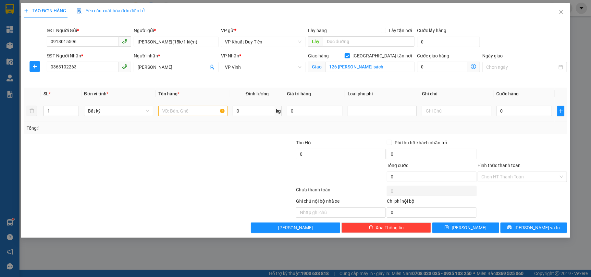
click at [55, 120] on td "1" at bounding box center [61, 111] width 41 height 22
click at [53, 110] on input "1" at bounding box center [61, 111] width 35 height 10
drag, startPoint x: 181, startPoint y: 116, endPoint x: 175, endPoint y: 109, distance: 9.4
click at [178, 110] on input "text" at bounding box center [192, 111] width 69 height 10
click at [496, 111] on input "0" at bounding box center [523, 111] width 55 height 10
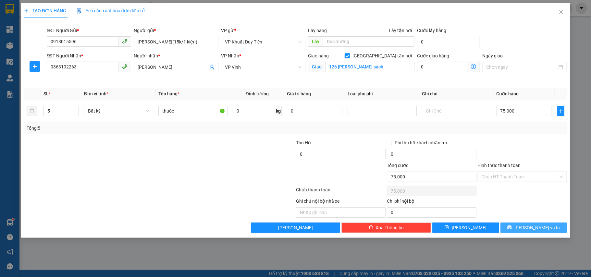
click at [528, 225] on span "Lưu và In" at bounding box center [536, 227] width 45 height 7
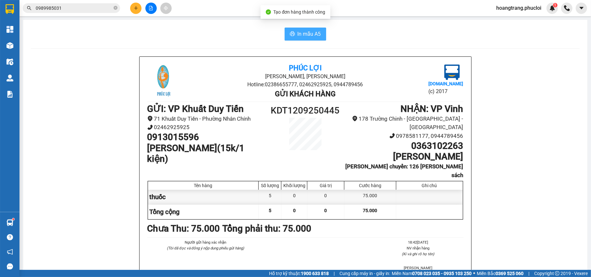
click at [298, 34] on span "In mẫu A5" at bounding box center [309, 34] width 23 height 8
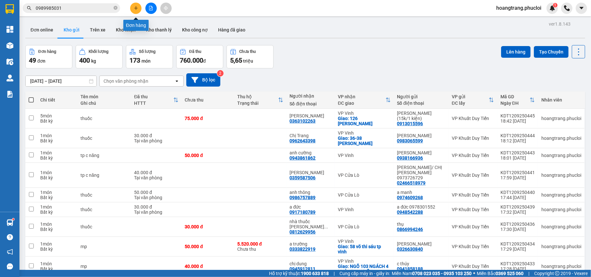
click at [137, 7] on icon "plus" at bounding box center [136, 8] width 5 height 5
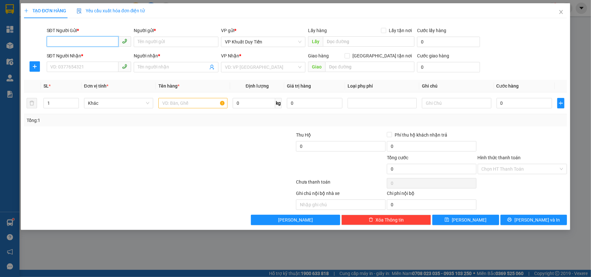
click at [84, 44] on input "SĐT Người Gửi *" at bounding box center [83, 41] width 72 height 10
click at [75, 53] on div "0913015596 - Chú Tuấn(15k/1 kiện)" at bounding box center [89, 55] width 77 height 7
click at [69, 65] on input "SĐT Người Nhận *" at bounding box center [83, 67] width 72 height 10
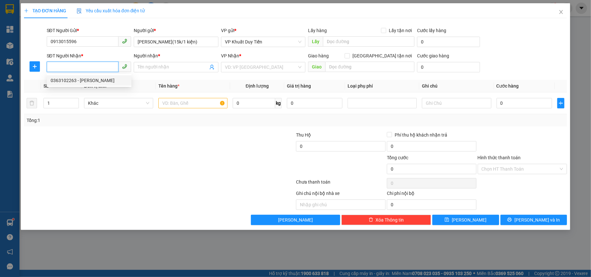
click at [71, 80] on div "0363102263 - PHAN TRỌNG TẤN" at bounding box center [89, 80] width 77 height 7
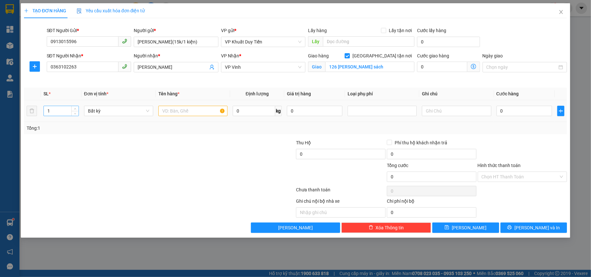
click at [56, 113] on input "1" at bounding box center [61, 111] width 35 height 10
click at [186, 114] on input "text" at bounding box center [192, 111] width 69 height 10
click at [498, 112] on input "0" at bounding box center [523, 111] width 55 height 10
click at [512, 227] on icon "printer" at bounding box center [509, 227] width 5 height 5
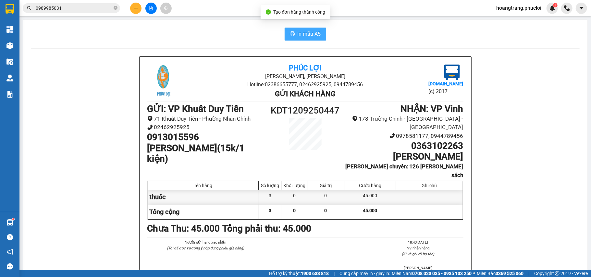
click at [308, 34] on span "In mẫu A5" at bounding box center [309, 34] width 23 height 8
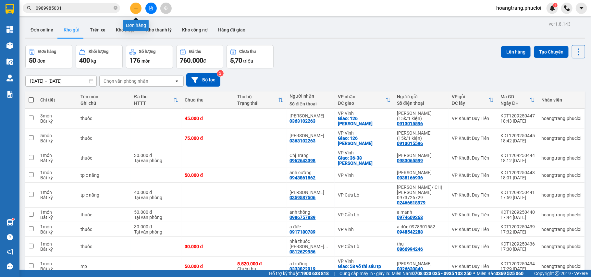
click at [132, 8] on button at bounding box center [135, 8] width 11 height 11
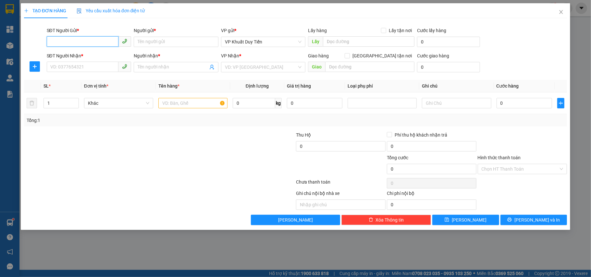
click at [60, 41] on input "SĐT Người Gửi *" at bounding box center [83, 41] width 72 height 10
click at [61, 45] on input "SĐT Người Gửi *" at bounding box center [83, 41] width 72 height 10
click at [69, 56] on div "0398831622 - a dung" at bounding box center [89, 55] width 77 height 7
click at [67, 69] on input "SĐT Người Nhận *" at bounding box center [83, 67] width 72 height 10
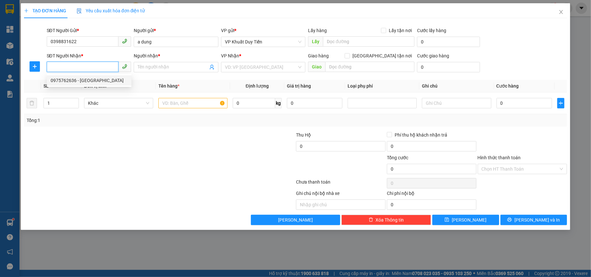
click at [69, 82] on div "0975762636 - NHẬT TRANG" at bounding box center [89, 80] width 77 height 7
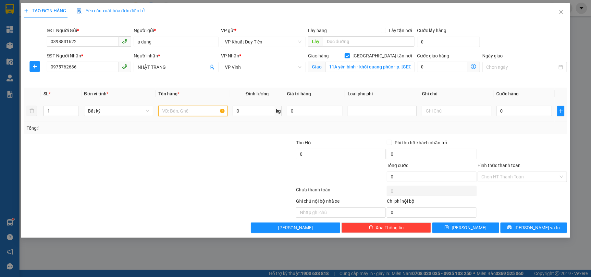
click at [176, 113] on input "text" at bounding box center [192, 111] width 69 height 10
click at [498, 112] on input "0" at bounding box center [523, 111] width 55 height 10
click at [535, 226] on span "Lưu và In" at bounding box center [536, 227] width 45 height 7
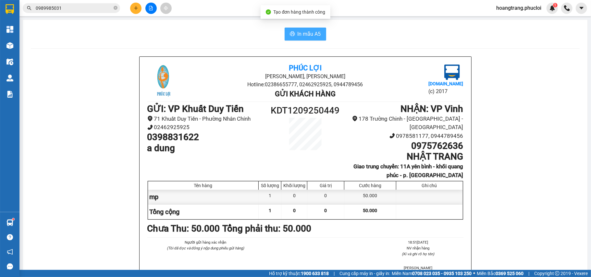
click at [302, 31] on span "In mẫu A5" at bounding box center [309, 34] width 23 height 8
click at [6, 45] on img at bounding box center [9, 45] width 7 height 7
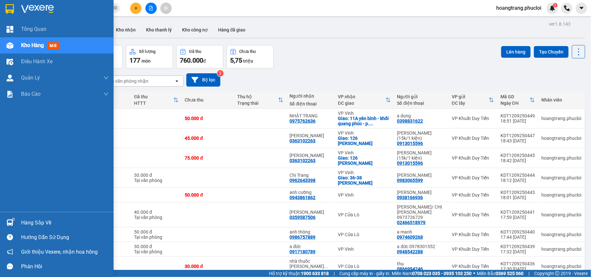
click at [32, 43] on span "Kho hàng" at bounding box center [32, 45] width 23 height 6
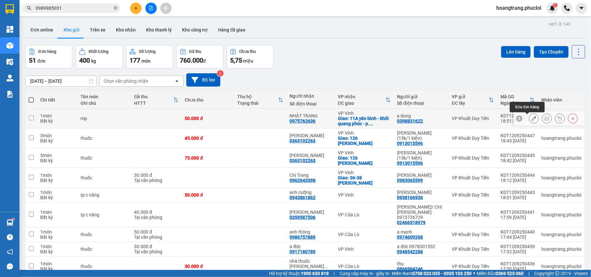
click at [532, 119] on icon at bounding box center [534, 118] width 5 height 5
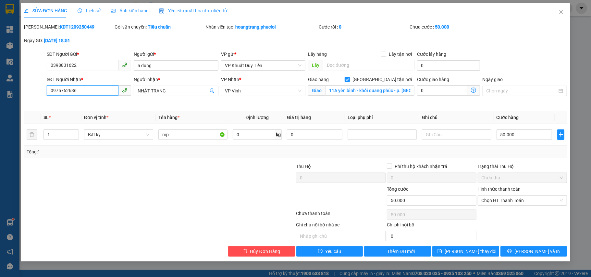
click at [77, 91] on input "0975762636" at bounding box center [83, 90] width 72 height 10
click at [168, 91] on input "NHẬT TRANG" at bounding box center [173, 90] width 70 height 7
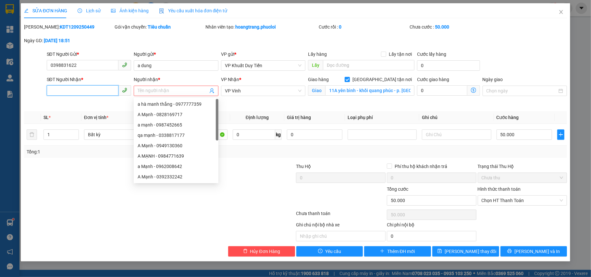
click at [54, 90] on input "SĐT Người Nhận *" at bounding box center [83, 90] width 72 height 10
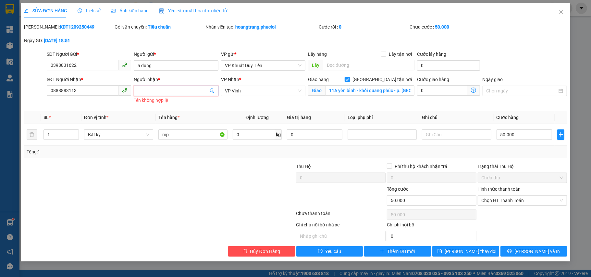
click at [161, 93] on input "Người nhận *" at bounding box center [173, 90] width 70 height 7
click at [464, 253] on span "Lưu thay đổi" at bounding box center [471, 251] width 52 height 7
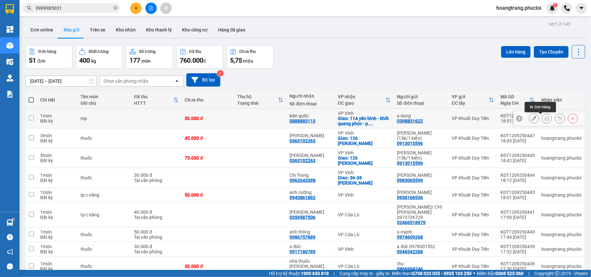
click at [544, 120] on icon at bounding box center [546, 118] width 5 height 5
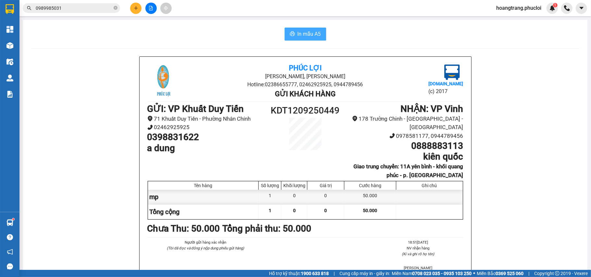
click at [302, 31] on span "In mẫu A5" at bounding box center [309, 34] width 23 height 8
